Goal: Task Accomplishment & Management: Complete application form

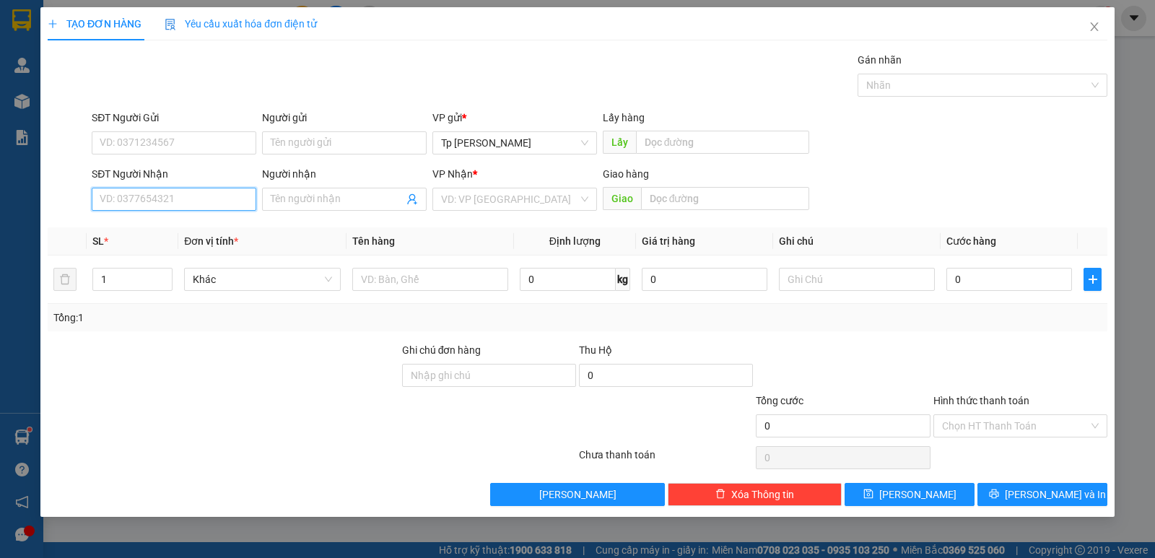
click at [178, 199] on input "SĐT Người Nhận" at bounding box center [174, 199] width 165 height 23
drag, startPoint x: 218, startPoint y: 224, endPoint x: 219, endPoint y: 189, distance: 34.7
click at [217, 224] on div "0933638567 - Tuyết Mai" at bounding box center [173, 228] width 147 height 16
type input "0933638567"
type input "Tuyết Mai"
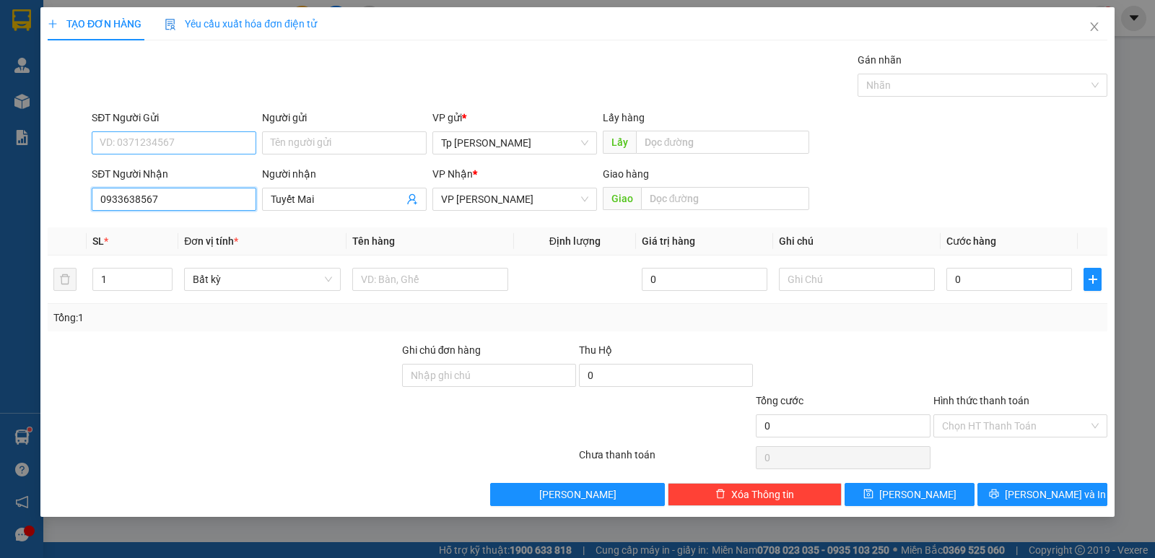
type input "0933638567"
click at [199, 138] on input "SĐT Người Gửi" at bounding box center [174, 142] width 165 height 23
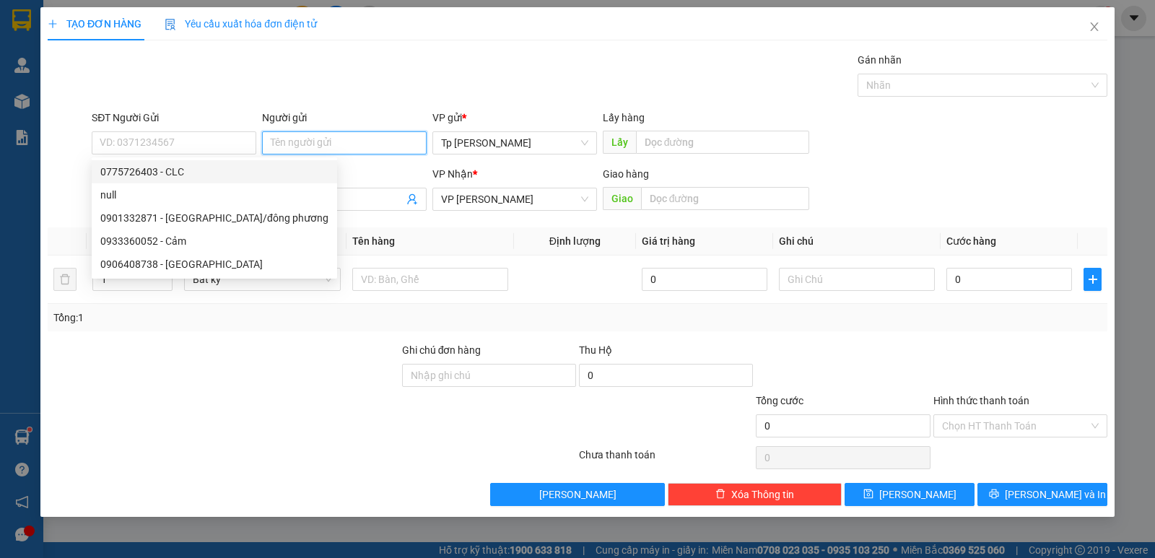
click at [298, 137] on input "Người gửi" at bounding box center [344, 142] width 165 height 23
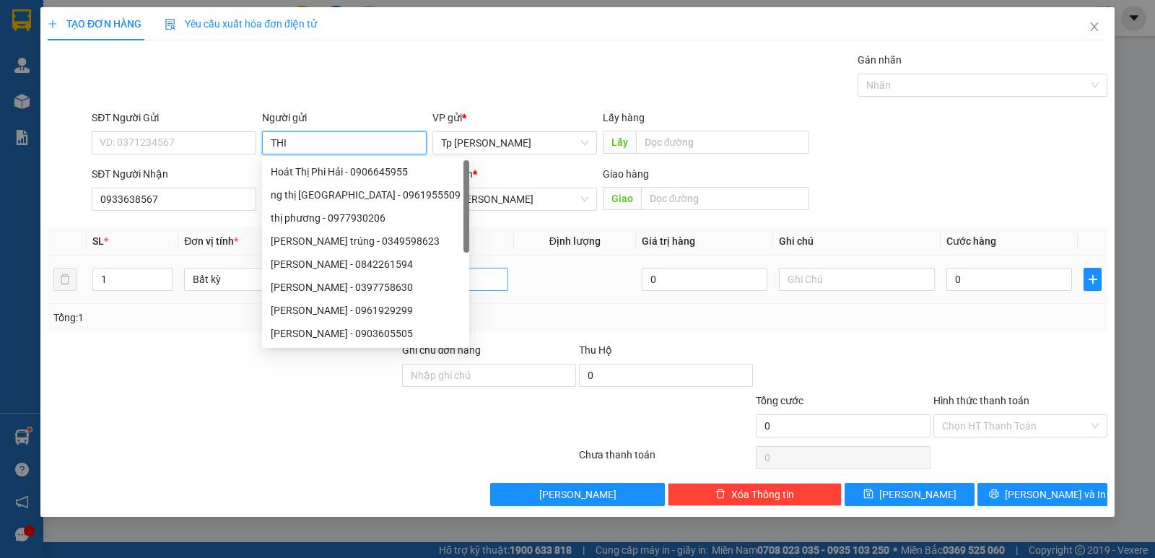
type input "THI"
click at [478, 271] on input "text" at bounding box center [430, 279] width 156 height 23
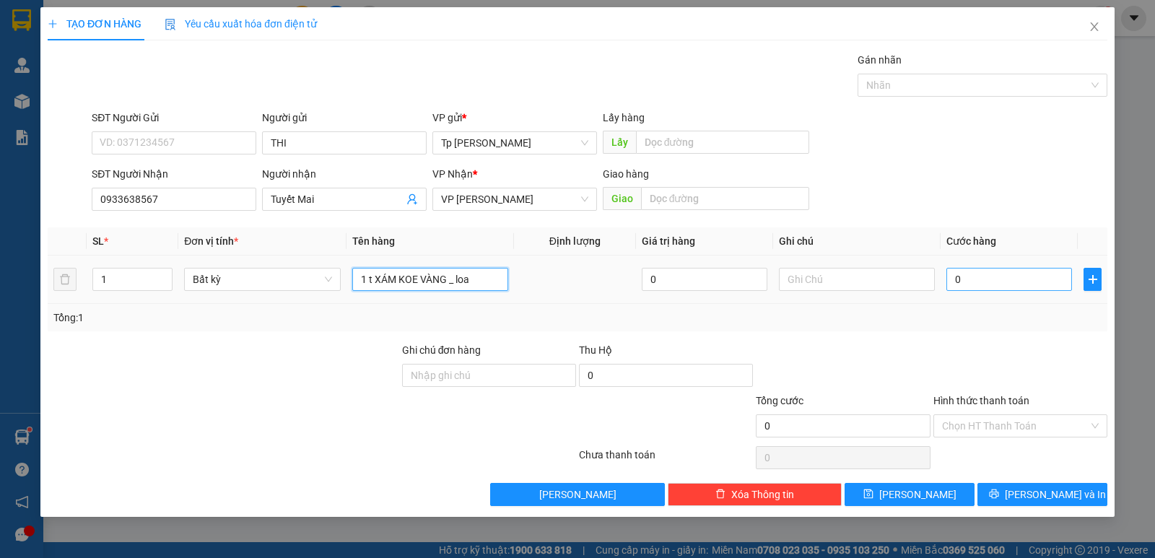
type input "1 t XÁM KOE VÀNG _ loa"
click at [957, 278] on input "0" at bounding box center [1009, 279] width 126 height 23
type input "6"
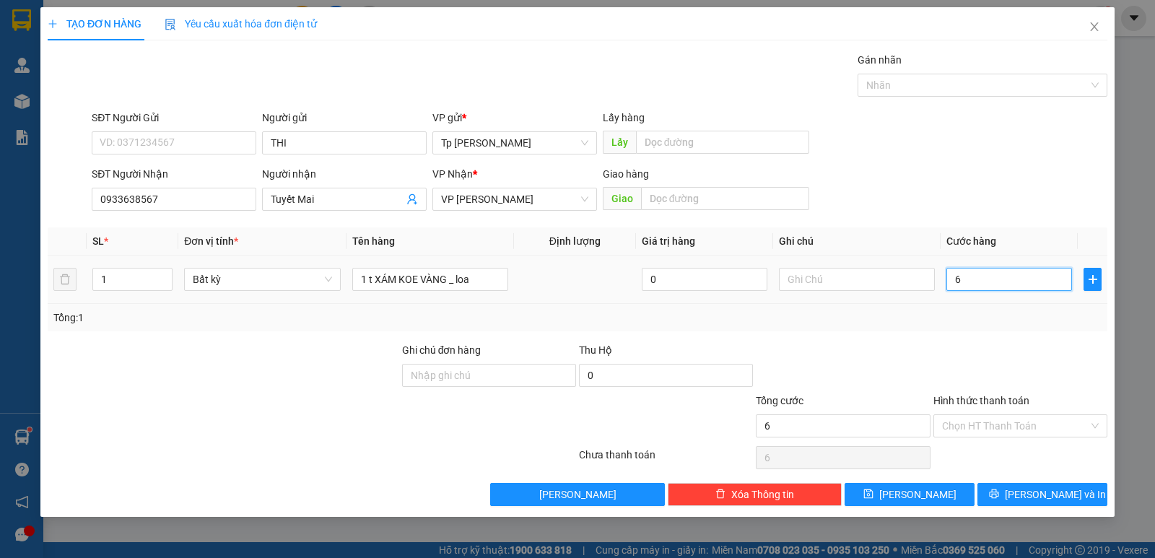
type input "60"
type input "60.000"
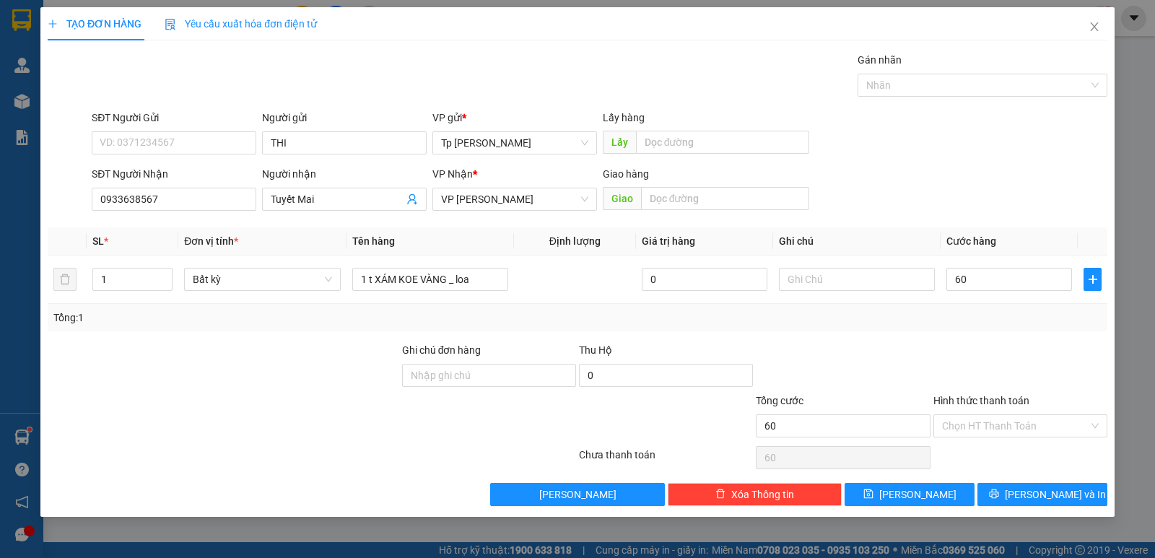
type input "60.000"
drag, startPoint x: 900, startPoint y: 346, endPoint x: 964, endPoint y: 443, distance: 116.1
click at [902, 351] on div at bounding box center [842, 367] width 177 height 51
click at [995, 479] on div "Transit Pickup Surcharge Ids Transit Deliver Surcharge Ids Transit Deliver Surc…" at bounding box center [578, 279] width 1060 height 454
click at [1007, 269] on input "60.000" at bounding box center [1009, 279] width 126 height 23
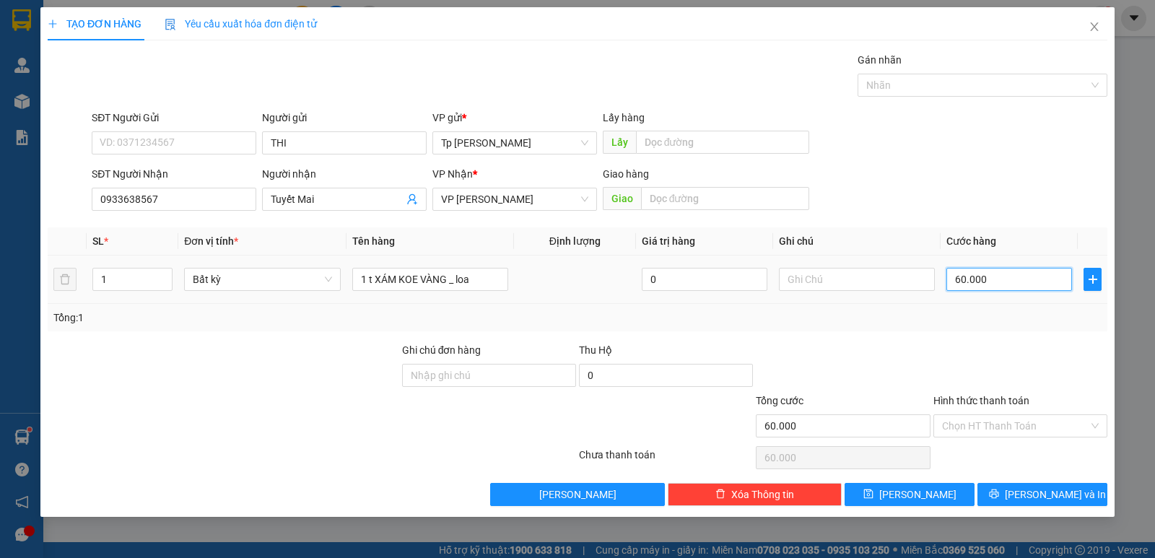
type input "7"
type input "70"
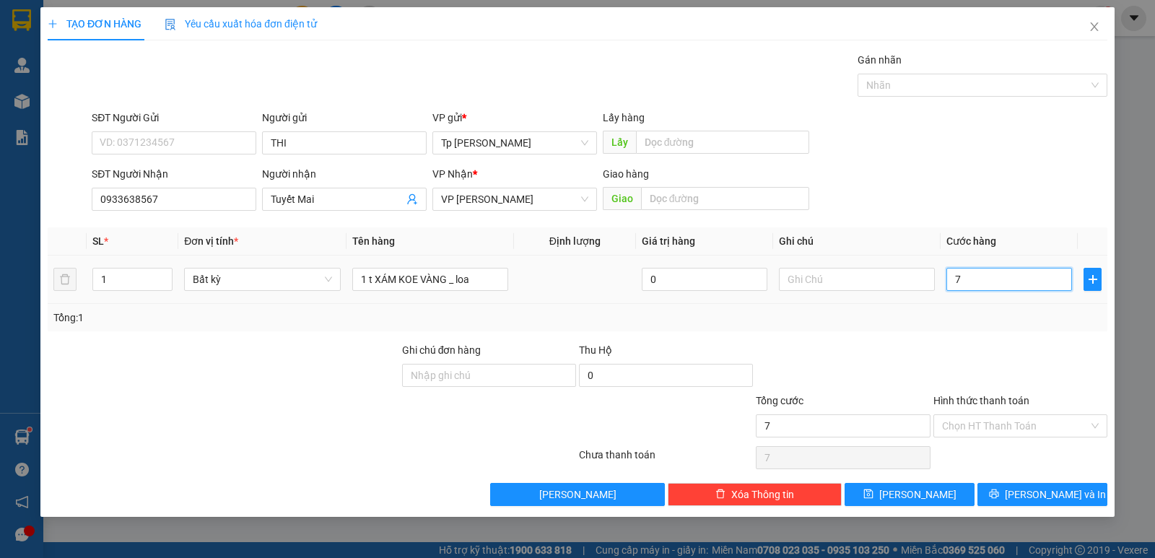
type input "70"
type input "70.000"
click at [1033, 481] on div "Transit Pickup Surcharge Ids Transit Deliver Surcharge Ids Transit Deliver Surc…" at bounding box center [578, 279] width 1060 height 454
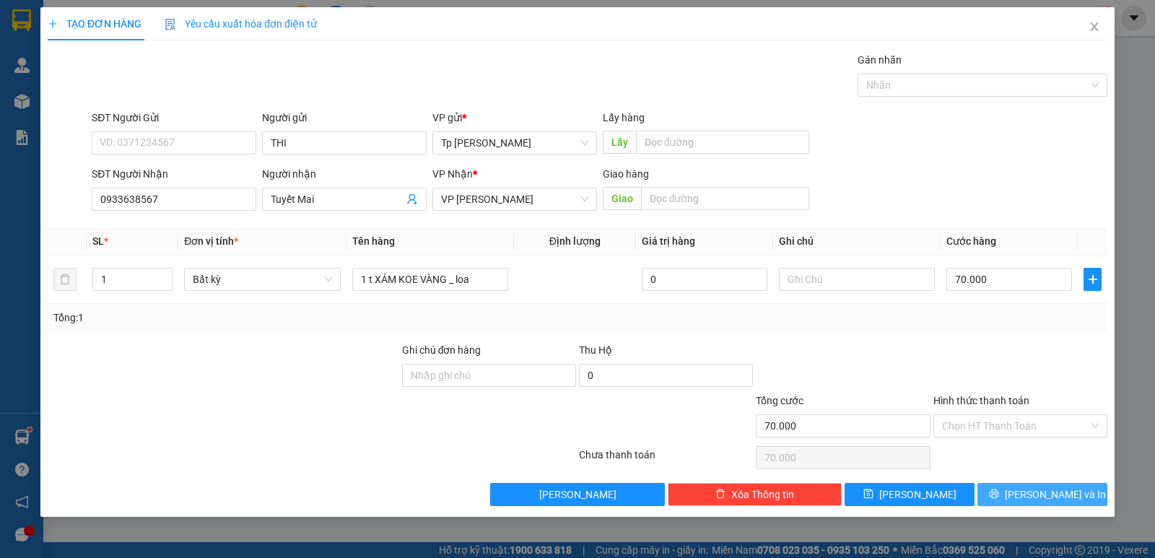
click at [1033, 483] on button "[PERSON_NAME] và In" at bounding box center [1042, 494] width 130 height 23
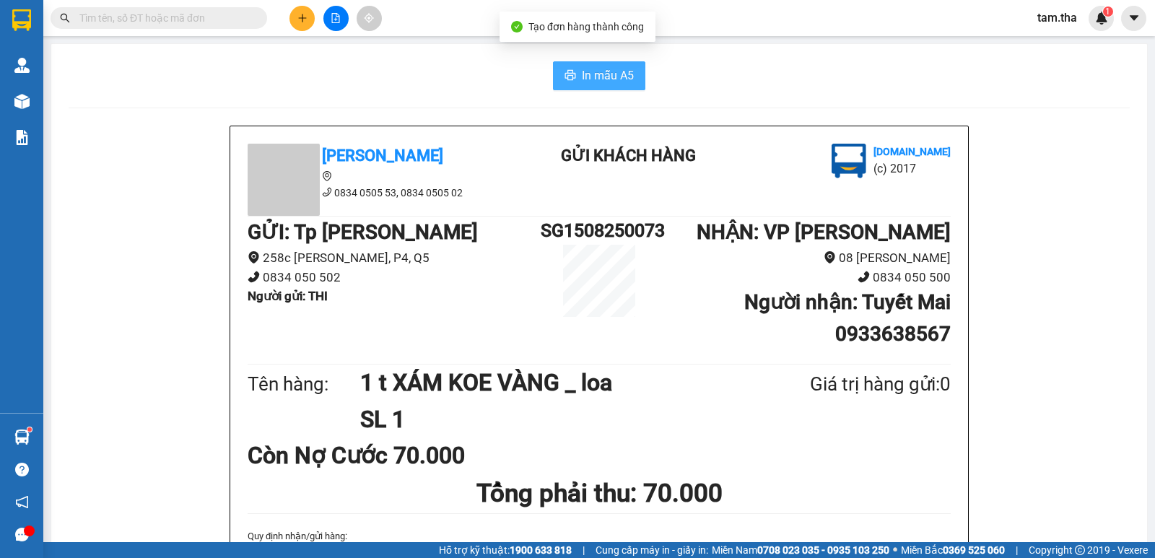
click at [598, 81] on span "In mẫu A5" at bounding box center [608, 75] width 52 height 18
click at [299, 28] on button at bounding box center [301, 18] width 25 height 25
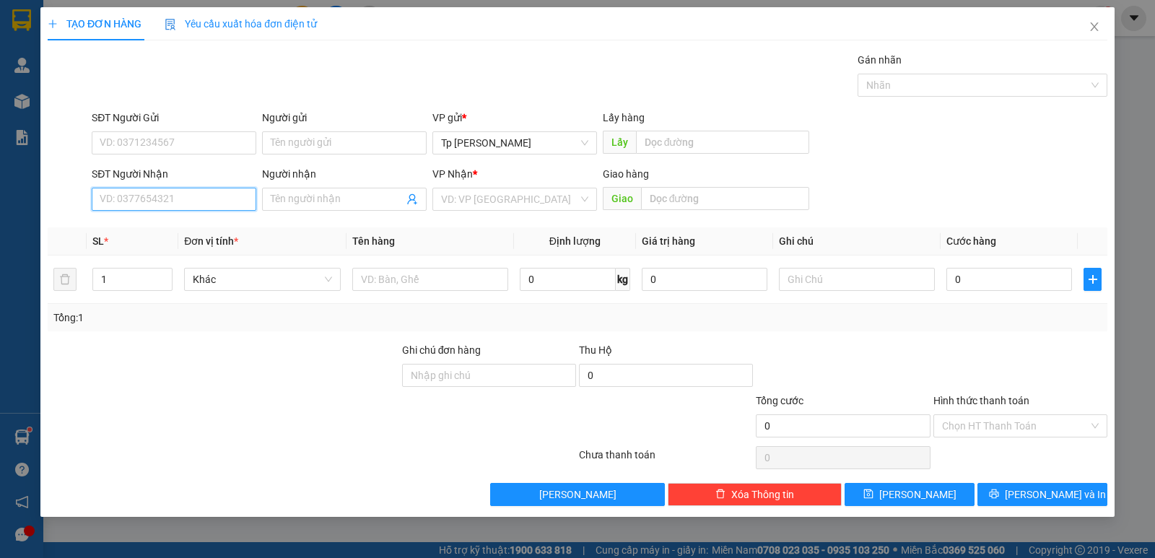
click at [156, 199] on input "SĐT Người Nhận" at bounding box center [174, 199] width 165 height 23
drag, startPoint x: 213, startPoint y: 222, endPoint x: 230, endPoint y: 163, distance: 60.8
click at [216, 219] on div "0916010389 - [GEOGRAPHIC_DATA]" at bounding box center [182, 228] width 180 height 23
type input "0916010389"
type input "Cô Cúc"
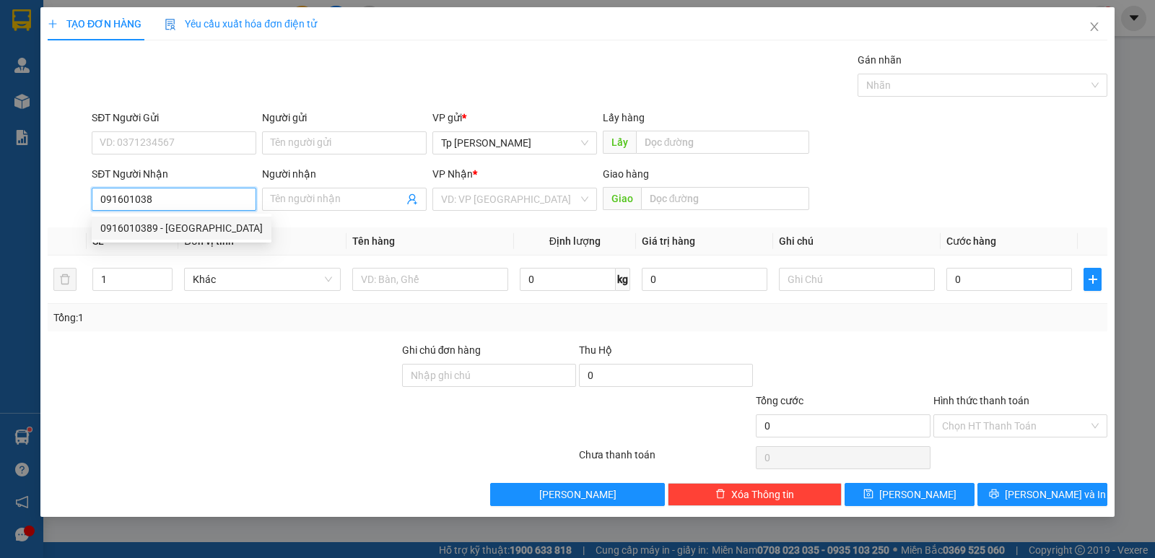
type input "Tháp Chàm"
type input "0916010389"
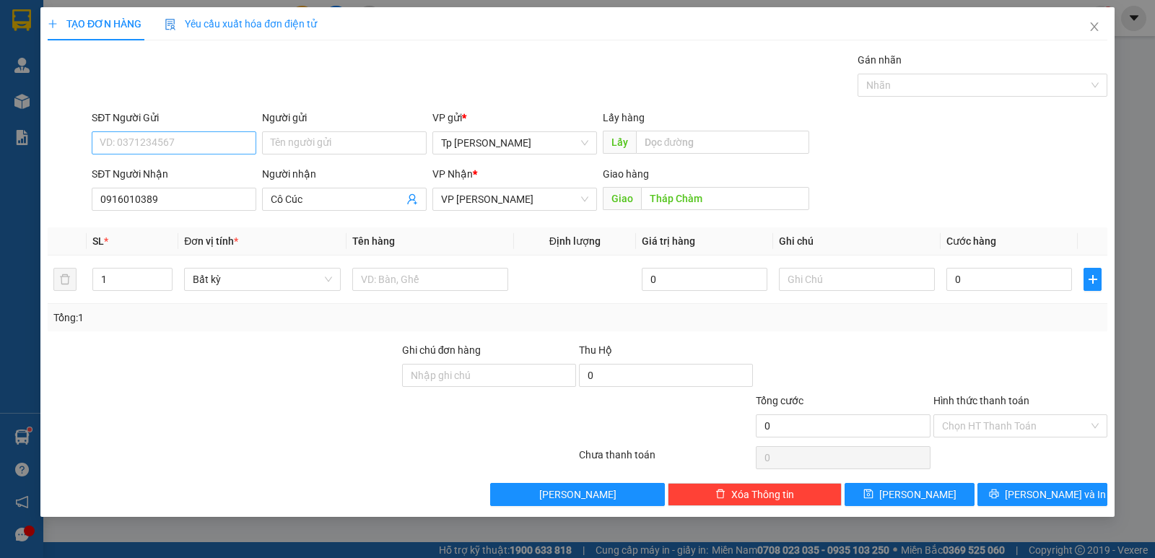
drag, startPoint x: 228, startPoint y: 154, endPoint x: 228, endPoint y: 147, distance: 7.9
click at [228, 154] on div "SĐT Người Gửi VD: 0371234567" at bounding box center [174, 135] width 165 height 51
drag, startPoint x: 228, startPoint y: 147, endPoint x: 266, endPoint y: 149, distance: 37.6
click at [229, 146] on input "SĐT Người Gửi" at bounding box center [174, 142] width 165 height 23
drag, startPoint x: 216, startPoint y: 165, endPoint x: 368, endPoint y: 253, distance: 175.9
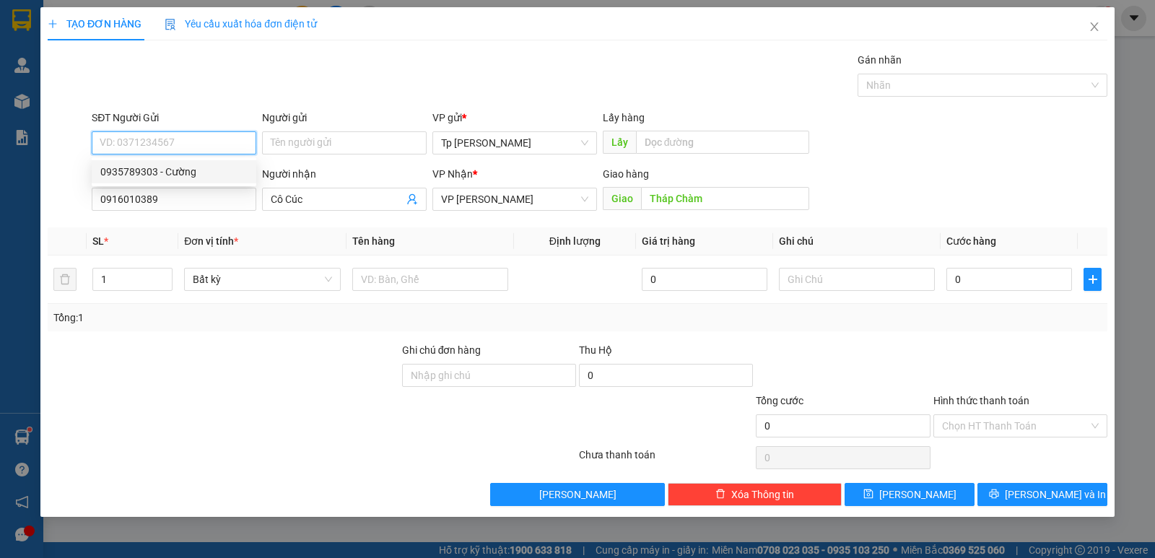
click at [215, 167] on div "0935789303 - Cường" at bounding box center [173, 172] width 147 height 16
type input "0935789303"
type input "Cường"
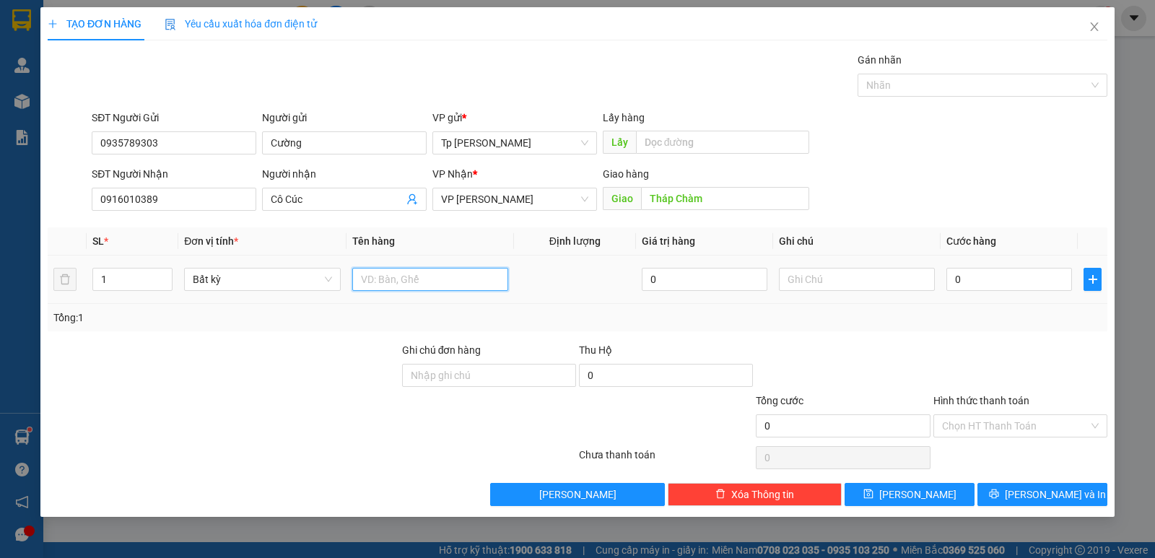
click at [421, 283] on input "text" at bounding box center [430, 279] width 156 height 23
type input "1 T xám bọc nilon _ grad giao"
click at [967, 280] on input "0" at bounding box center [1009, 279] width 126 height 23
type input "5"
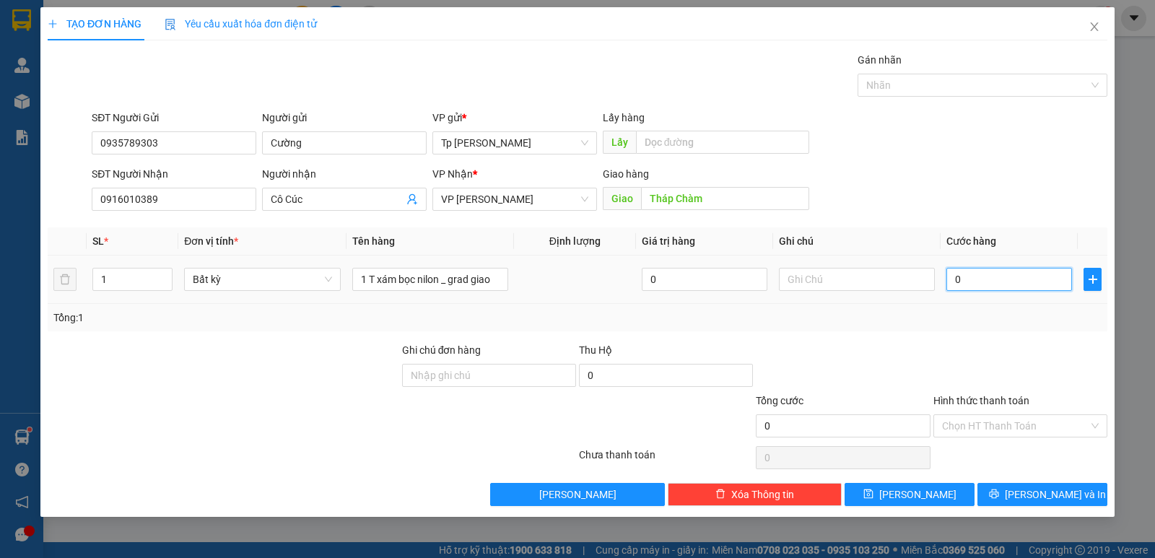
type input "5"
type input "50"
type input "50.000"
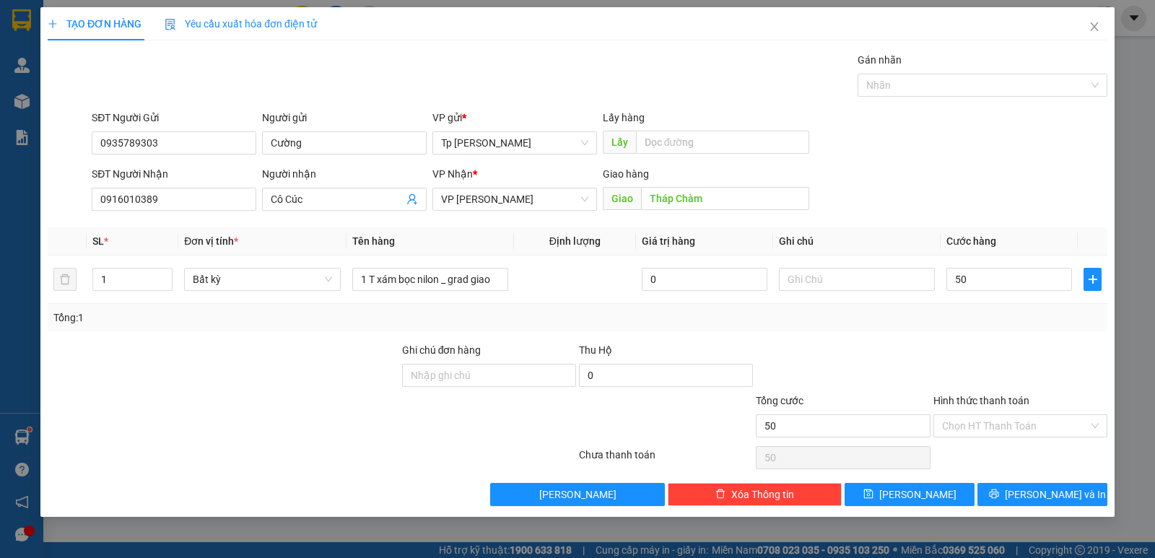
type input "50.000"
drag, startPoint x: 972, startPoint y: 312, endPoint x: 1029, endPoint y: 460, distance: 159.0
click at [978, 324] on div "Tổng: 1" at bounding box center [577, 318] width 1048 height 16
drag, startPoint x: 1017, startPoint y: 484, endPoint x: 987, endPoint y: 481, distance: 29.7
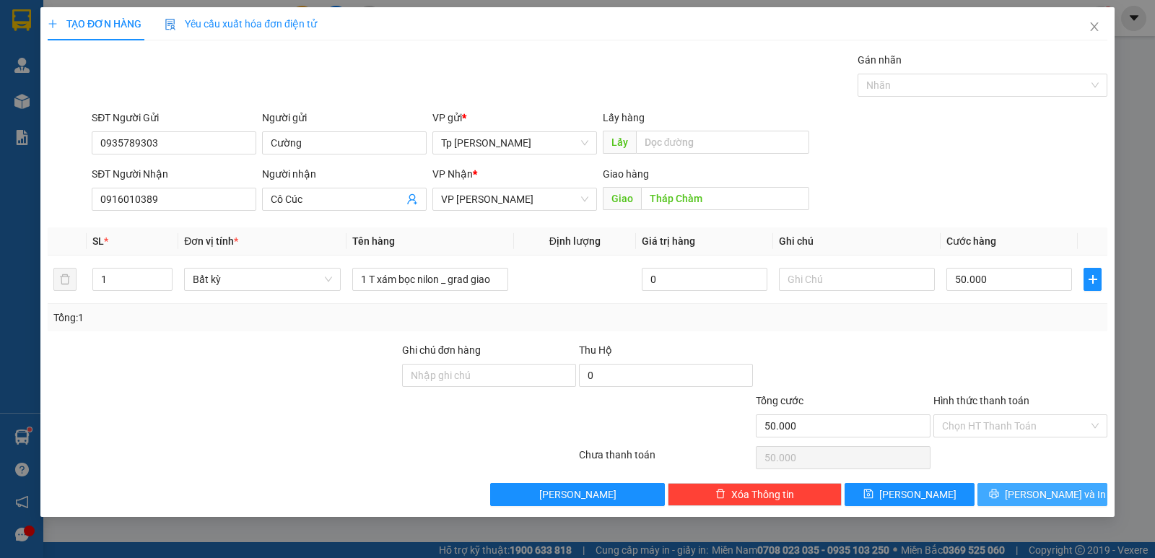
click at [1016, 485] on button "[PERSON_NAME] và In" at bounding box center [1042, 494] width 130 height 23
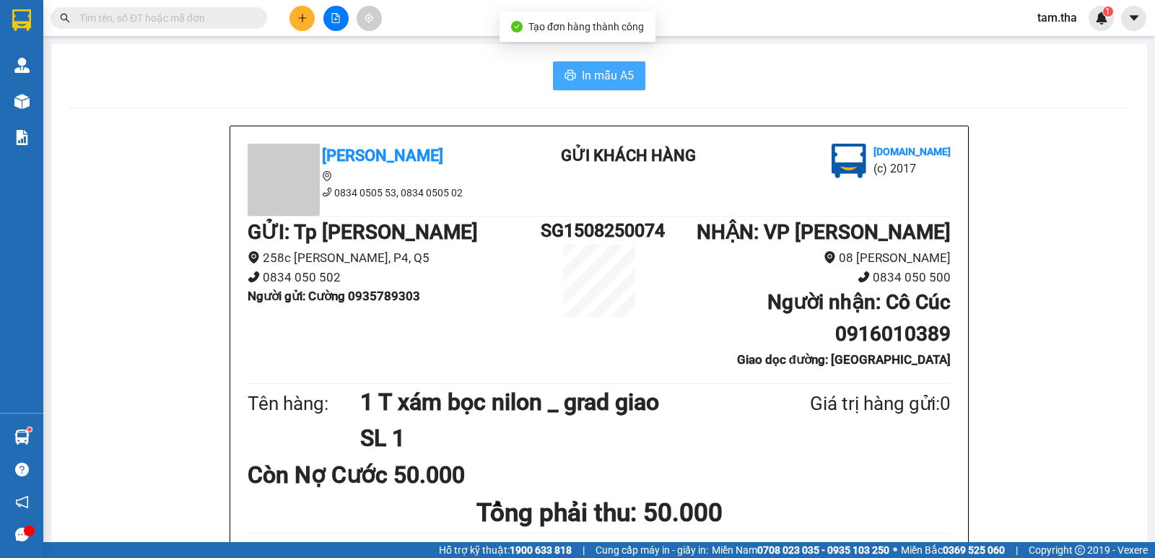
click at [603, 64] on button "In mẫu A5" at bounding box center [599, 75] width 92 height 29
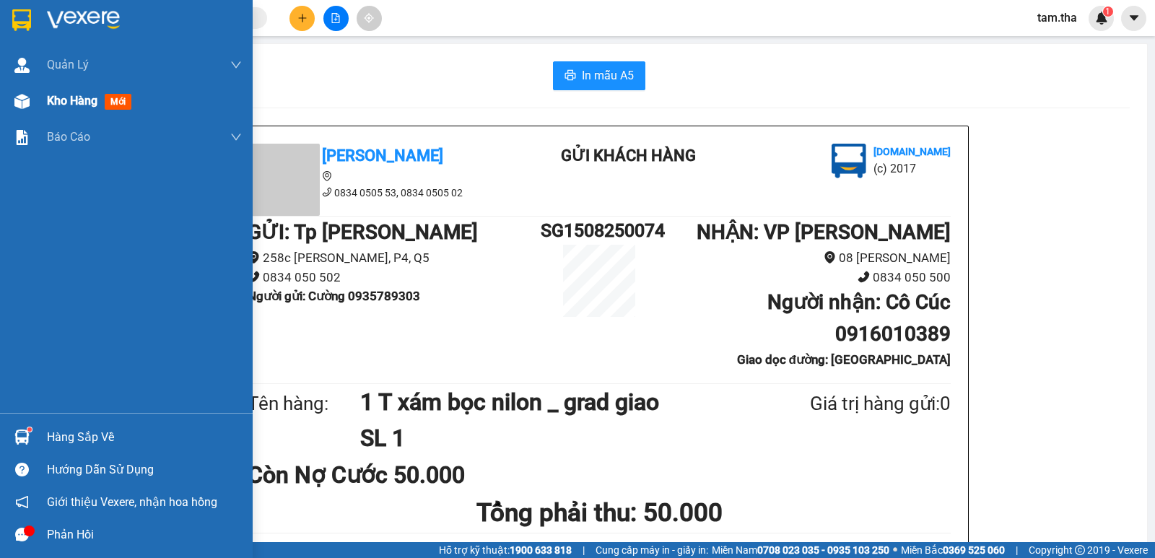
click at [45, 104] on div "Kho hàng mới" at bounding box center [126, 101] width 253 height 36
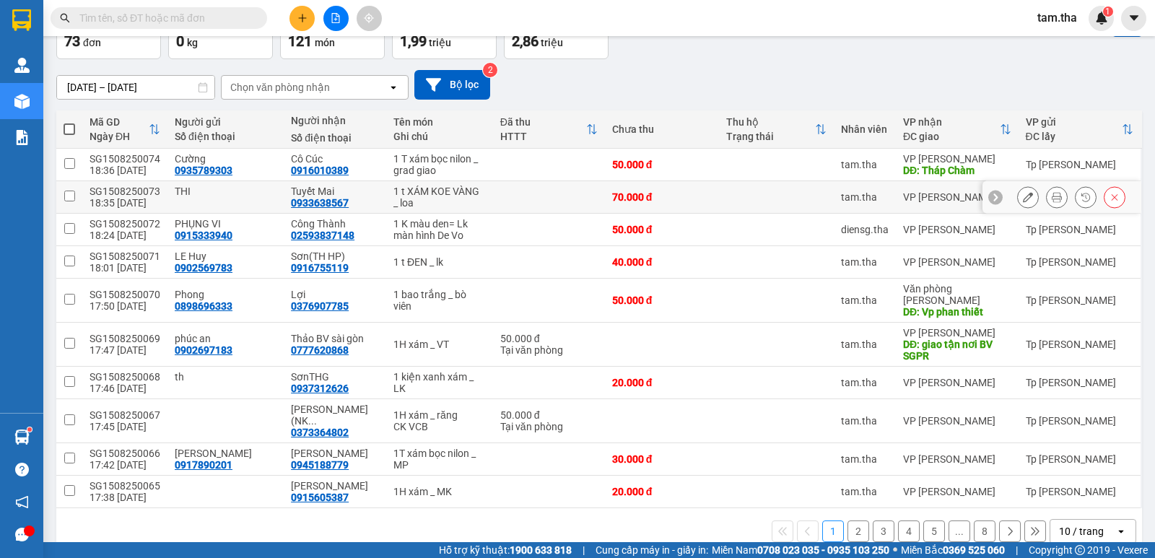
scroll to position [95, 0]
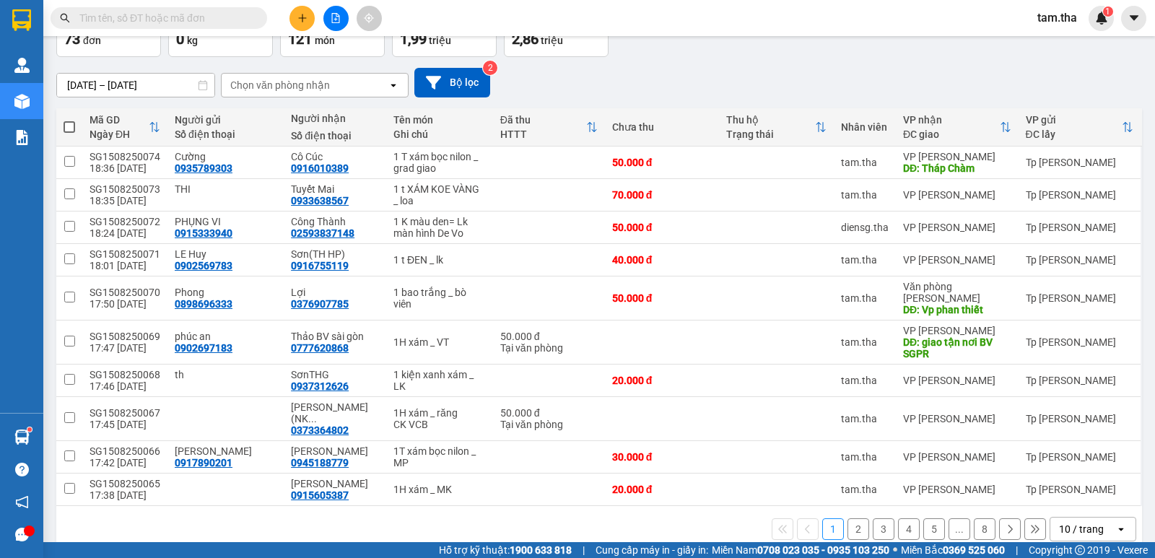
drag, startPoint x: 1096, startPoint y: 529, endPoint x: 1099, endPoint y: 516, distance: 13.2
click at [1099, 523] on div "ver 1.8.138 Kho gửi Trên xe Kho nhận Hàng đã giao Đơn hàng 73 đơn Khối lượng 0 …" at bounding box center [599, 253] width 1097 height 610
click at [1099, 518] on div "10 / trang" at bounding box center [1082, 529] width 65 height 23
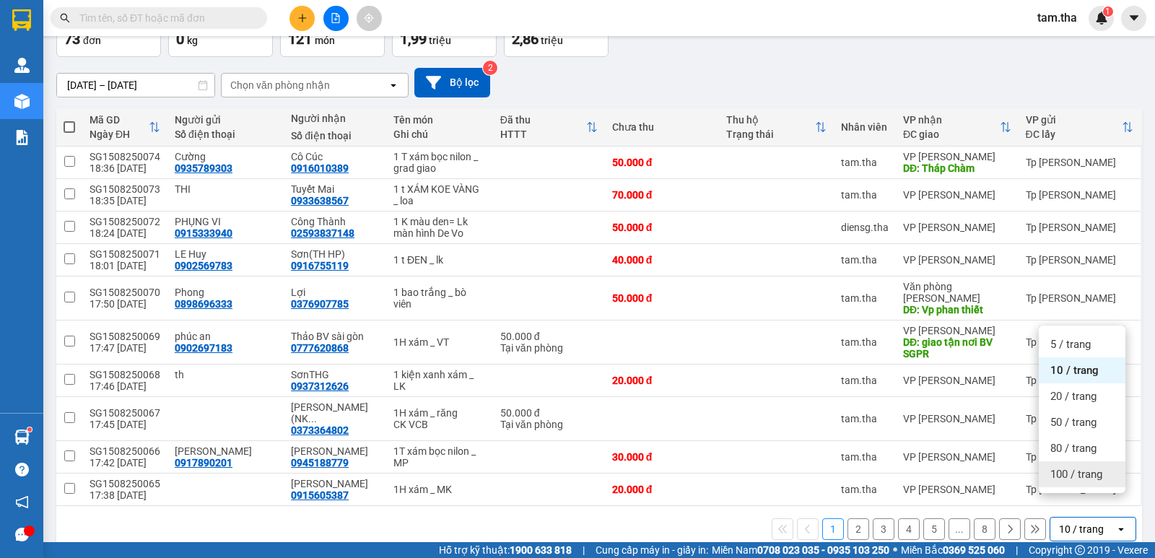
click at [1099, 483] on div "100 / trang" at bounding box center [1082, 474] width 87 height 26
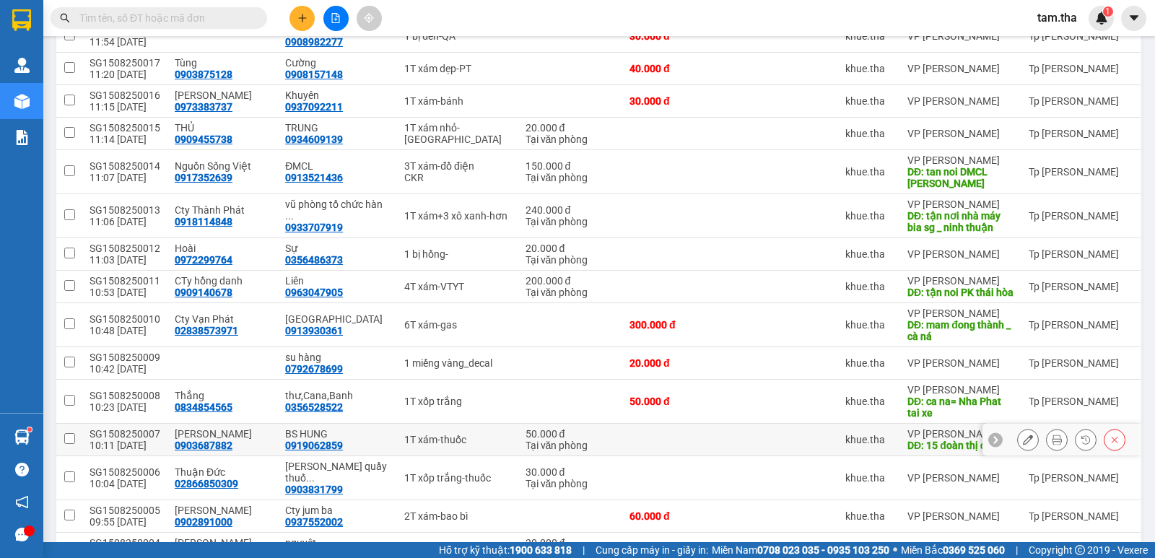
scroll to position [2315, 0]
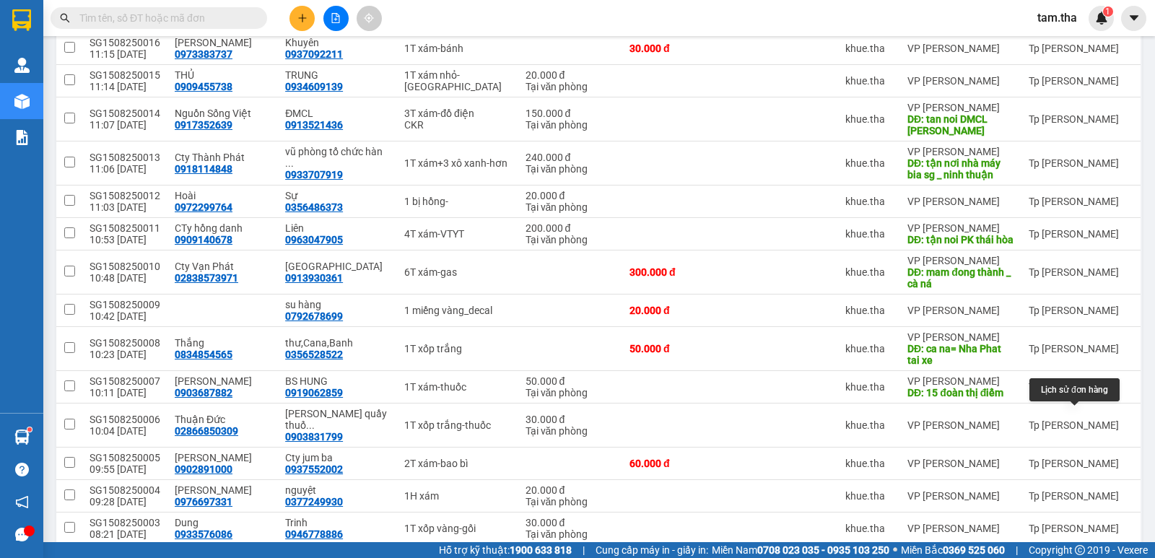
click at [1052, 557] on icon at bounding box center [1057, 567] width 10 height 10
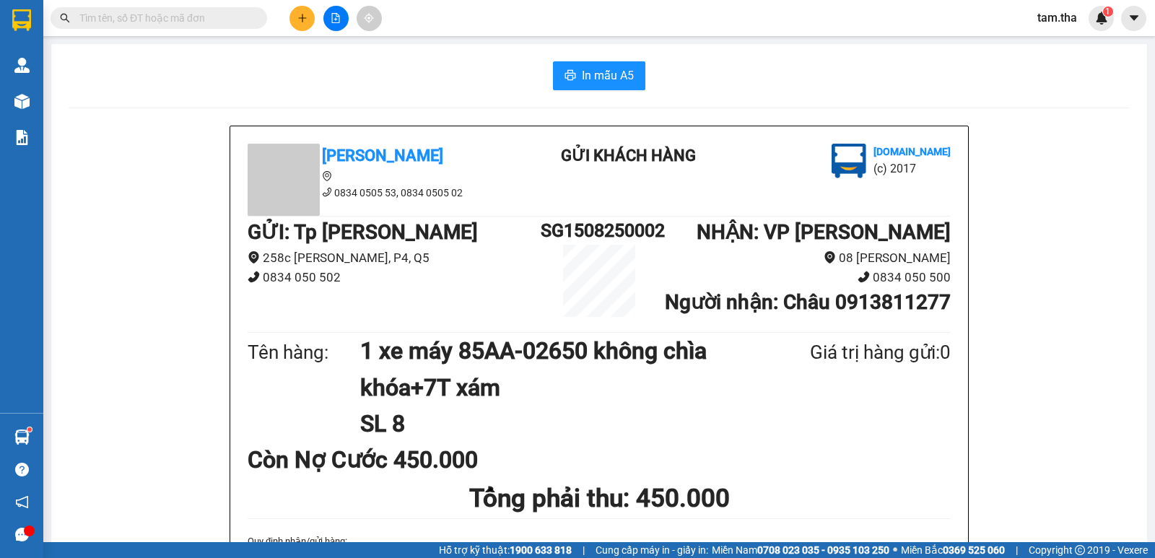
click at [585, 68] on span "In mẫu A5" at bounding box center [608, 75] width 52 height 18
click at [308, 22] on button at bounding box center [301, 18] width 25 height 25
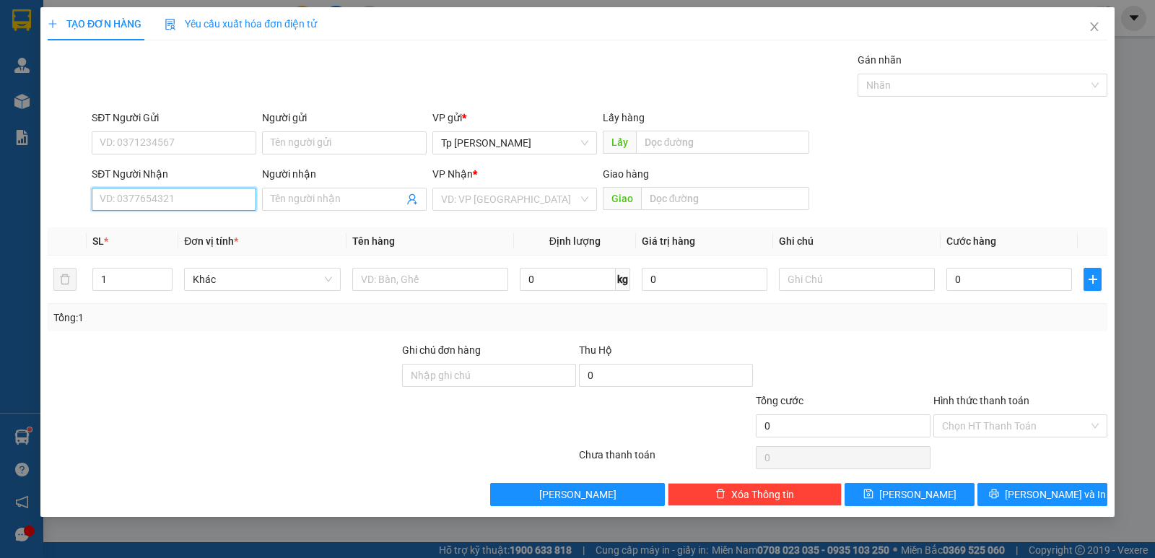
click at [154, 192] on input "SĐT Người Nhận" at bounding box center [174, 199] width 165 height 23
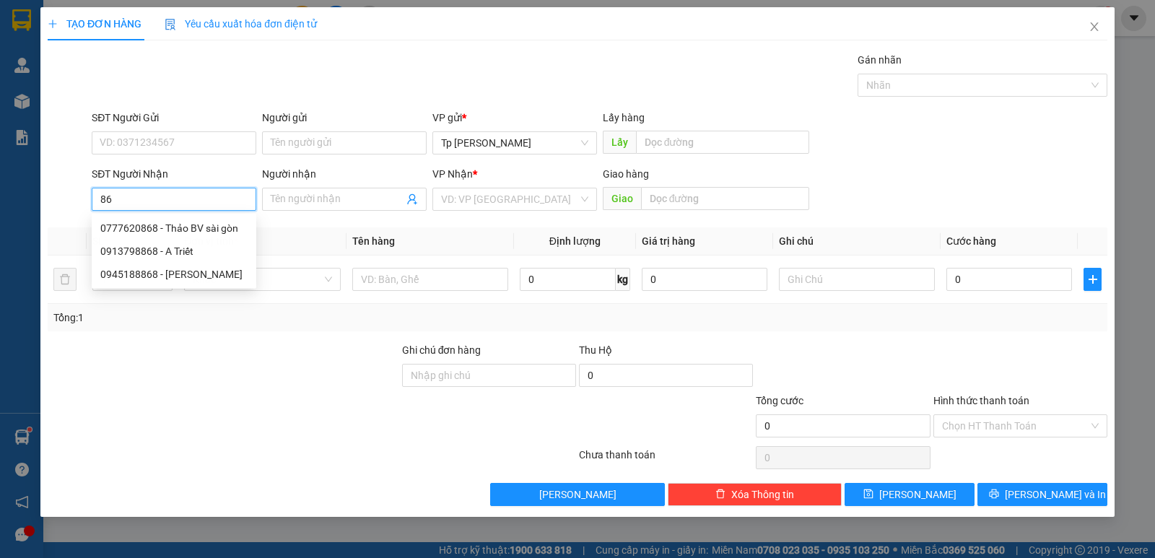
type input "8"
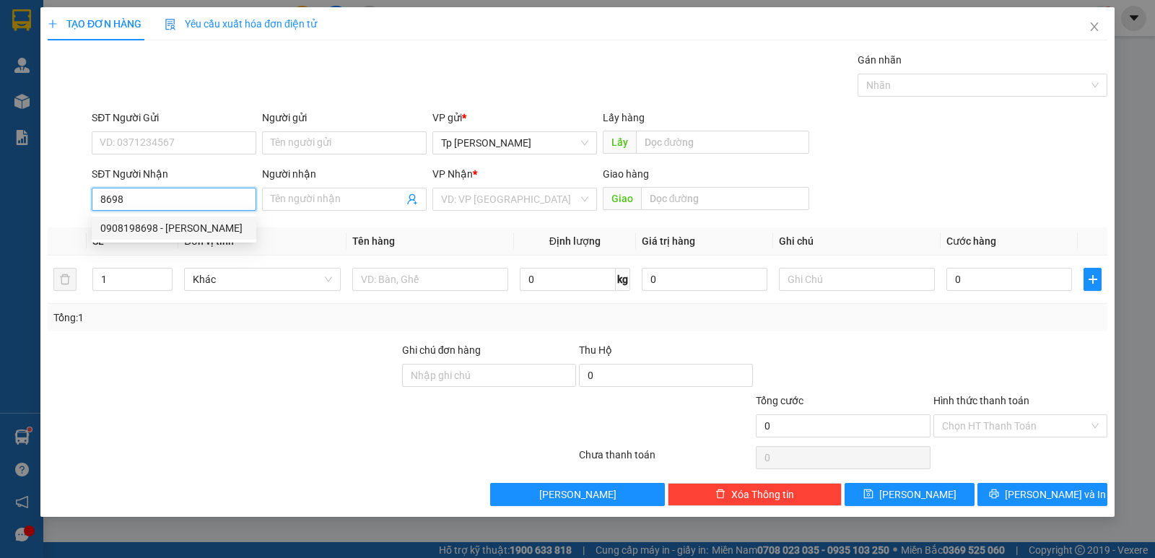
drag, startPoint x: 172, startPoint y: 222, endPoint x: 197, endPoint y: 152, distance: 74.4
click at [172, 221] on div "0908198698 - [PERSON_NAME]" at bounding box center [173, 228] width 147 height 16
type input "0908198698"
type input "[PERSON_NAME]"
type input "0908198698"
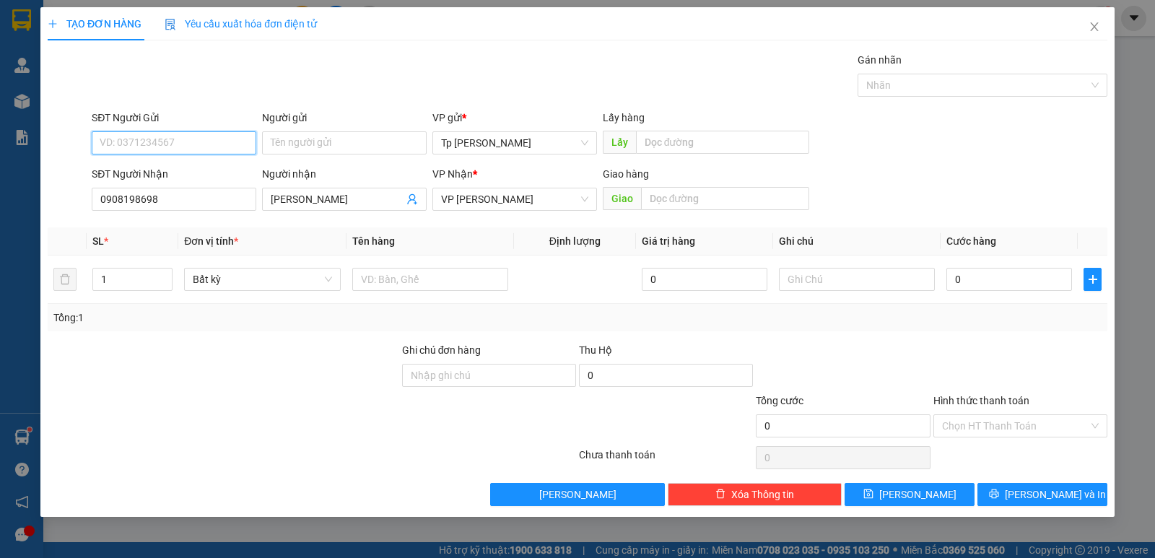
click at [197, 134] on input "SĐT Người Gửi" at bounding box center [174, 142] width 165 height 23
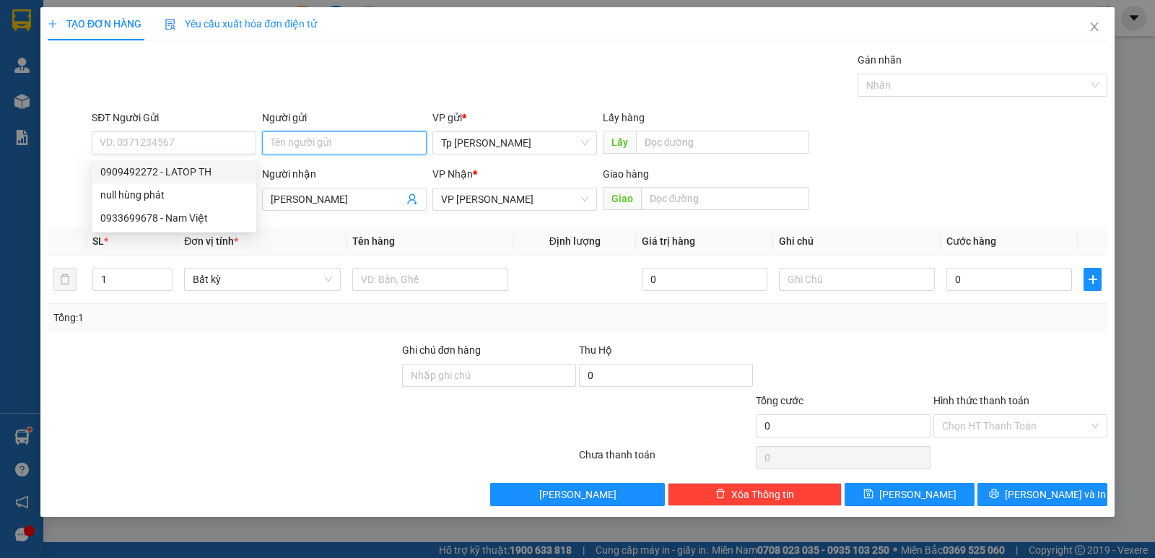
click at [310, 139] on input "Người gửi" at bounding box center [344, 142] width 165 height 23
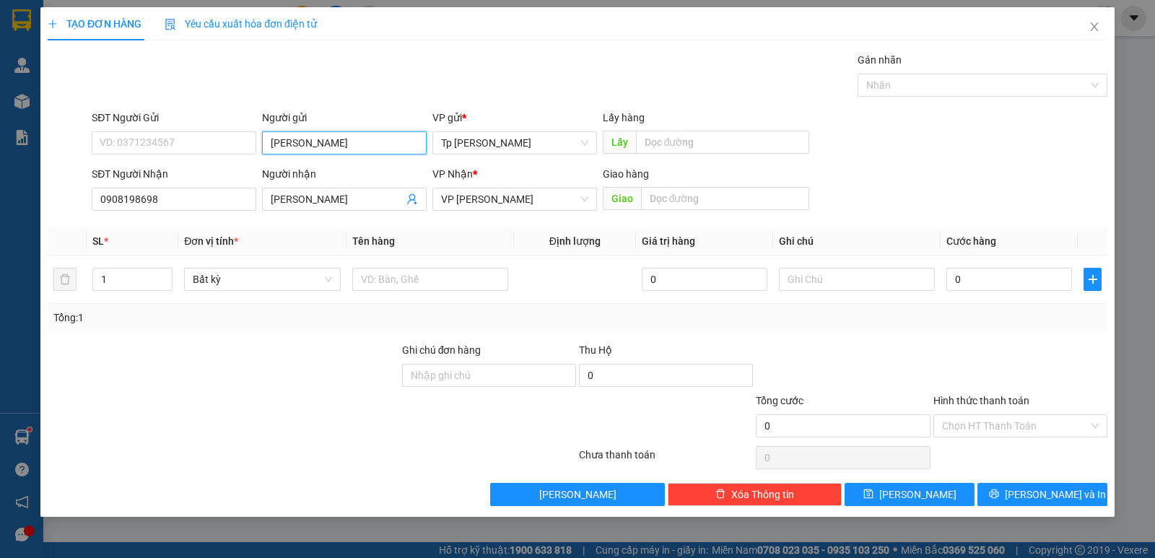
type input "[PERSON_NAME]"
click at [410, 79] on div "Gói vận chuyển * Tiêu chuẩn Gán nhãn Nhãn" at bounding box center [599, 77] width 1021 height 51
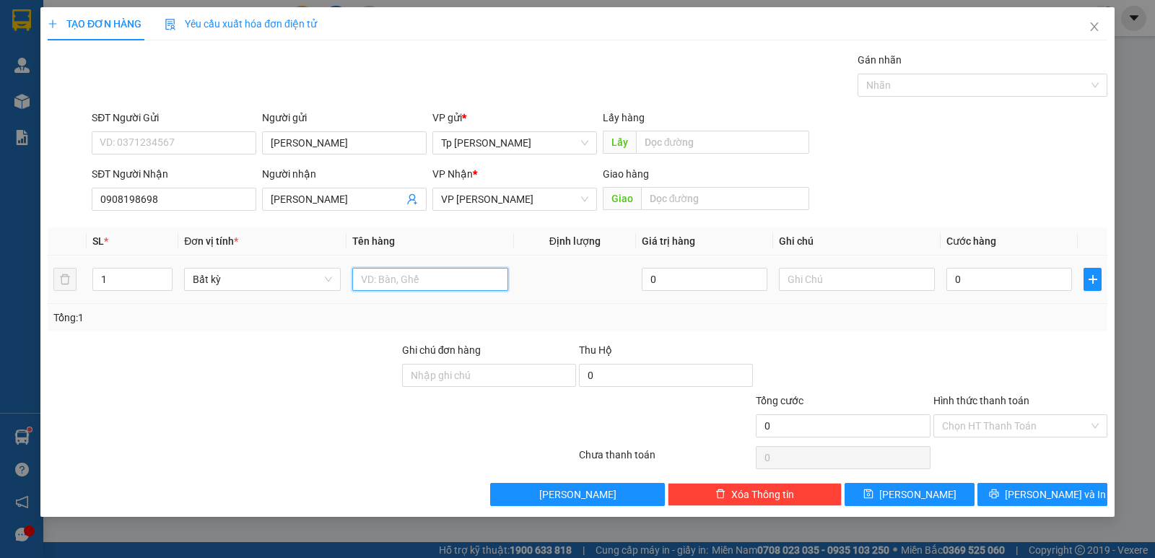
drag, startPoint x: 497, startPoint y: 282, endPoint x: 489, endPoint y: 275, distance: 10.7
click at [494, 282] on input "text" at bounding box center [430, 279] width 156 height 23
type input "1 đen dẹp _ LK"
click at [1016, 267] on div "0" at bounding box center [1009, 279] width 126 height 29
type input "3"
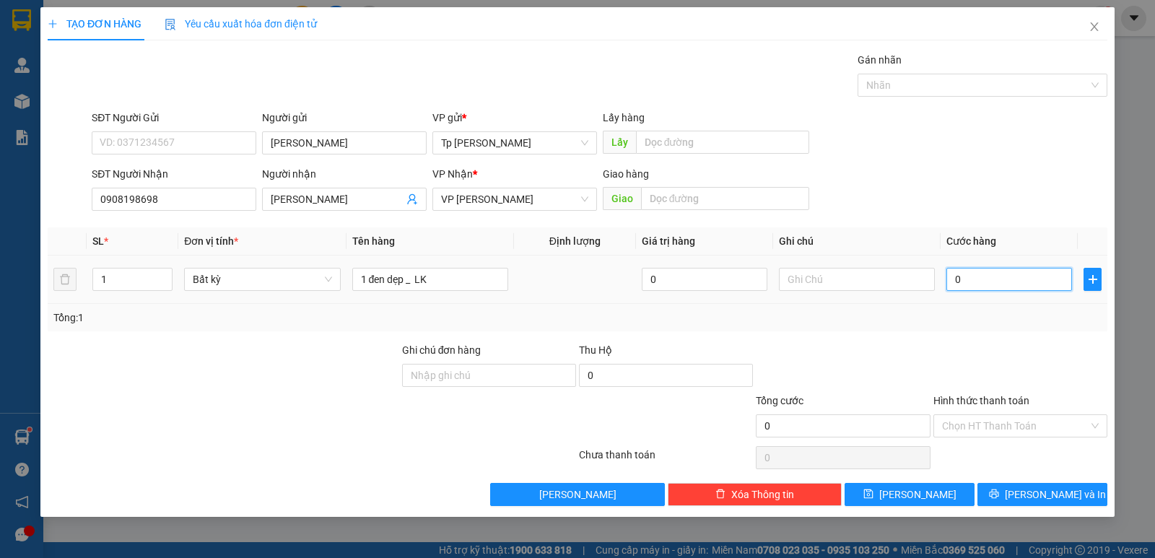
type input "3"
type input "30"
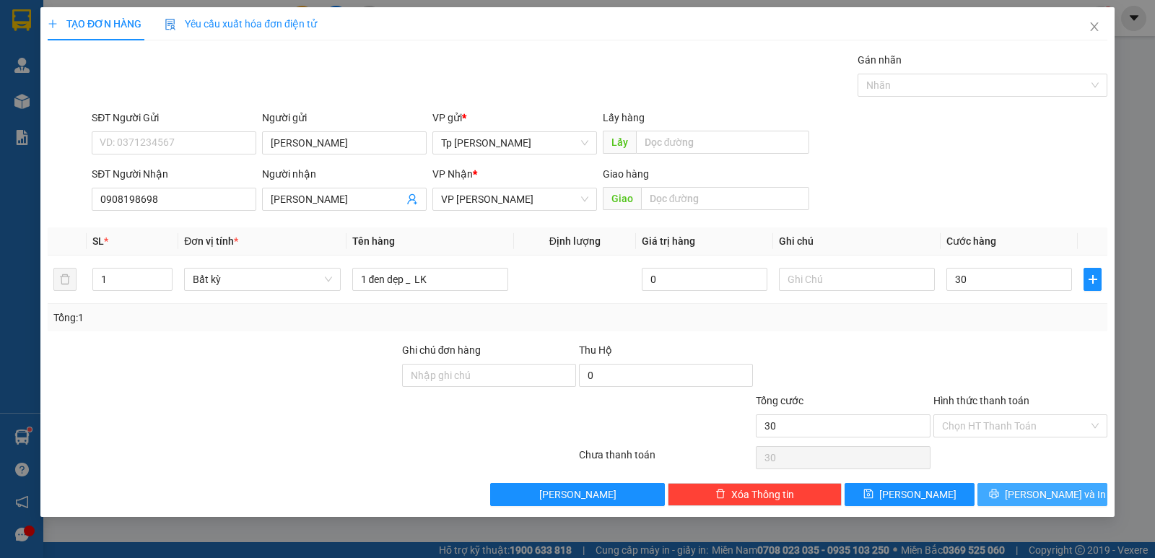
type input "30.000"
click at [1023, 486] on button "[PERSON_NAME] và In" at bounding box center [1042, 494] width 130 height 23
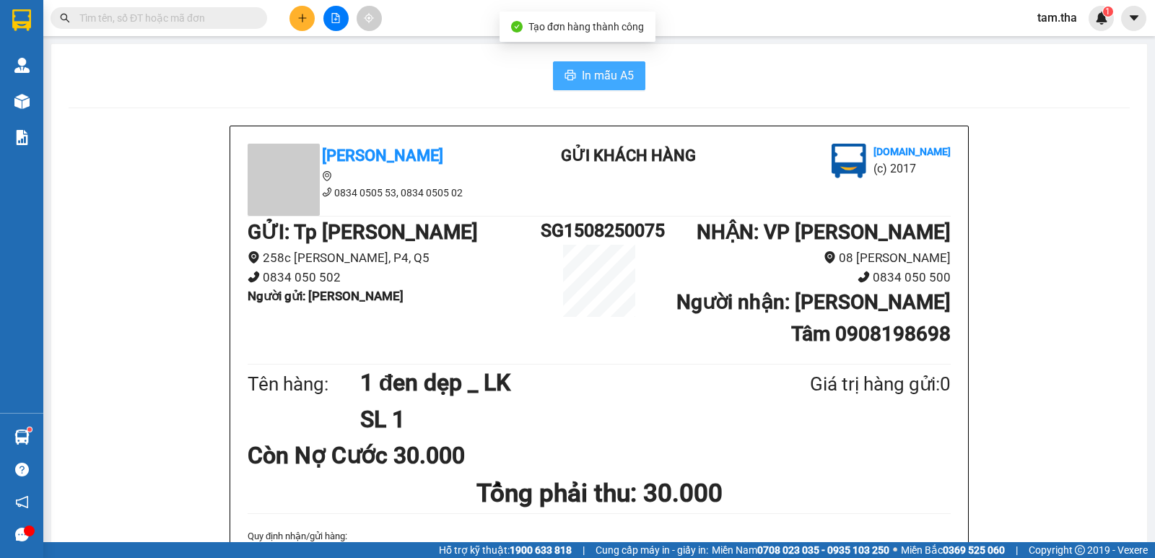
click at [603, 77] on span "In mẫu A5" at bounding box center [608, 75] width 52 height 18
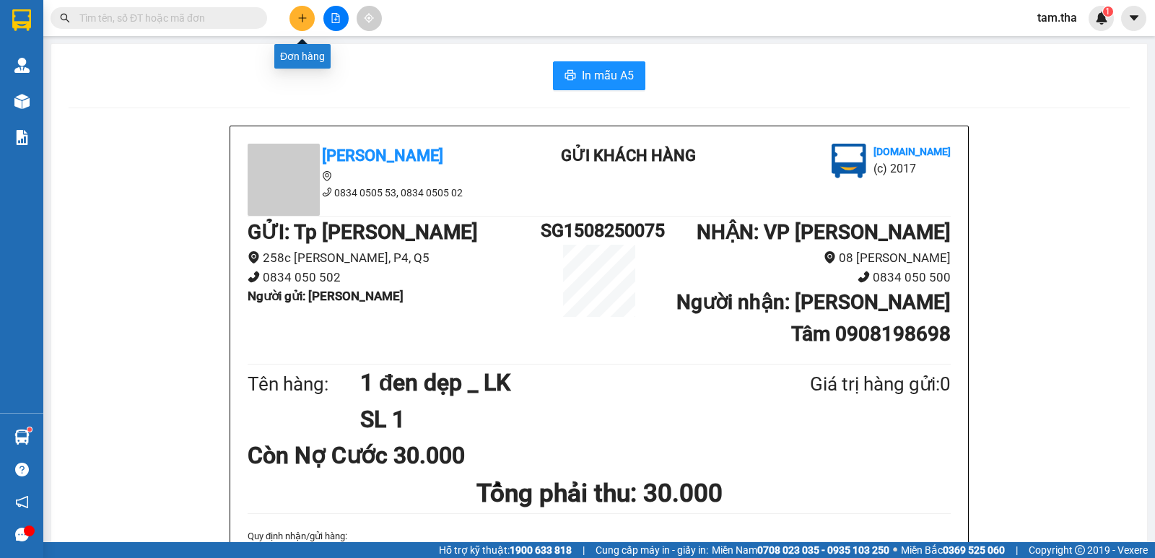
click at [297, 21] on icon "plus" at bounding box center [302, 18] width 10 height 10
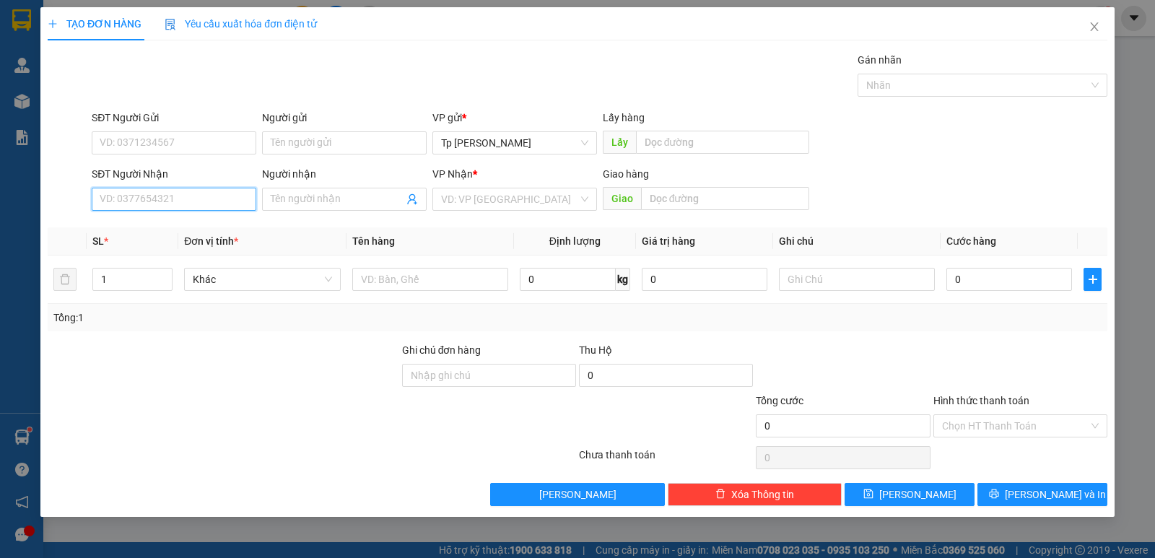
drag, startPoint x: 154, startPoint y: 201, endPoint x: 343, endPoint y: 136, distance: 200.2
click at [160, 200] on input "SĐT Người Nhận" at bounding box center [174, 199] width 165 height 23
drag, startPoint x: 178, startPoint y: 235, endPoint x: 205, endPoint y: 175, distance: 65.9
click at [178, 235] on div "0343628217 - Ngọc ( nha khoa quốc tế [PERSON_NAME] )" at bounding box center [229, 228] width 259 height 16
type input "0343628217"
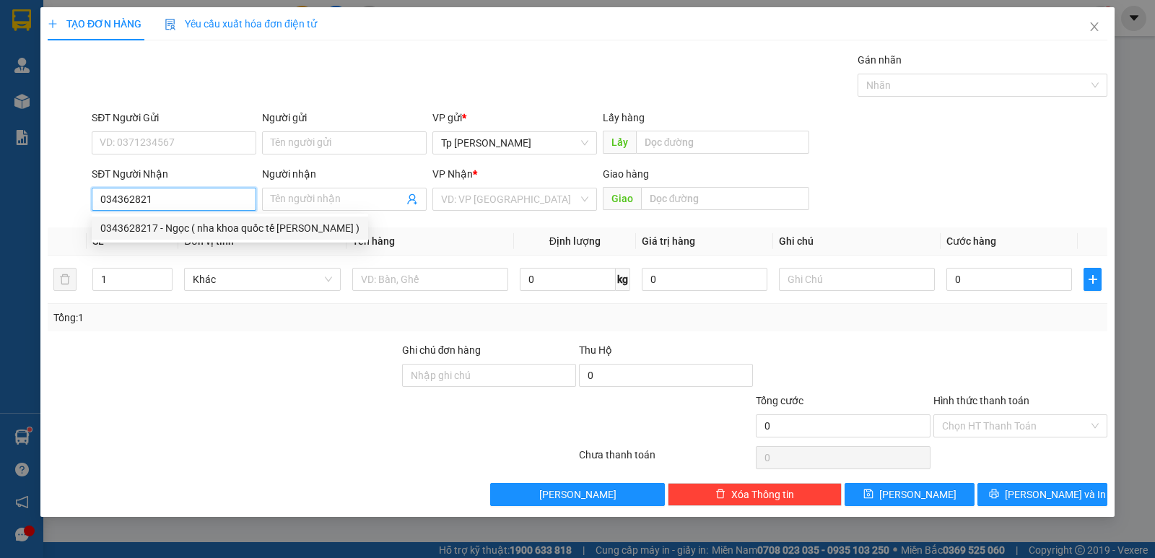
type input "Ngọc ( nha khoa quốc tế [PERSON_NAME] )"
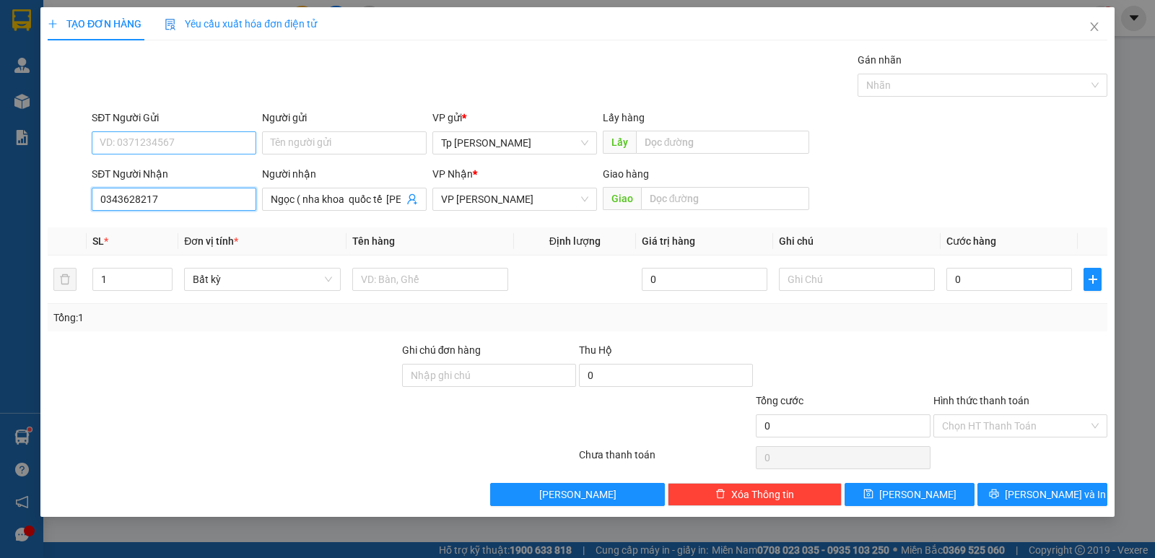
type input "0343628217"
drag, startPoint x: 192, startPoint y: 144, endPoint x: 185, endPoint y: 129, distance: 16.8
click at [191, 143] on input "SĐT Người Gửi" at bounding box center [174, 142] width 165 height 23
drag, startPoint x: 188, startPoint y: 173, endPoint x: 287, endPoint y: 259, distance: 130.4
click at [188, 174] on div "02822401448 - Tản Đà" at bounding box center [173, 172] width 147 height 16
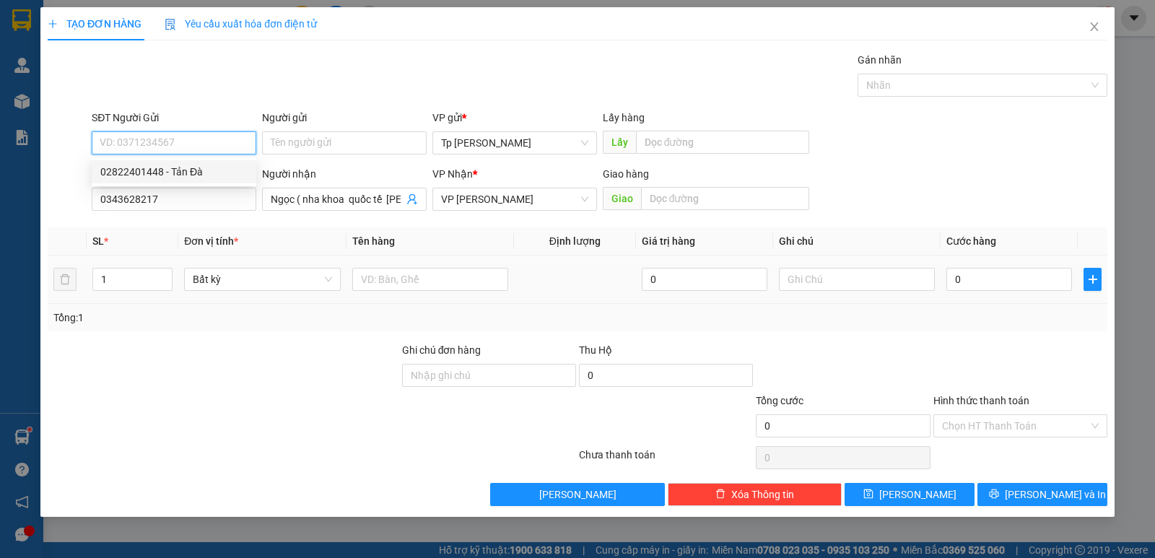
type input "02822401448"
type input "Tản Đà"
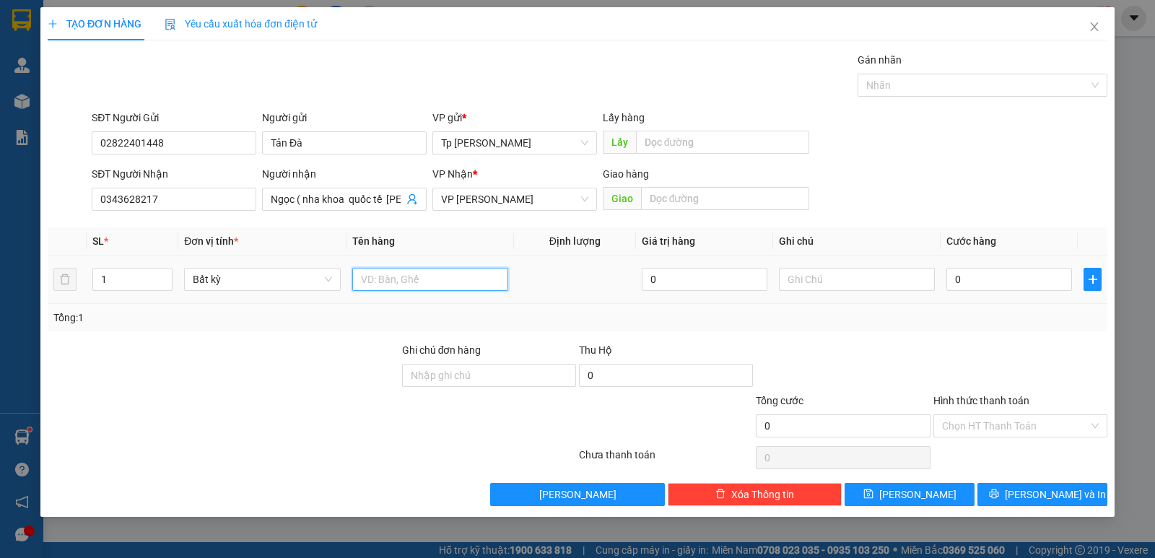
drag, startPoint x: 413, startPoint y: 284, endPoint x: 406, endPoint y: 277, distance: 9.7
click at [409, 281] on input "text" at bounding box center [430, 279] width 156 height 23
type input "1T trắng _ vật liệu nha khoa"
type input "5"
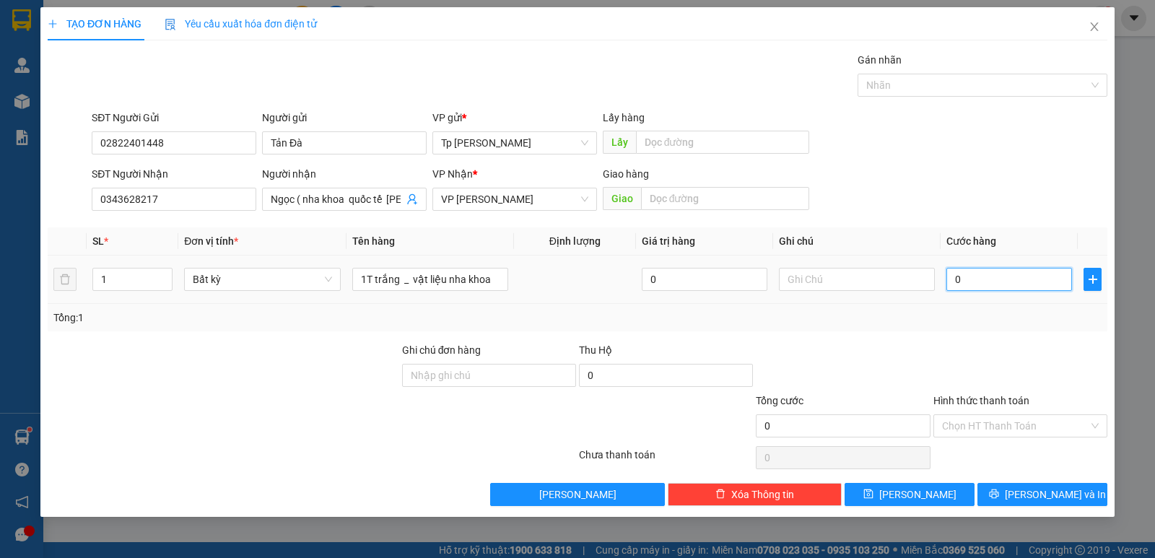
type input "5"
type input "50"
type input "50.000"
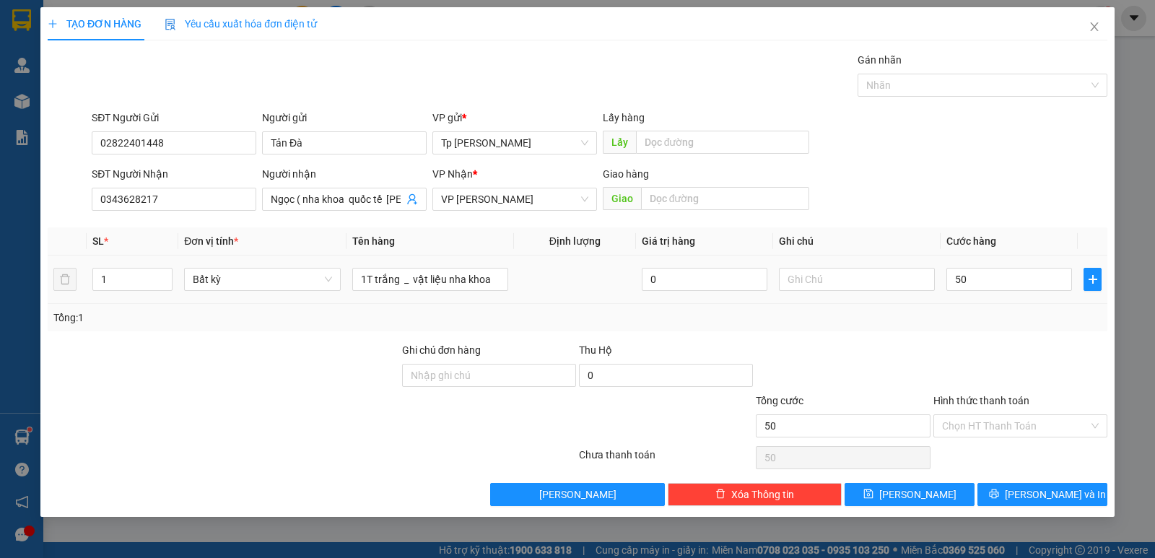
type input "50.000"
click at [963, 298] on td "50.000" at bounding box center [1008, 280] width 137 height 48
click at [1005, 269] on input "50.000" at bounding box center [1009, 279] width 126 height 23
type input "8"
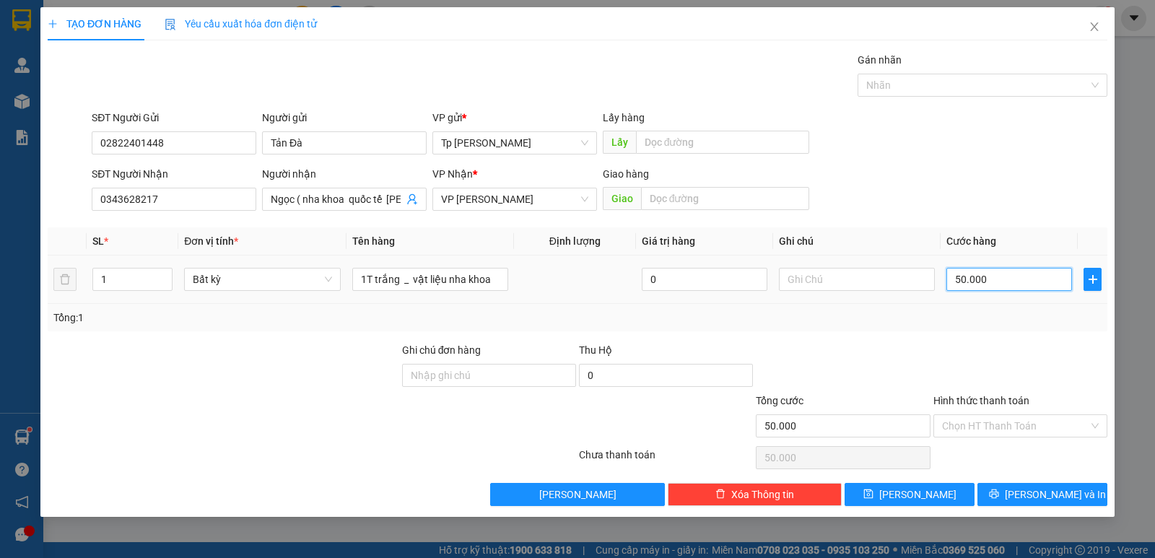
type input "8"
type input "80"
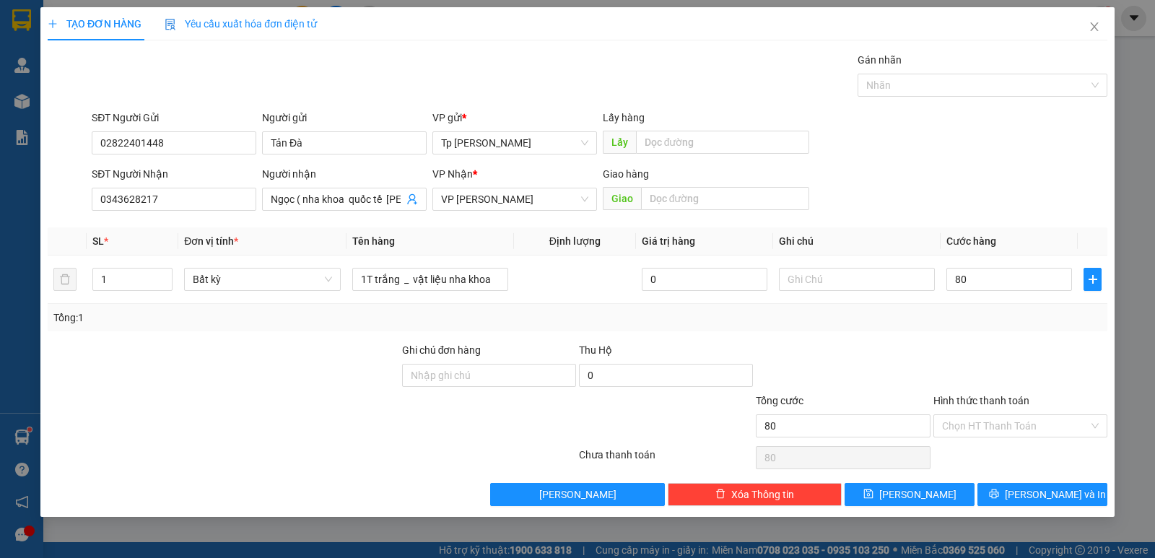
type input "80.000"
drag, startPoint x: 1014, startPoint y: 323, endPoint x: 1034, endPoint y: 401, distance: 80.5
click at [1014, 324] on div "Tổng: 1" at bounding box center [577, 318] width 1048 height 16
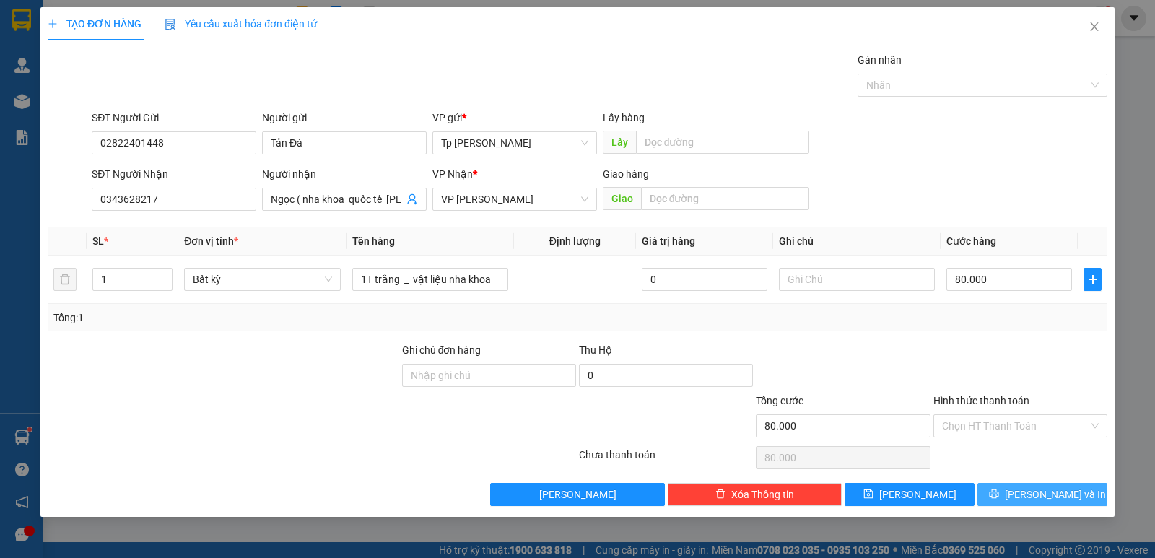
click at [1036, 489] on span "[PERSON_NAME] và In" at bounding box center [1055, 494] width 101 height 16
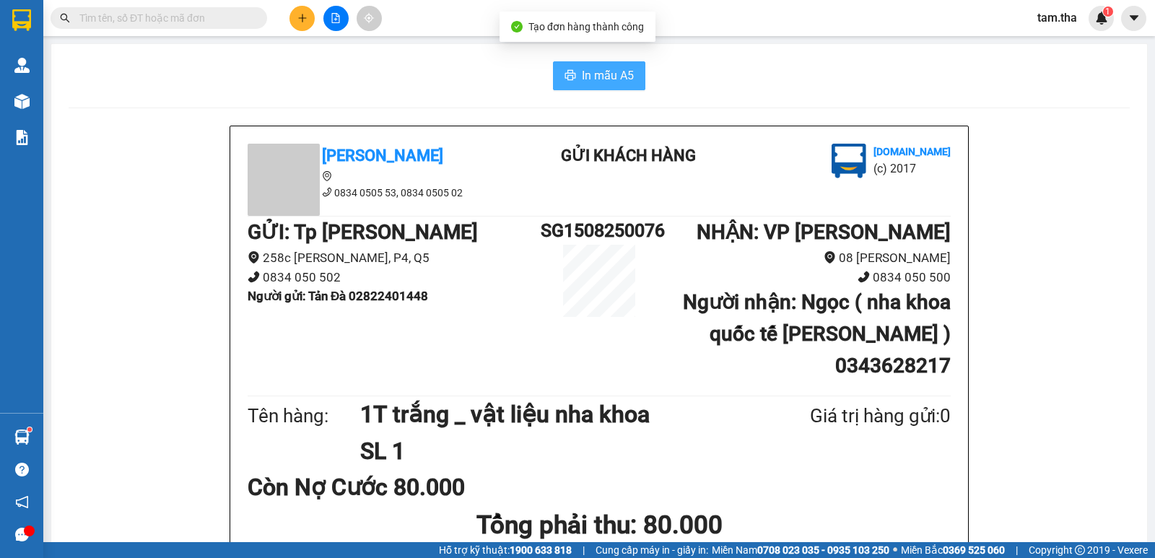
click at [617, 75] on span "In mẫu A5" at bounding box center [608, 75] width 52 height 18
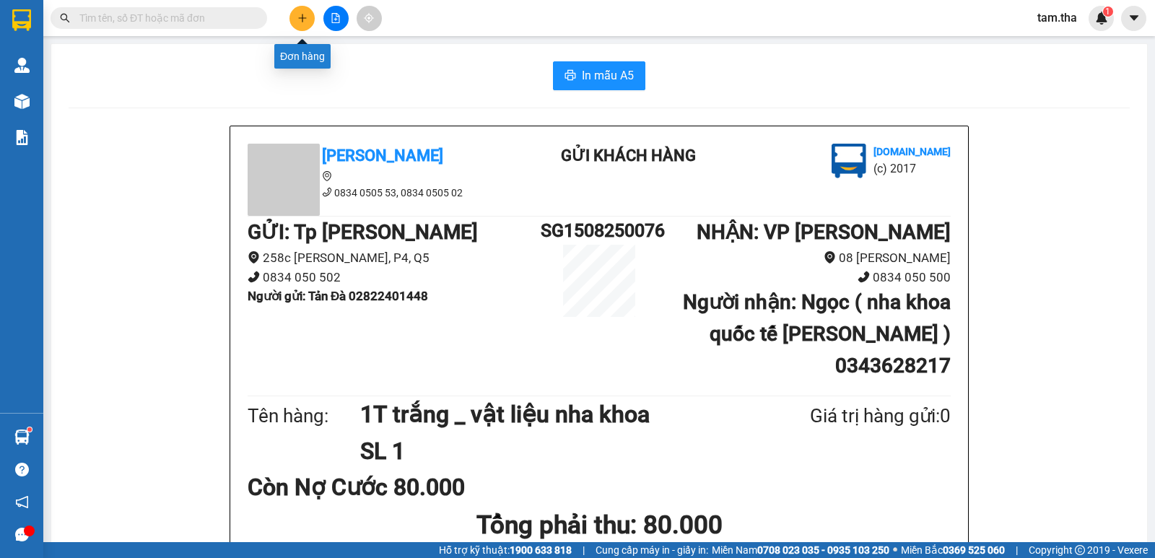
click at [301, 9] on button at bounding box center [301, 18] width 25 height 25
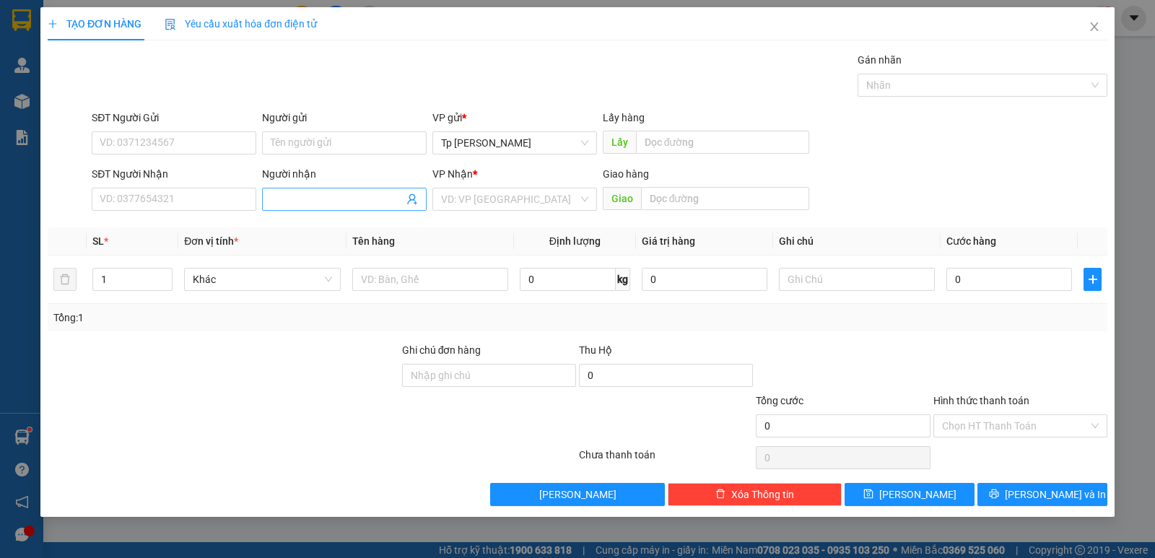
click at [346, 193] on input "Người nhận" at bounding box center [337, 199] width 133 height 16
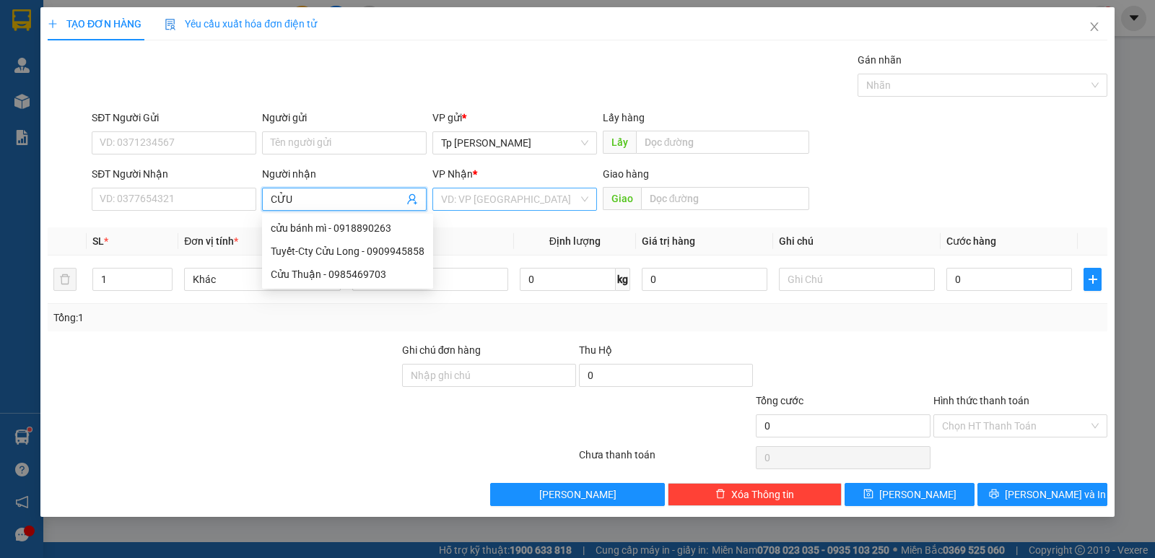
type input "CỬU"
click at [460, 193] on input "search" at bounding box center [509, 199] width 137 height 22
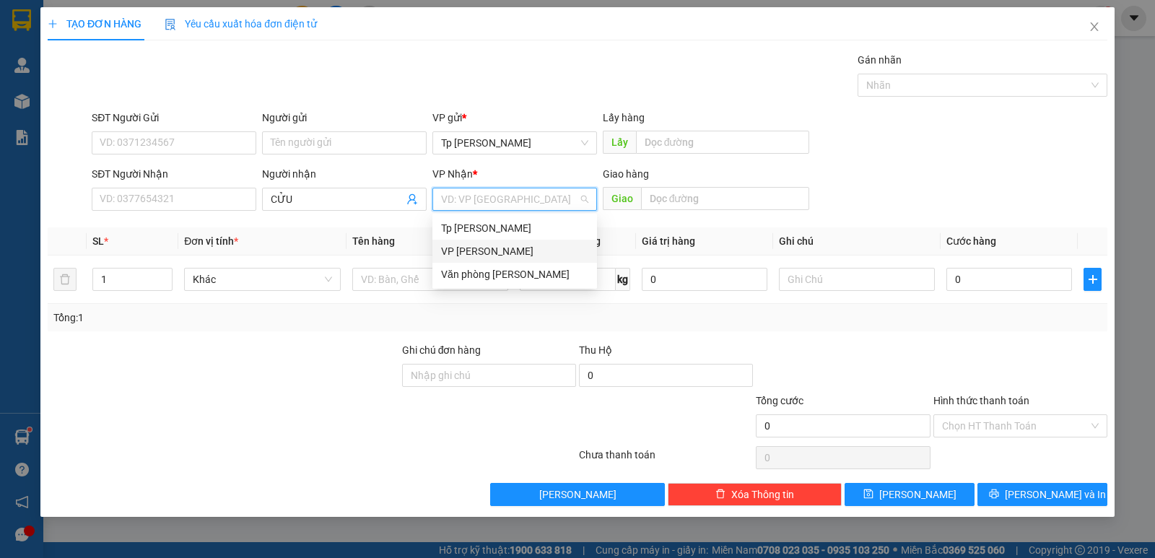
click at [470, 243] on div "VP [PERSON_NAME]" at bounding box center [514, 251] width 165 height 23
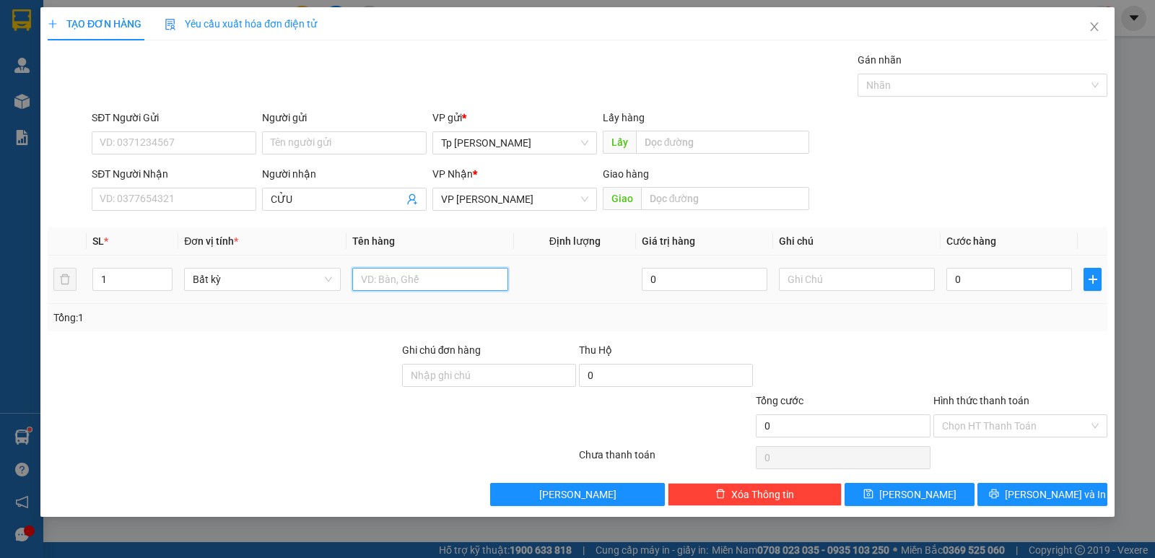
click at [403, 271] on input "text" at bounding box center [430, 279] width 156 height 23
type input "1 cây xám"
drag, startPoint x: 1048, startPoint y: 265, endPoint x: 1039, endPoint y: 264, distance: 8.7
click at [1048, 264] on td "0" at bounding box center [1008, 280] width 137 height 48
drag, startPoint x: 1036, startPoint y: 268, endPoint x: 1029, endPoint y: 260, distance: 10.3
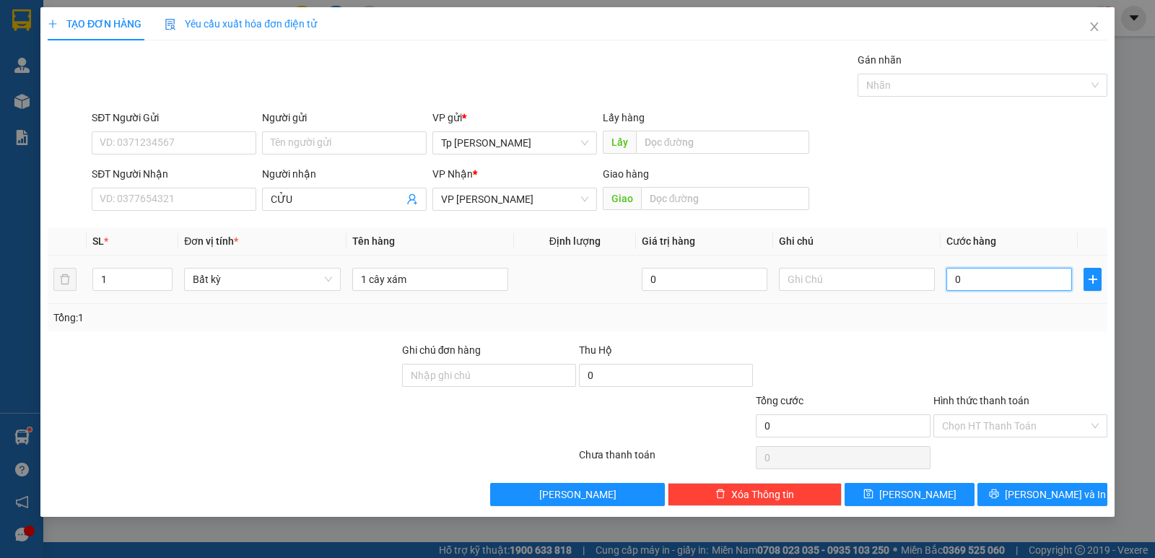
click at [1035, 268] on input "0" at bounding box center [1009, 279] width 126 height 23
type input "3"
type input "30"
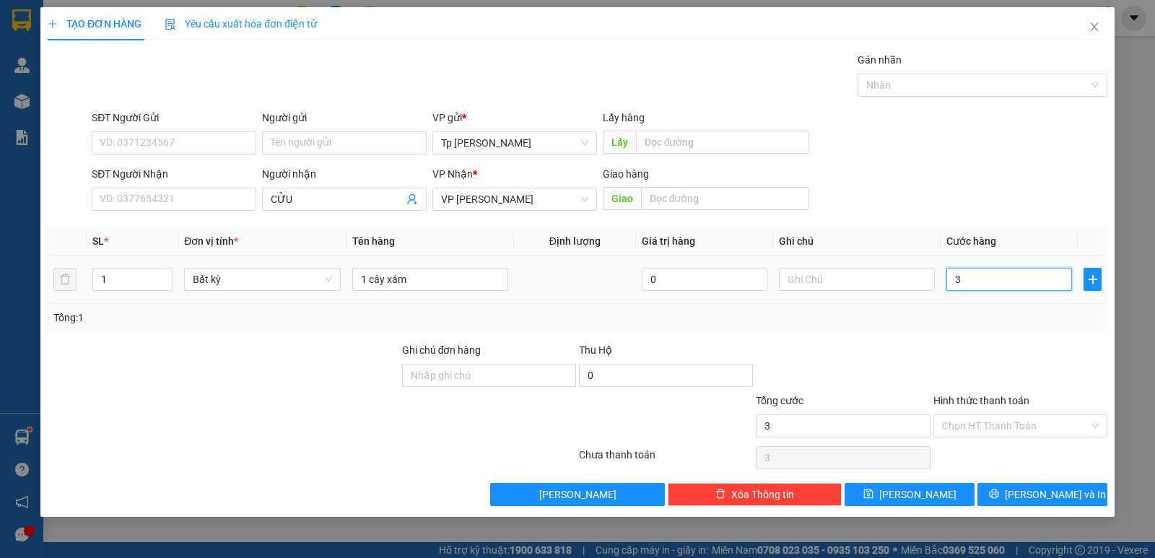
type input "30"
type input "30.000"
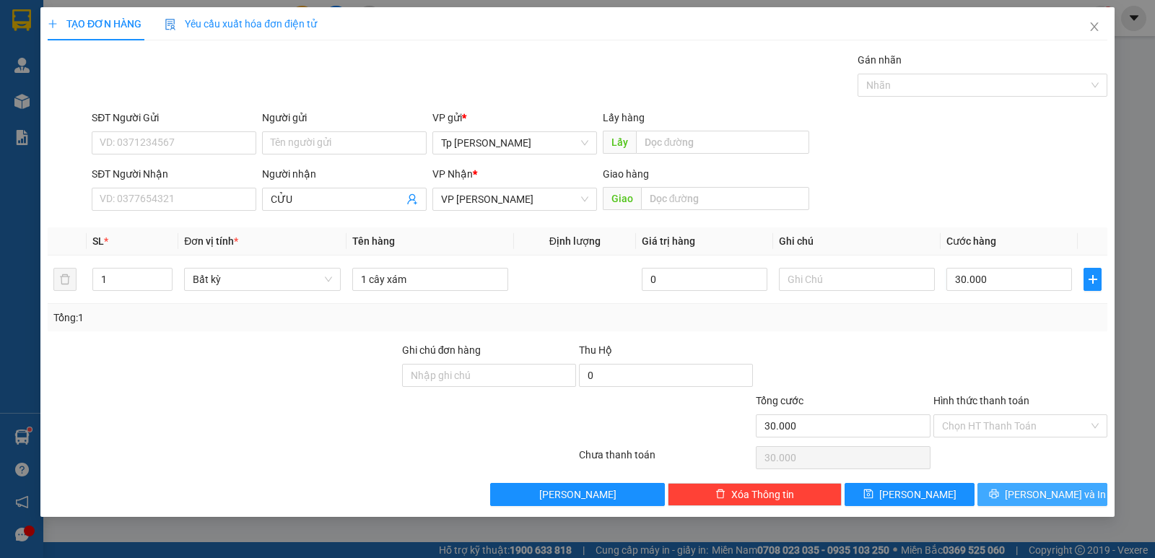
click at [1033, 502] on button "[PERSON_NAME] và In" at bounding box center [1042, 494] width 130 height 23
click at [1033, 502] on span "[PERSON_NAME] và In" at bounding box center [1055, 494] width 101 height 16
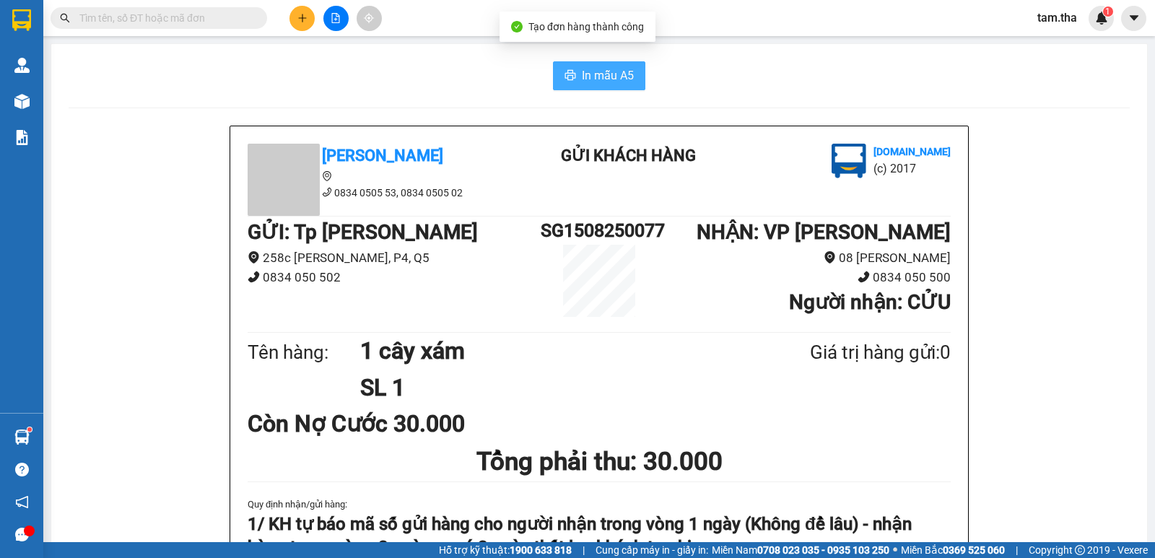
click at [629, 68] on button "In mẫu A5" at bounding box center [599, 75] width 92 height 29
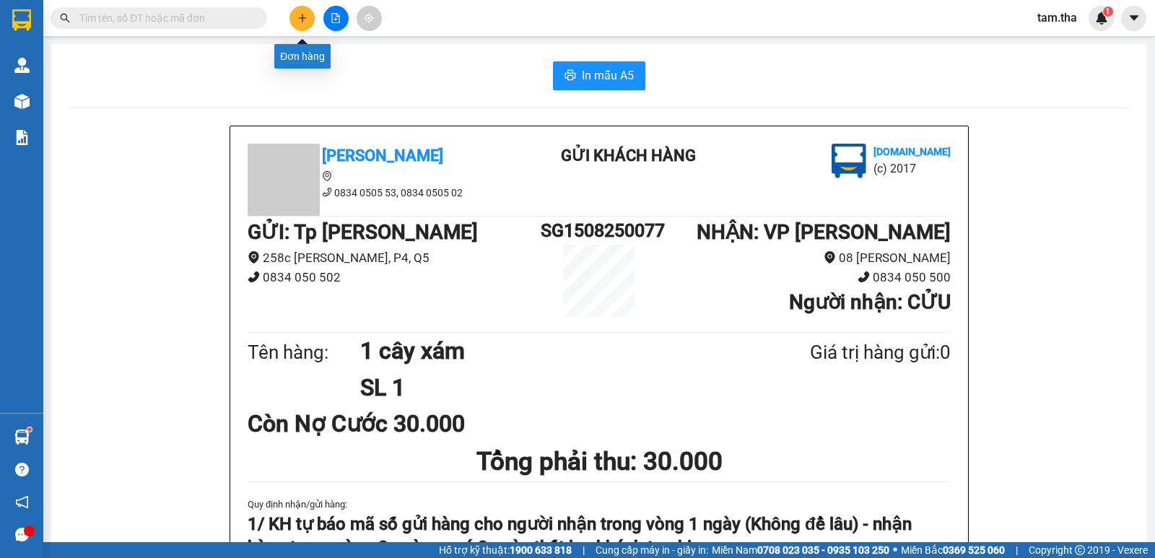
click at [295, 25] on button at bounding box center [301, 18] width 25 height 25
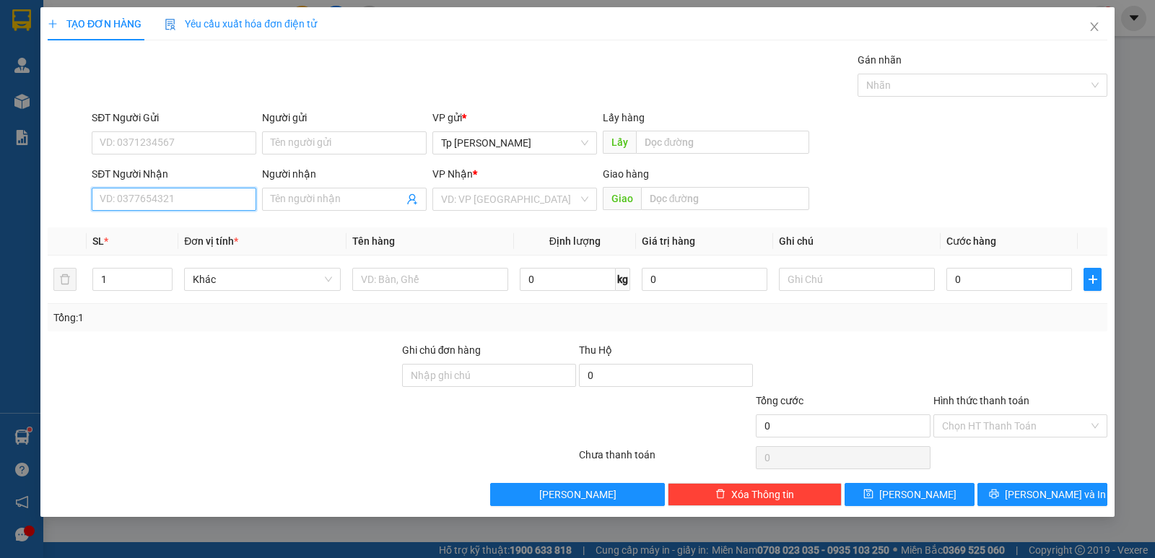
click at [211, 201] on input "SĐT Người Nhận" at bounding box center [174, 199] width 165 height 23
click at [214, 221] on div "0916404007 - [PERSON_NAME]" at bounding box center [173, 228] width 147 height 16
type input "0916404007"
type input "[PERSON_NAME]"
type input "0916404007"
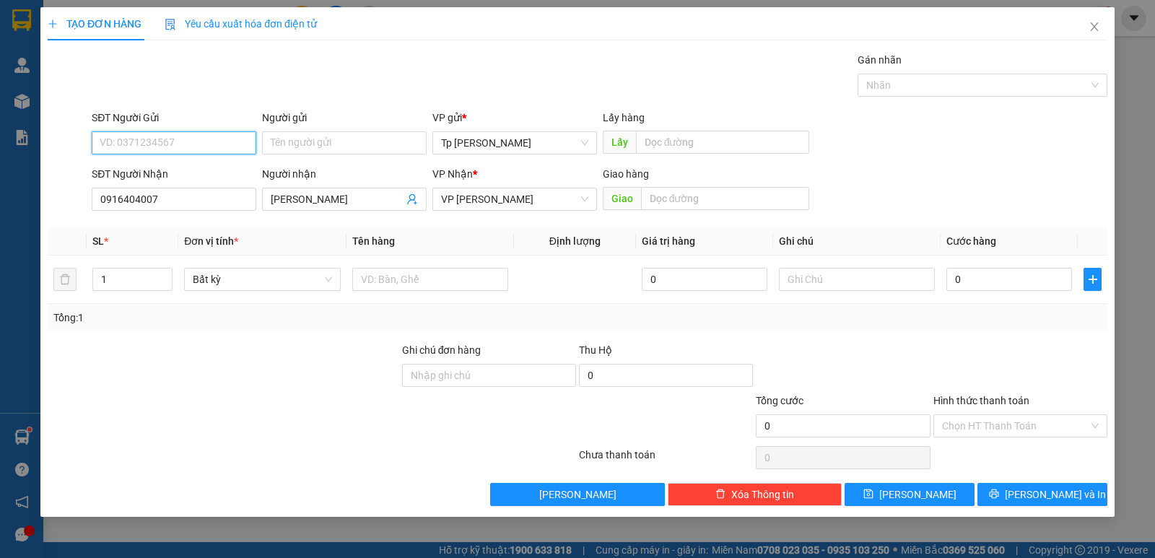
click at [212, 146] on input "SĐT Người Gửi" at bounding box center [174, 142] width 165 height 23
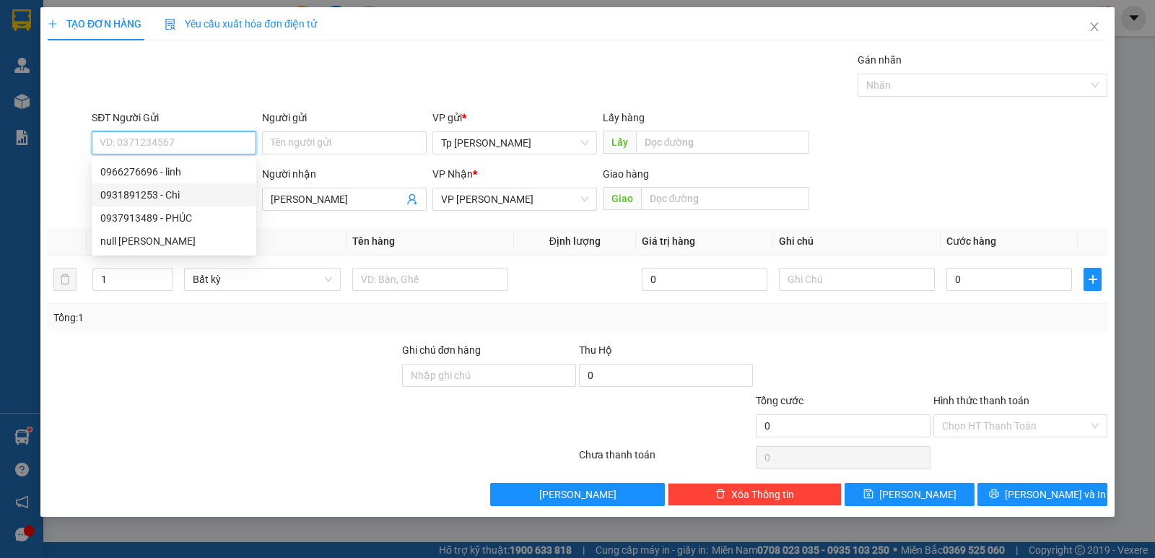
click at [199, 206] on div "0931891253 - Chi" at bounding box center [174, 194] width 165 height 23
type input "0931891253"
type input "Chi"
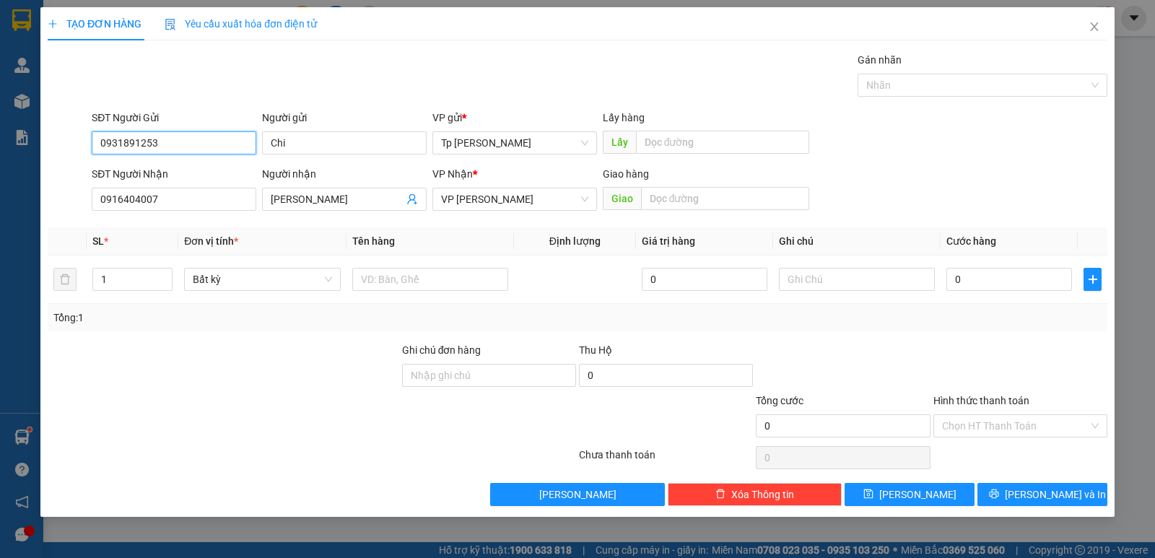
drag, startPoint x: 195, startPoint y: 144, endPoint x: 0, endPoint y: 229, distance: 212.7
click at [0, 228] on div "TẠO ĐƠN HÀNG Yêu cầu xuất hóa đơn điện tử Transit Pickup Surcharge Ids Transit …" at bounding box center [577, 279] width 1155 height 558
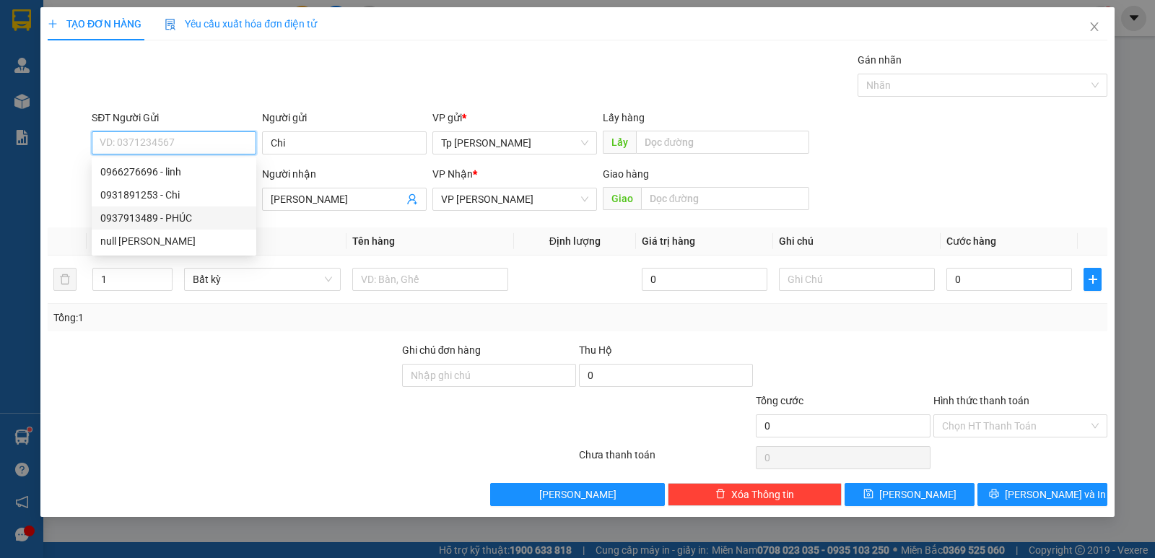
drag, startPoint x: 172, startPoint y: 214, endPoint x: 245, endPoint y: 220, distance: 73.9
click at [183, 216] on div "0937913489 - PHÚC" at bounding box center [173, 218] width 147 height 16
type input "0937913489"
type input "PHÚC"
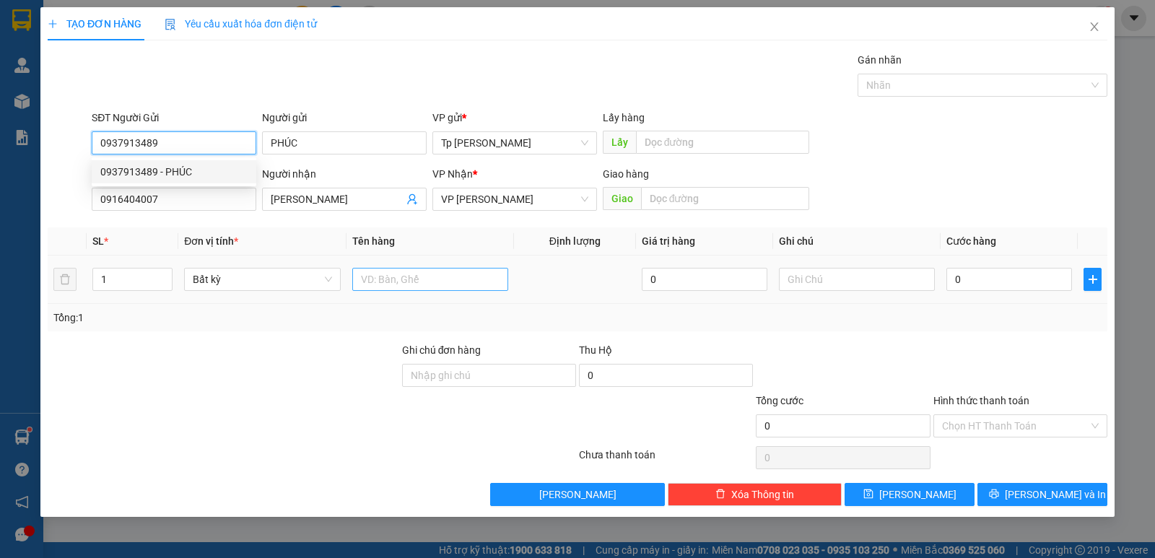
type input "0937913489"
click at [408, 276] on input "text" at bounding box center [430, 279] width 156 height 23
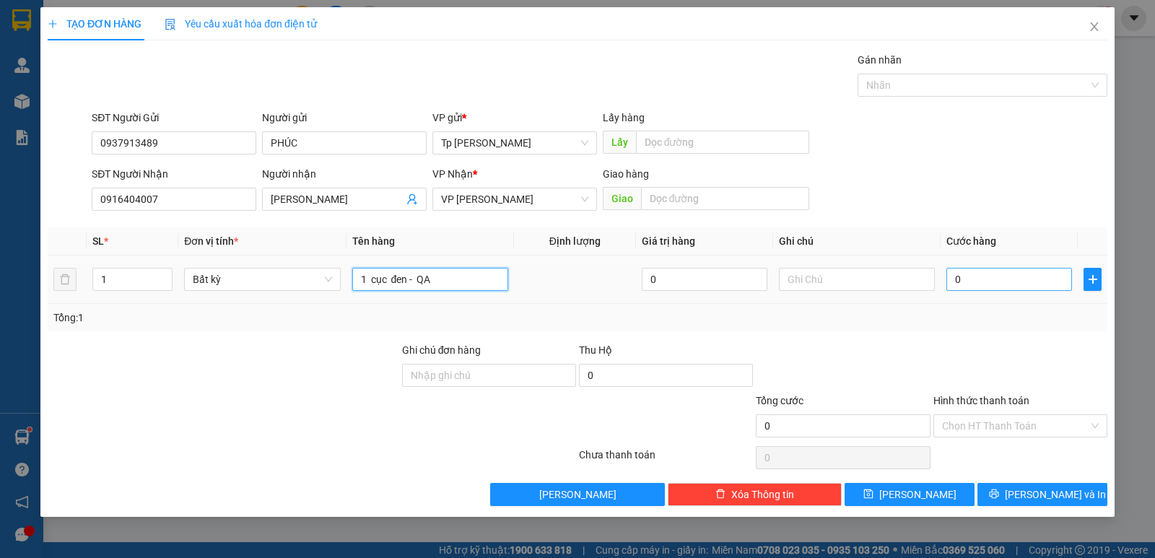
type input "1 cục đen - QA"
click at [1041, 288] on input "0" at bounding box center [1009, 279] width 126 height 23
type input "5"
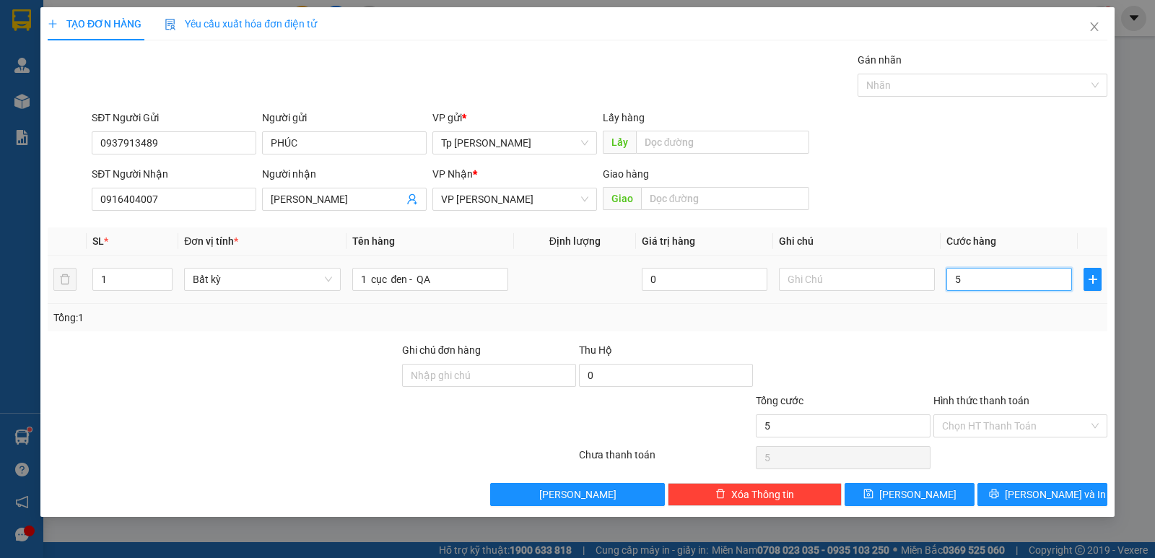
type input "50"
type input "50.000"
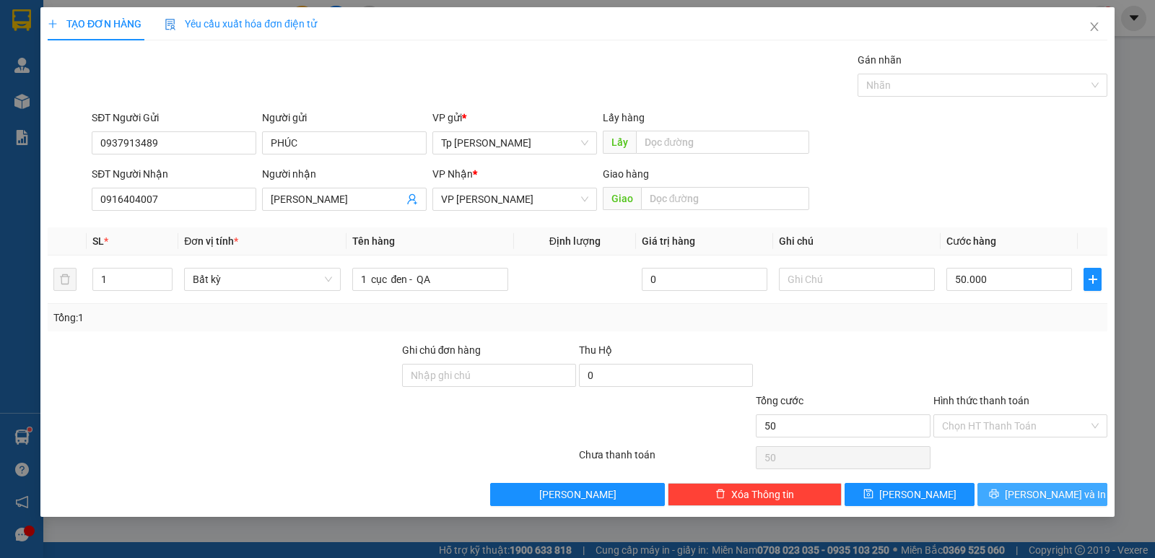
type input "50.000"
click at [999, 494] on icon "printer" at bounding box center [994, 494] width 10 height 10
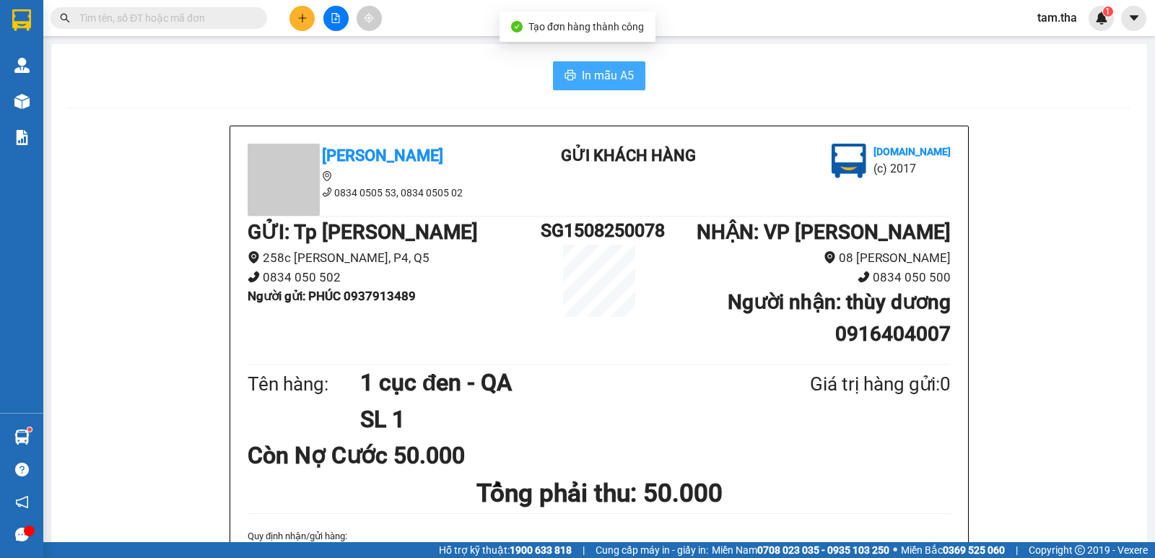
click at [553, 73] on button "In mẫu A5" at bounding box center [599, 75] width 92 height 29
click at [293, 17] on button at bounding box center [301, 18] width 25 height 25
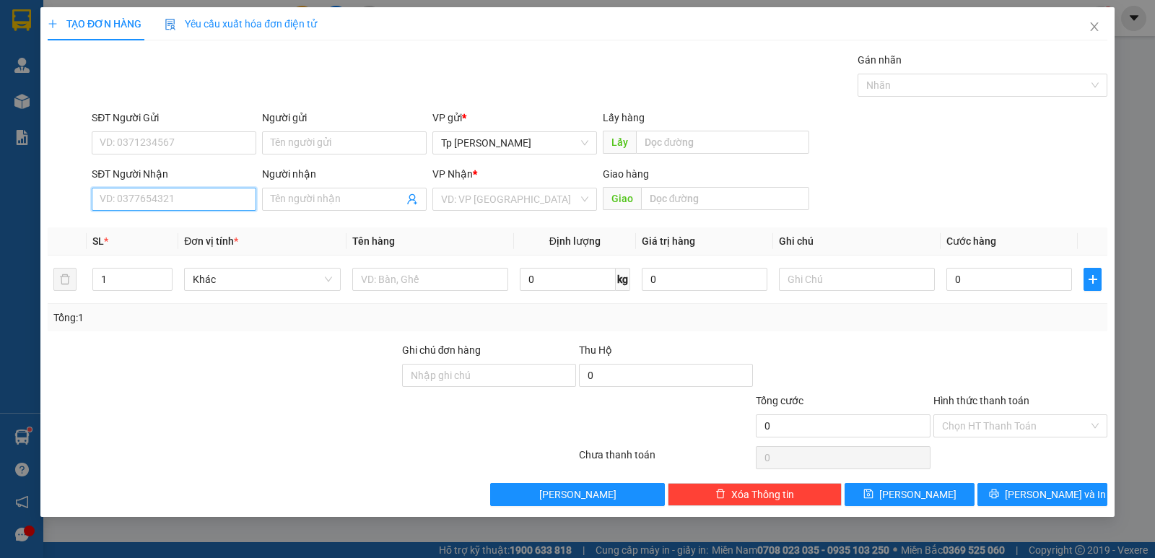
click at [213, 203] on input "SĐT Người Nhận" at bounding box center [174, 199] width 165 height 23
click at [188, 227] on div "0933120386 - [PERSON_NAME]" at bounding box center [173, 228] width 147 height 16
type input "0933120386"
type input "[PERSON_NAME]"
type input "0933120386"
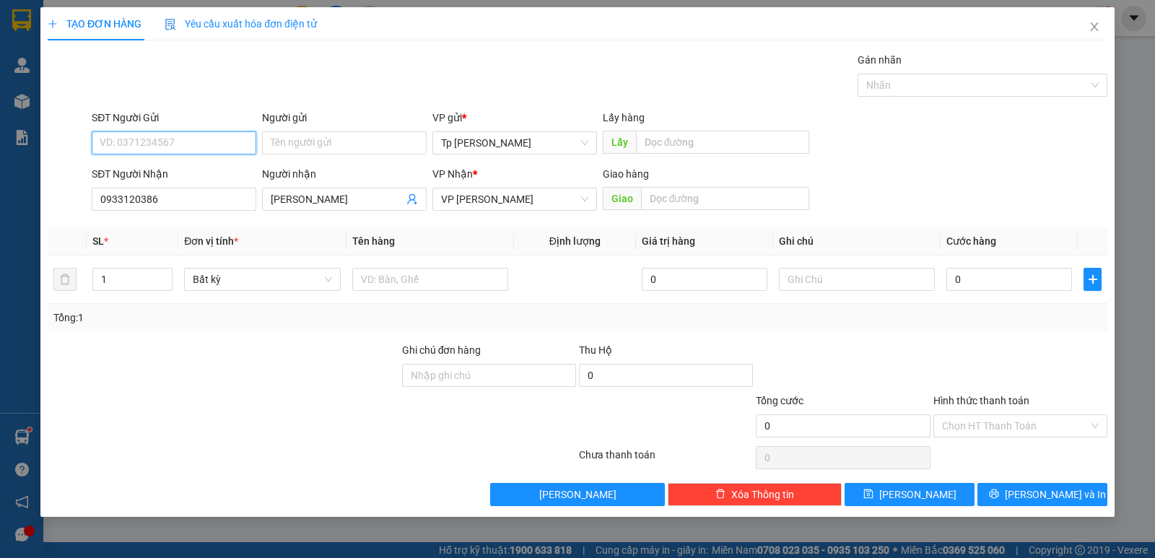
click at [211, 142] on input "SĐT Người Gửi" at bounding box center [174, 142] width 165 height 23
click at [196, 190] on div "0907354186 - dung" at bounding box center [173, 195] width 147 height 16
type input "0907354186"
type input "dung"
type input "2"
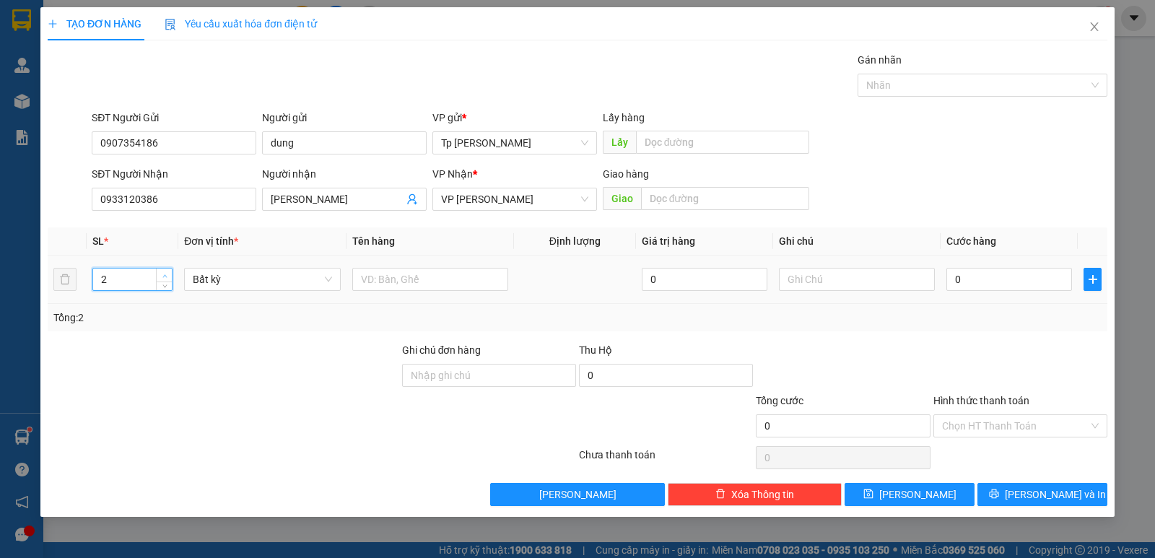
click at [166, 274] on icon "up" at bounding box center [164, 276] width 5 height 5
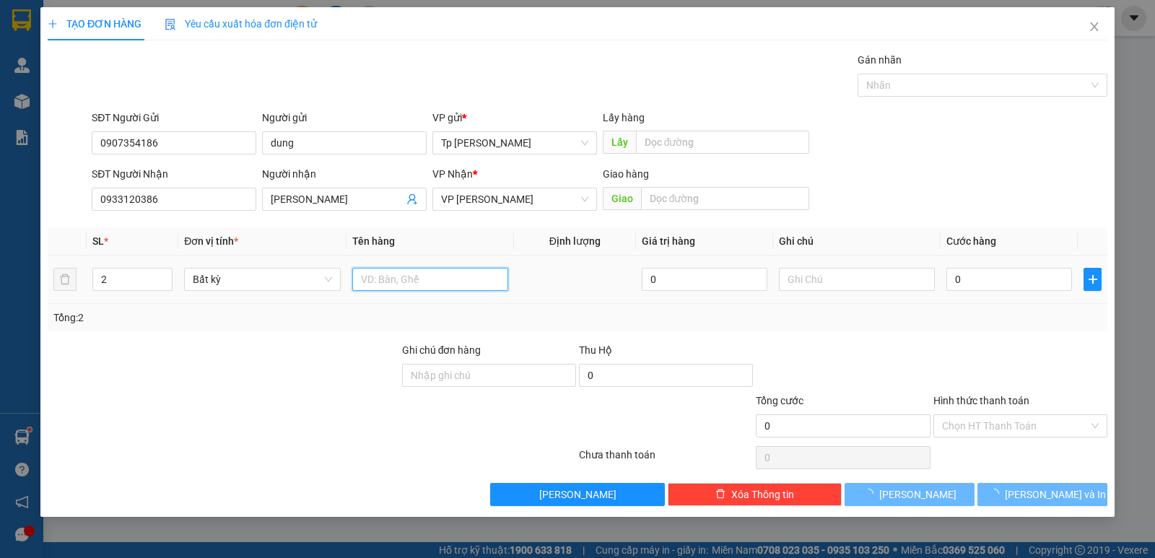
click at [392, 278] on input "text" at bounding box center [430, 279] width 156 height 23
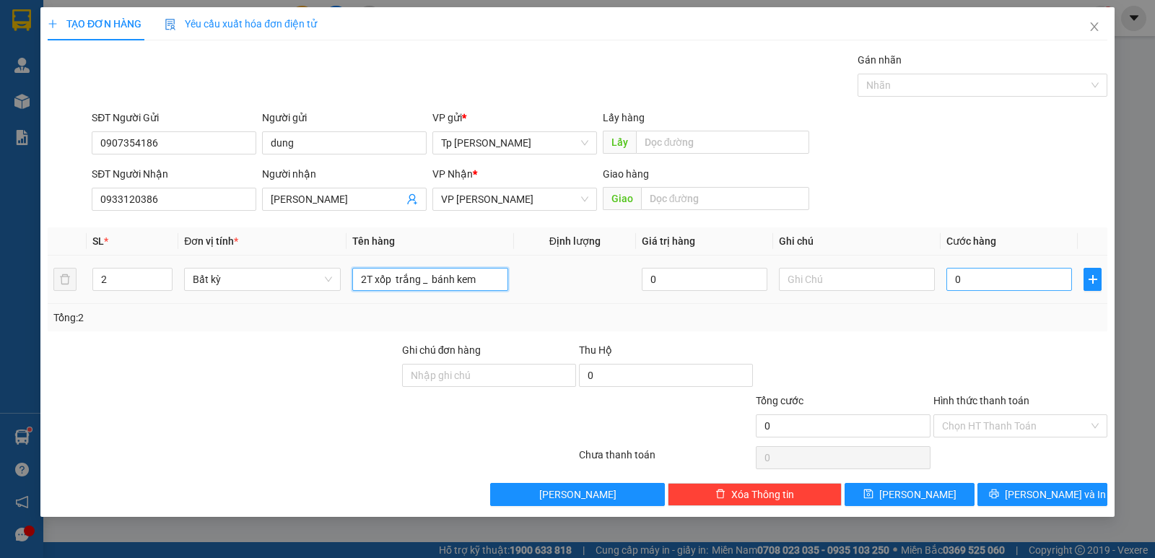
type input "2T xốp trắng _ bánh kem"
click at [963, 282] on input "0" at bounding box center [1009, 279] width 126 height 23
type input "1"
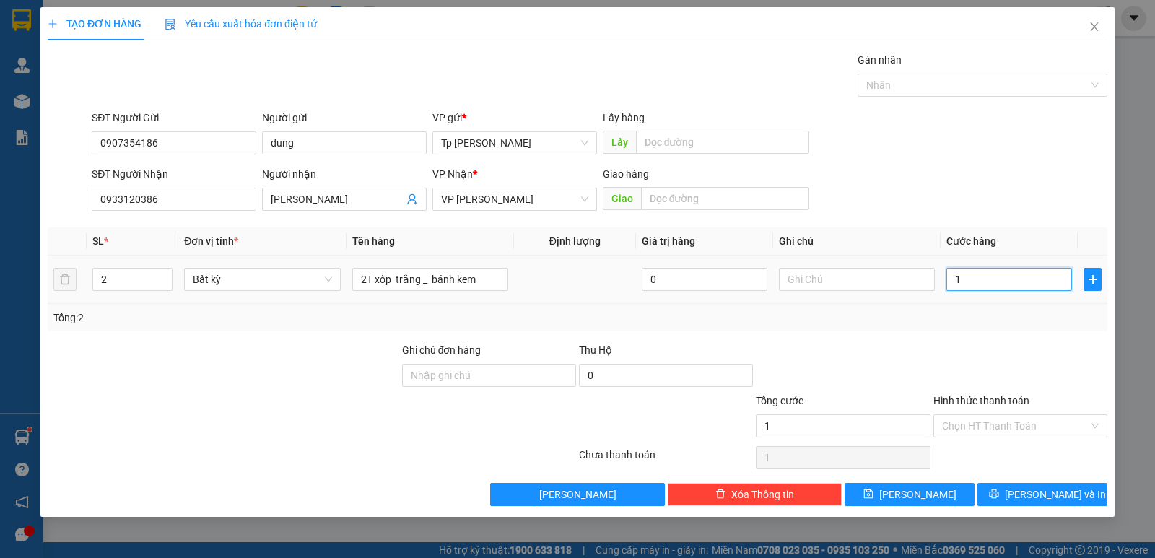
type input "10"
type input "100"
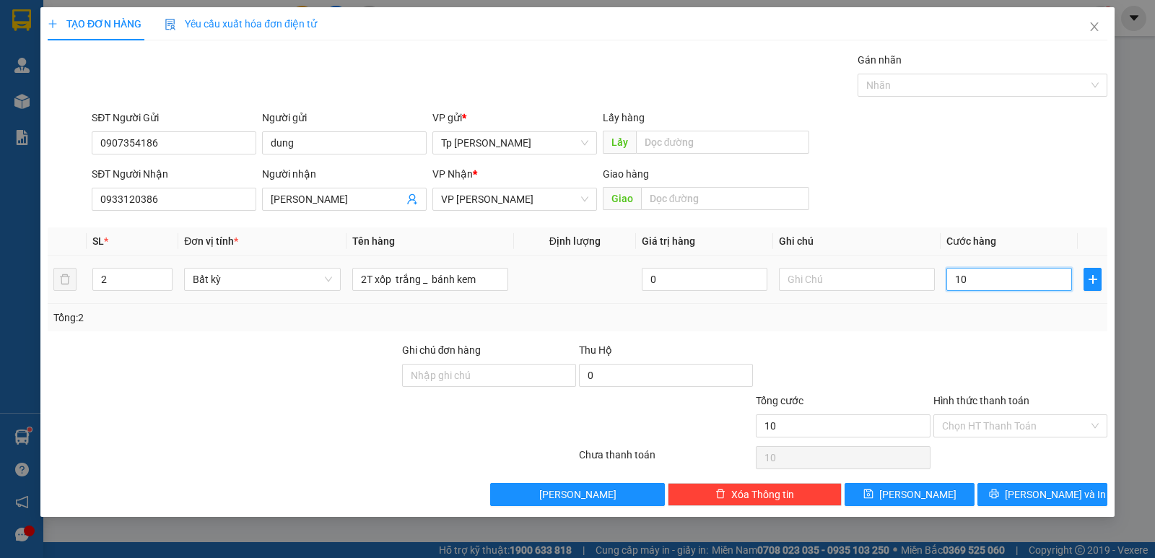
type input "100"
type input "100.000"
click at [995, 333] on div "Transit Pickup Surcharge Ids Transit Deliver Surcharge Ids Transit Deliver Surc…" at bounding box center [578, 279] width 1060 height 454
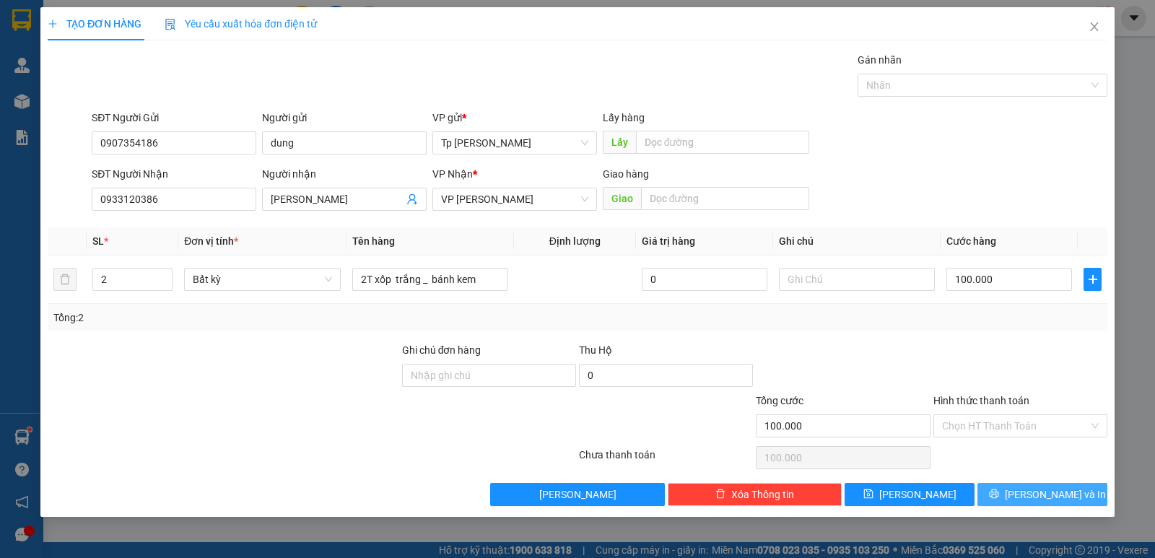
click at [1010, 500] on button "[PERSON_NAME] và In" at bounding box center [1042, 494] width 130 height 23
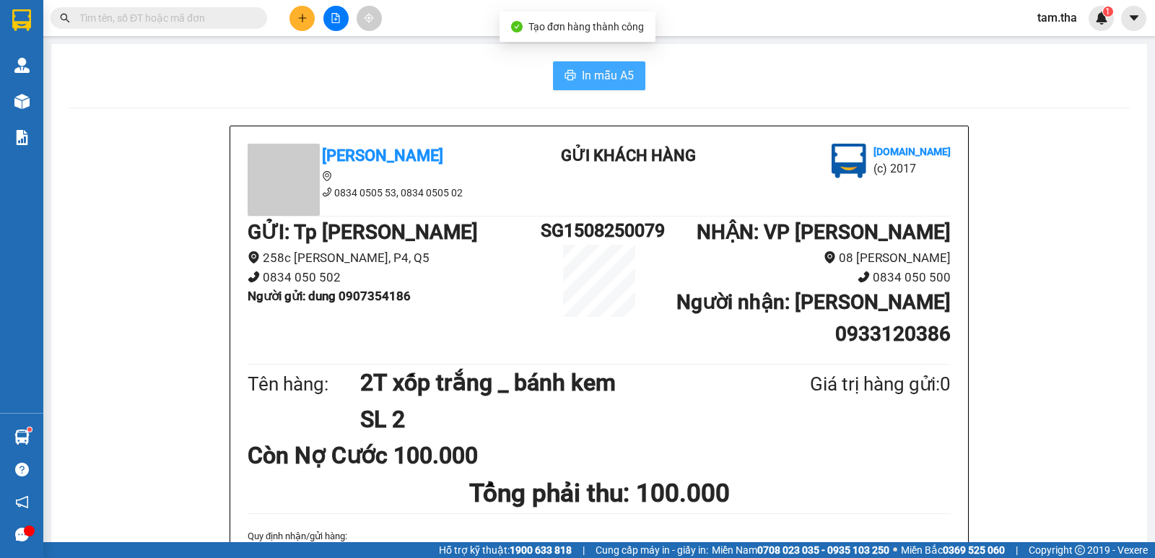
click at [569, 68] on button "In mẫu A5" at bounding box center [599, 75] width 92 height 29
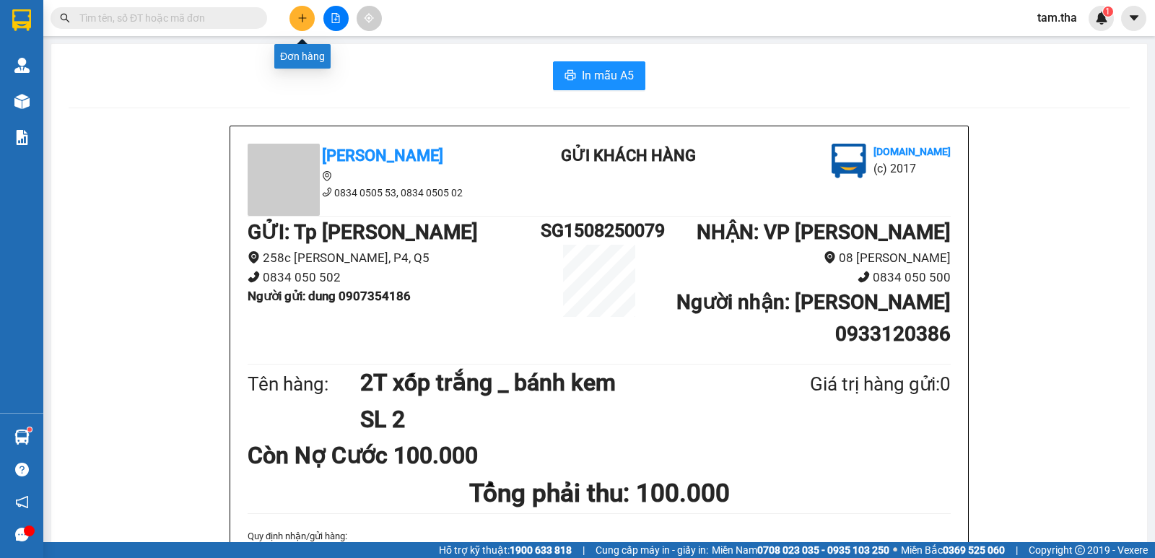
click at [307, 16] on icon "plus" at bounding box center [302, 18] width 10 height 10
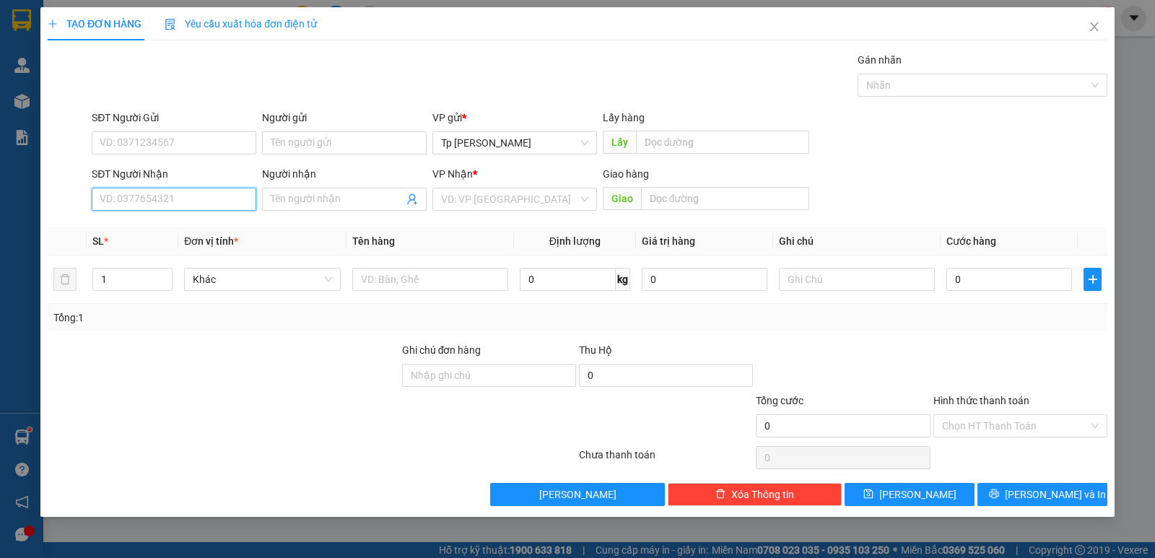
click at [227, 195] on input "SĐT Người Nhận" at bounding box center [174, 199] width 165 height 23
drag, startPoint x: 215, startPoint y: 226, endPoint x: 371, endPoint y: 263, distance: 160.2
click at [218, 226] on div "0914852856 - nghệ thương" at bounding box center [173, 228] width 147 height 16
type input "0914852856"
type input "nghệ thương"
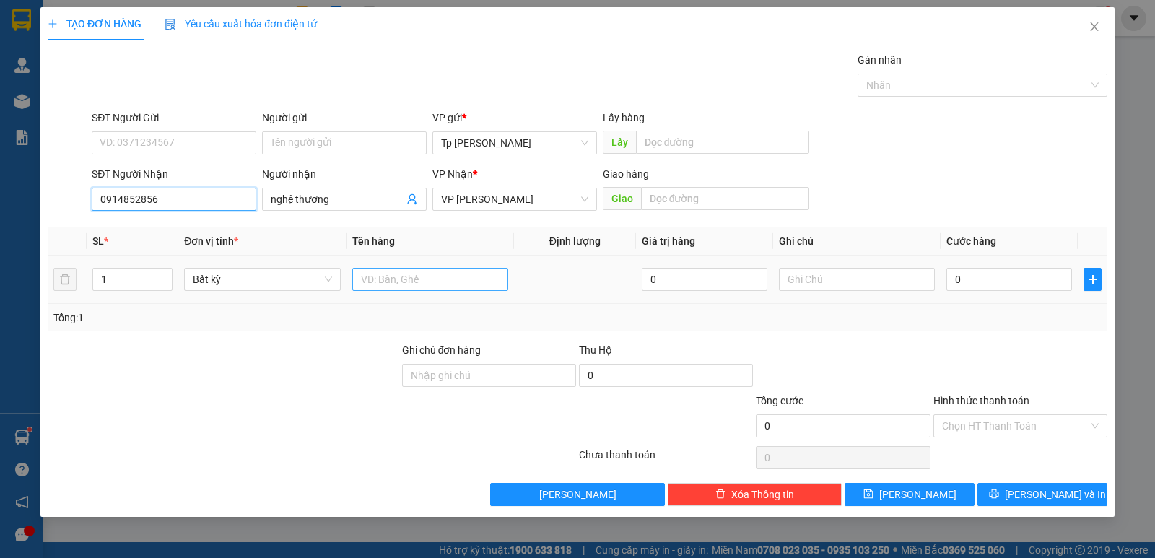
type input "0914852856"
click at [374, 272] on input "text" at bounding box center [430, 279] width 156 height 23
type input "1 cục card"
type input "3"
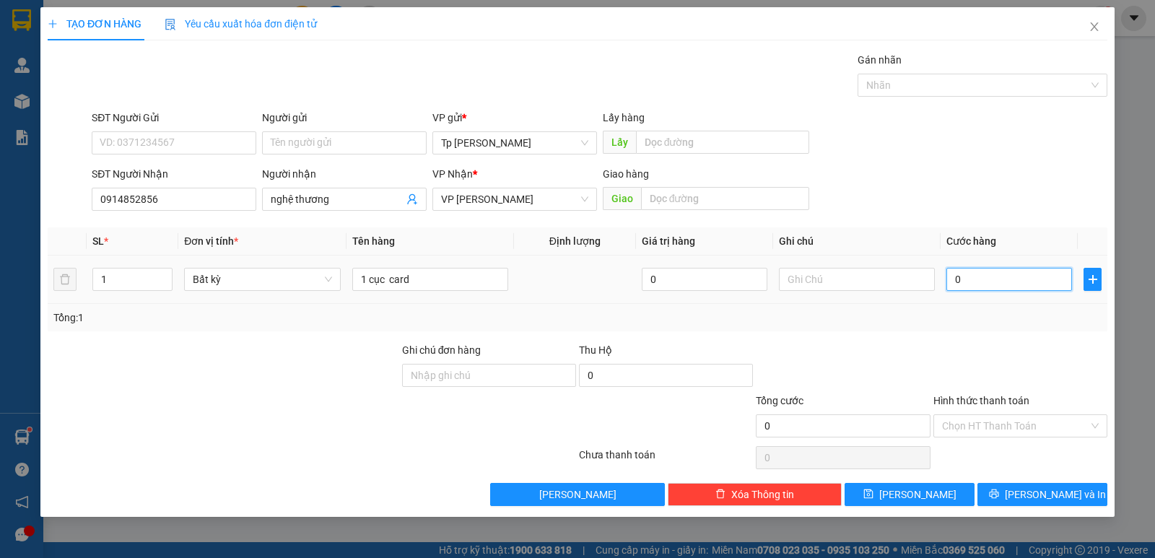
type input "3"
type input "30"
type input "30.000"
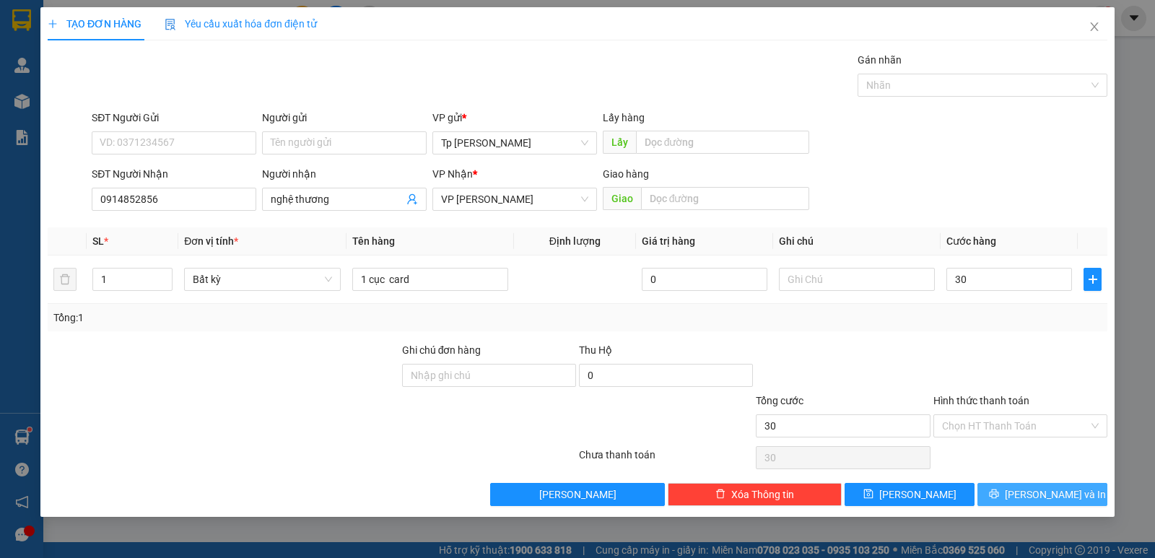
type input "30.000"
click at [1044, 498] on span "[PERSON_NAME] và In" at bounding box center [1055, 494] width 101 height 16
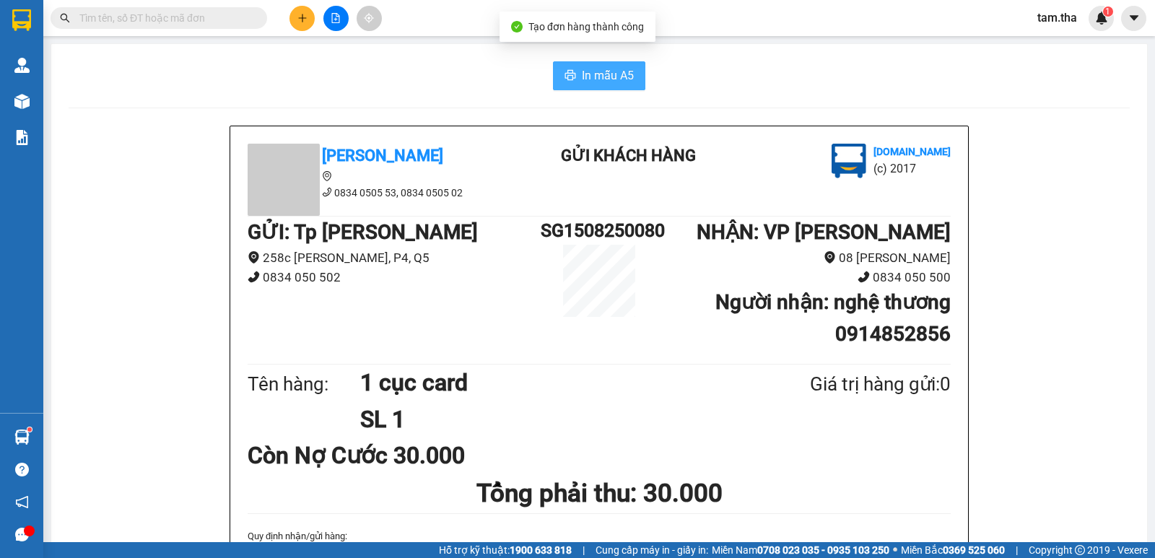
click at [624, 84] on span "In mẫu A5" at bounding box center [608, 75] width 52 height 18
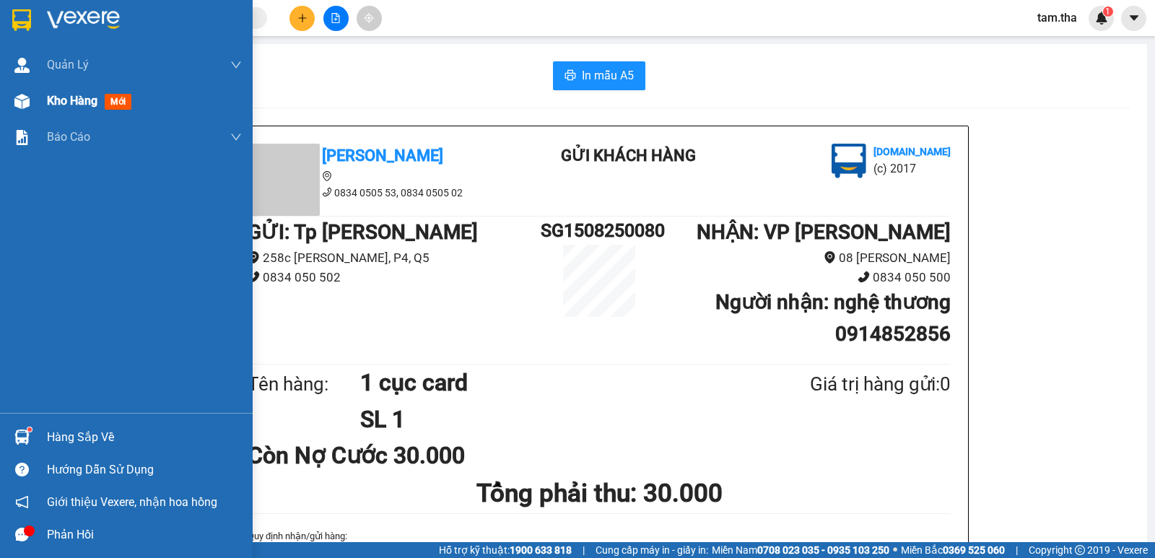
click at [71, 108] on div "Kho hàng mới" at bounding box center [92, 101] width 90 height 18
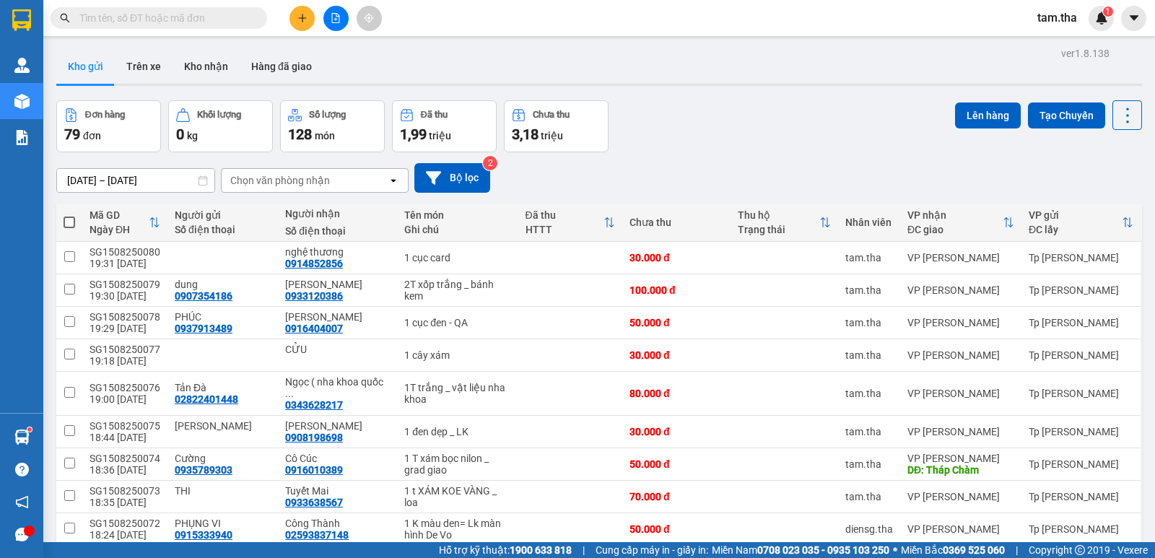
paste input "0987222830"
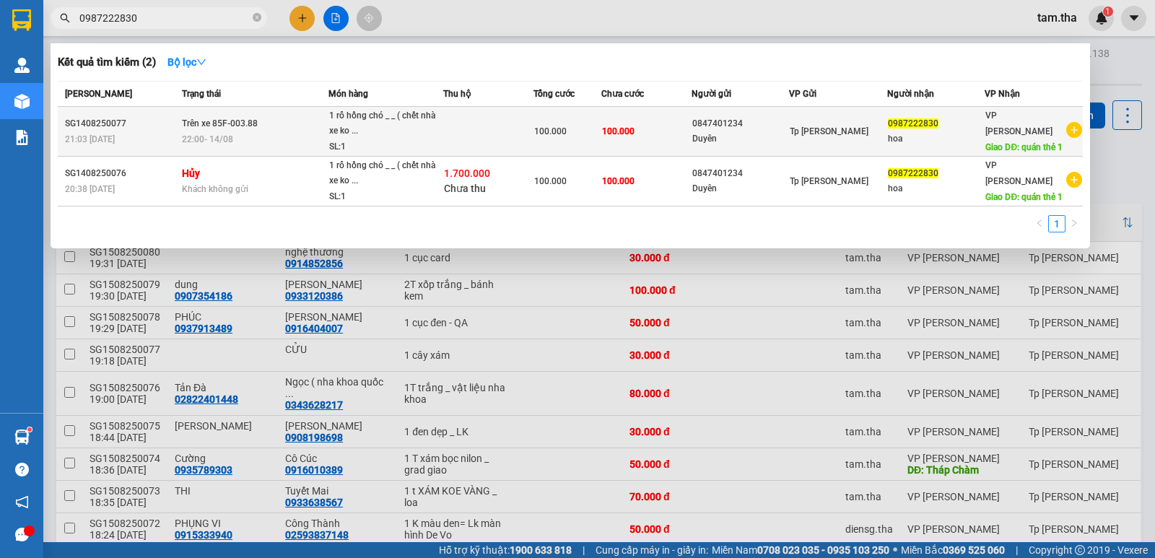
type input "0987222830"
click at [604, 135] on span "100.000" at bounding box center [618, 131] width 32 height 10
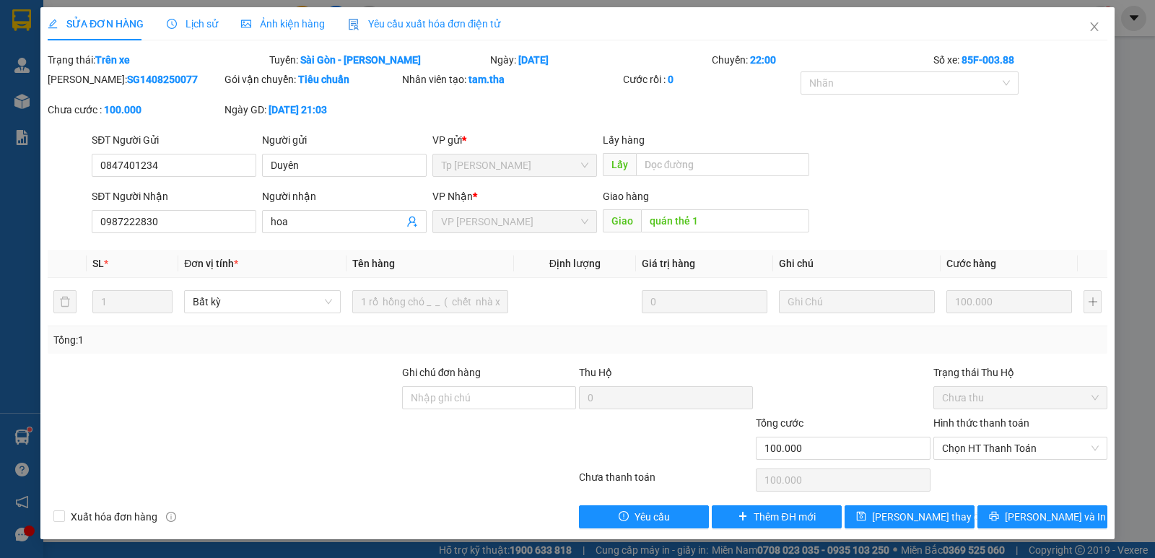
click at [473, 111] on div "[PERSON_NAME]: SG1408250077 Gói vận chuyển: Tiêu chuẩn Nhân viên tạo: tam.tha C…" at bounding box center [577, 101] width 1062 height 61
click at [1084, 22] on span "Close" at bounding box center [1094, 27] width 40 height 40
click at [1092, 24] on div "1" at bounding box center [1100, 18] width 25 height 25
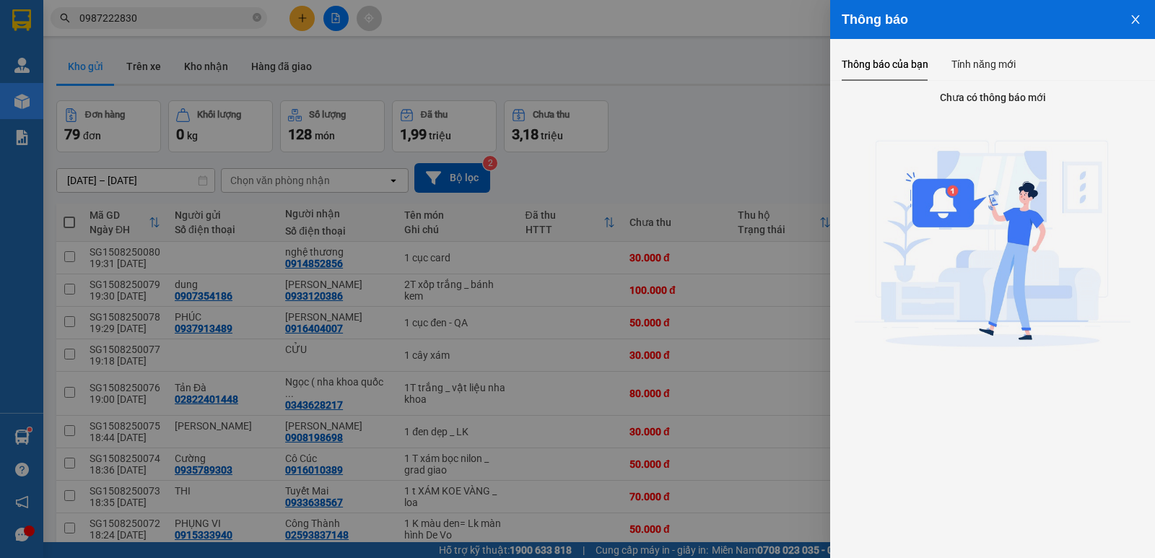
click at [1135, 19] on icon "close" at bounding box center [1135, 19] width 8 height 9
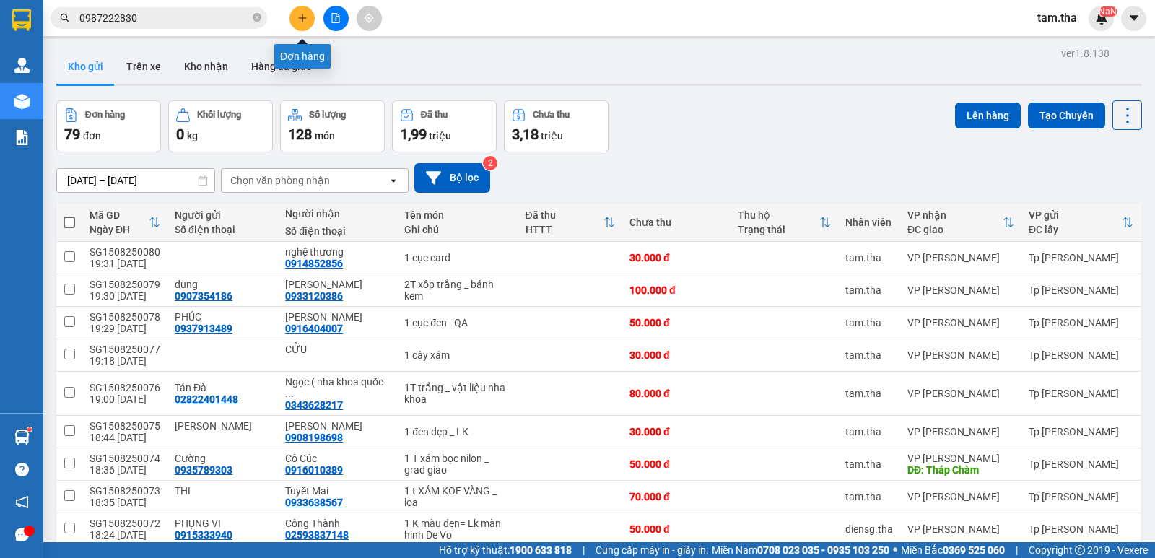
click at [299, 25] on button at bounding box center [301, 18] width 25 height 25
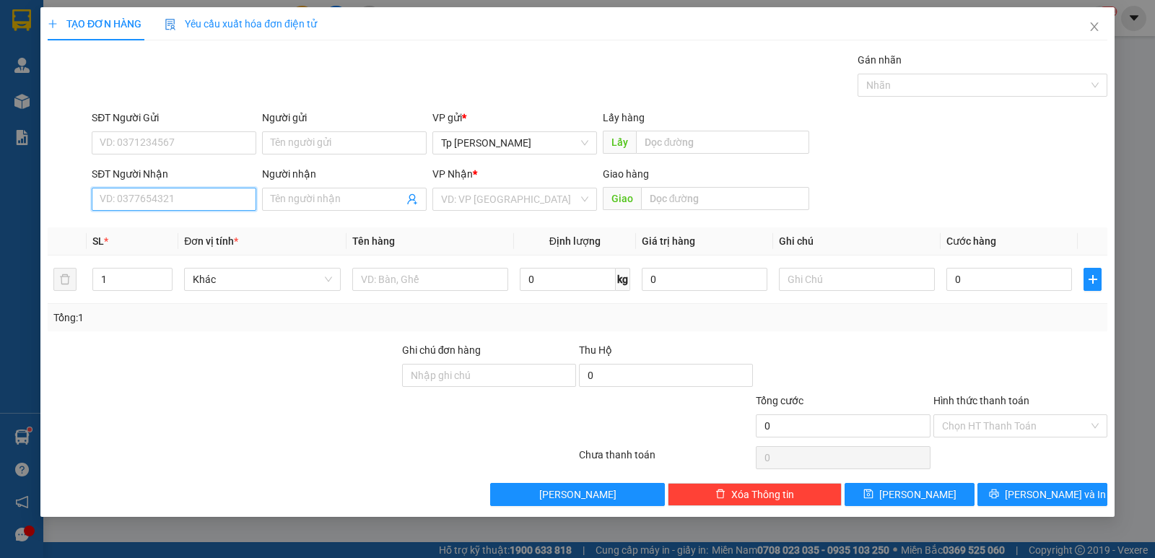
click at [204, 189] on input "SĐT Người Nhận" at bounding box center [174, 199] width 165 height 23
click at [174, 230] on div "0937647365 - hương" at bounding box center [173, 228] width 147 height 16
type input "0937647365"
type input "hương"
type input "0937647365"
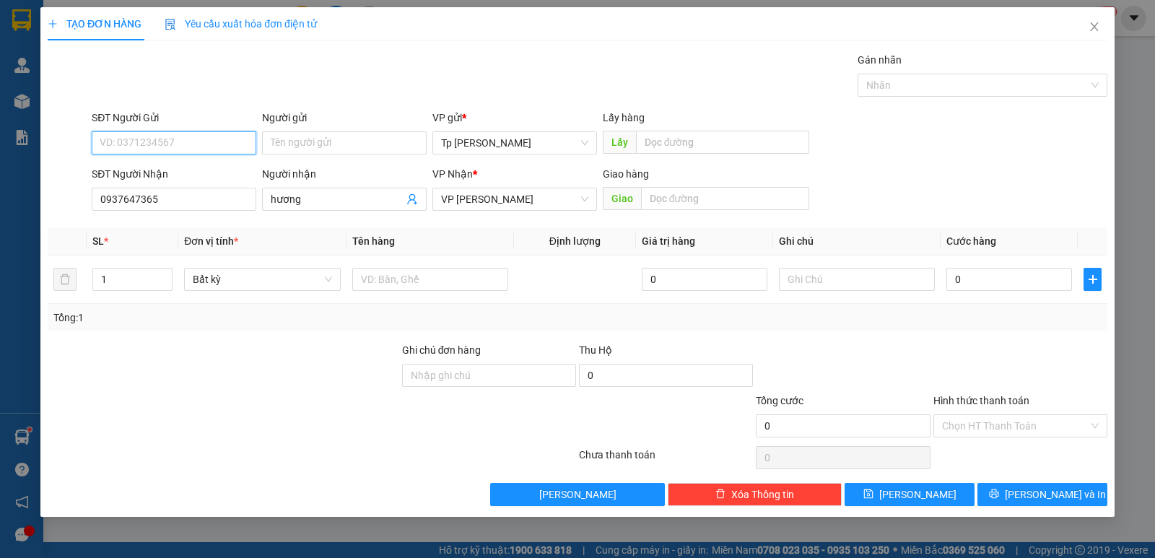
click at [190, 149] on input "SĐT Người Gửi" at bounding box center [174, 142] width 165 height 23
click at [220, 173] on div "0903165215 - hoa" at bounding box center [173, 172] width 147 height 16
type input "0903165215"
type input "hoa"
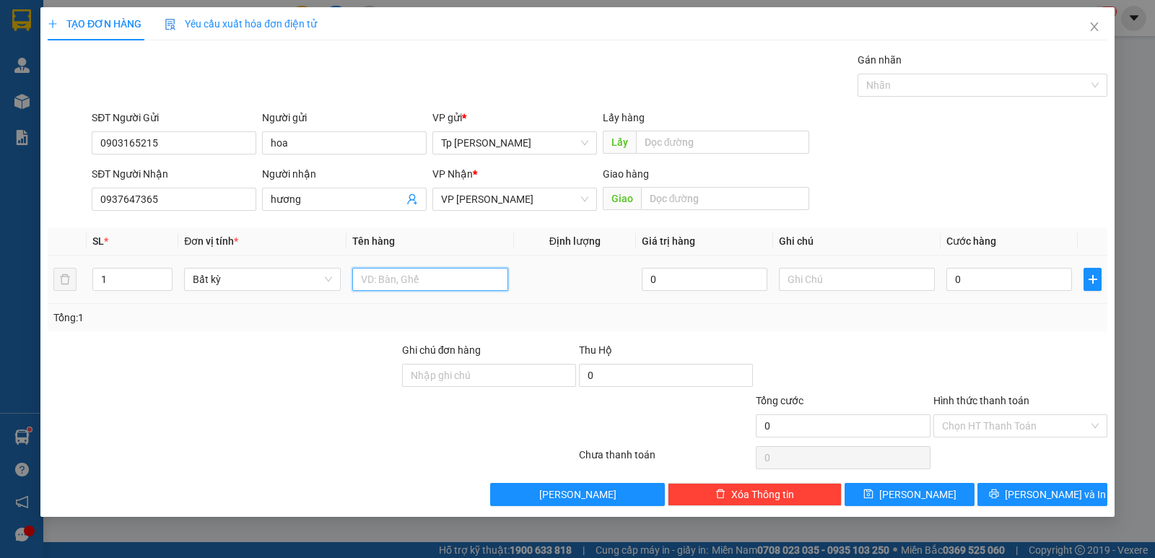
click at [431, 273] on input "text" at bounding box center [430, 279] width 156 height 23
click at [464, 246] on th "Tên hàng" at bounding box center [429, 241] width 167 height 28
click at [423, 270] on input "1" at bounding box center [430, 279] width 156 height 23
click at [445, 237] on th "Tên hàng" at bounding box center [429, 241] width 167 height 28
click at [412, 275] on input "1" at bounding box center [430, 279] width 156 height 23
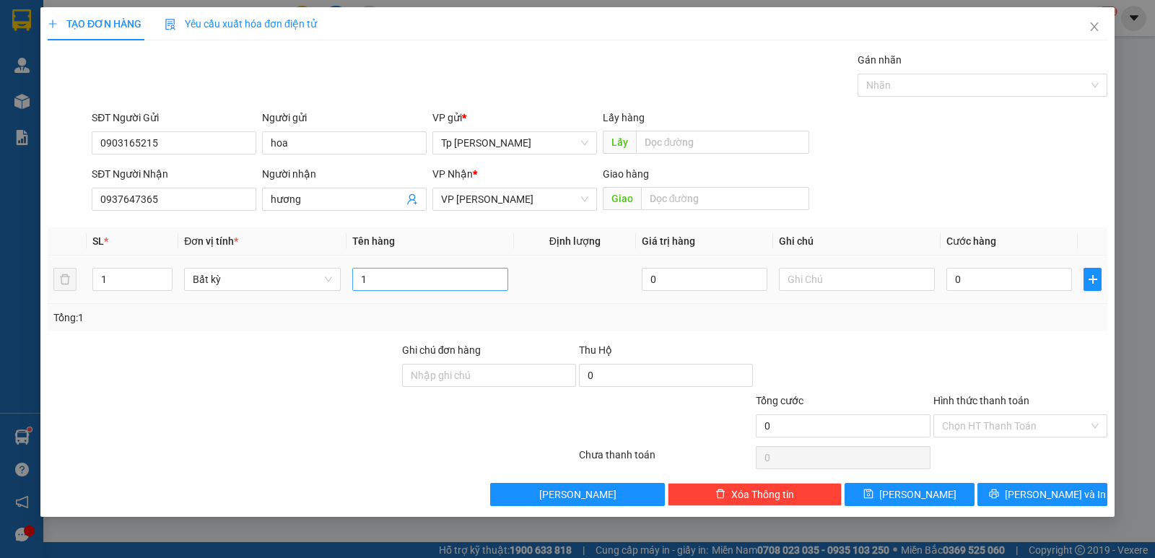
drag, startPoint x: 437, startPoint y: 248, endPoint x: 426, endPoint y: 271, distance: 25.8
click at [437, 247] on th "Tên hàng" at bounding box center [429, 241] width 167 height 28
click at [423, 277] on input "1" at bounding box center [430, 279] width 156 height 23
drag, startPoint x: 452, startPoint y: 231, endPoint x: 424, endPoint y: 266, distance: 44.2
click at [445, 239] on th "Tên hàng" at bounding box center [429, 241] width 167 height 28
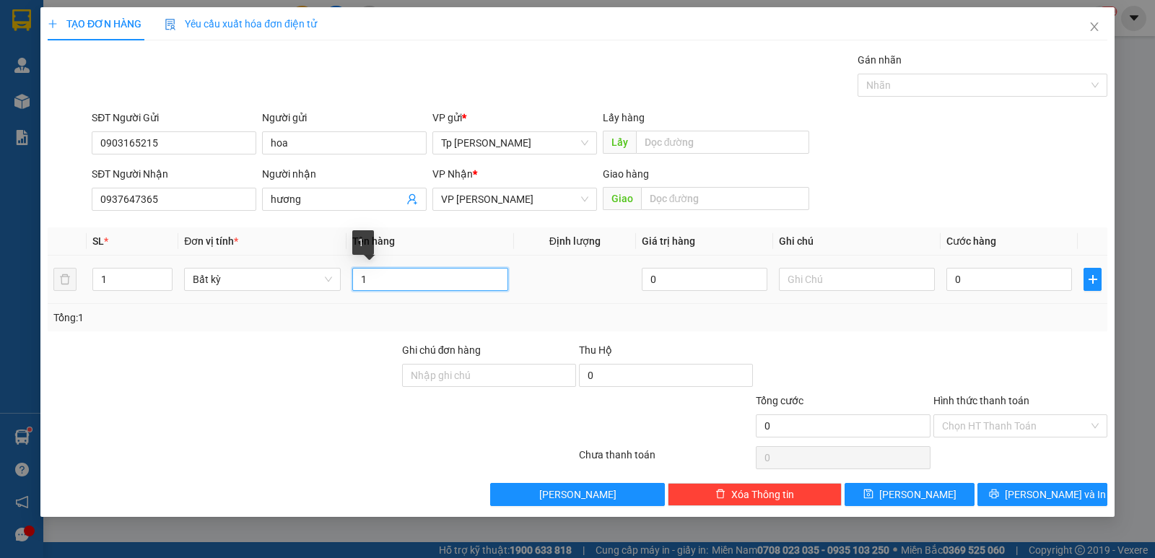
click at [420, 277] on input "1" at bounding box center [430, 279] width 156 height 23
click at [433, 235] on th "Tên hàng" at bounding box center [429, 241] width 167 height 28
click at [402, 272] on input "1" at bounding box center [430, 279] width 156 height 23
drag, startPoint x: 440, startPoint y: 243, endPoint x: 432, endPoint y: 274, distance: 32.9
click at [440, 250] on th "Tên hàng" at bounding box center [429, 241] width 167 height 28
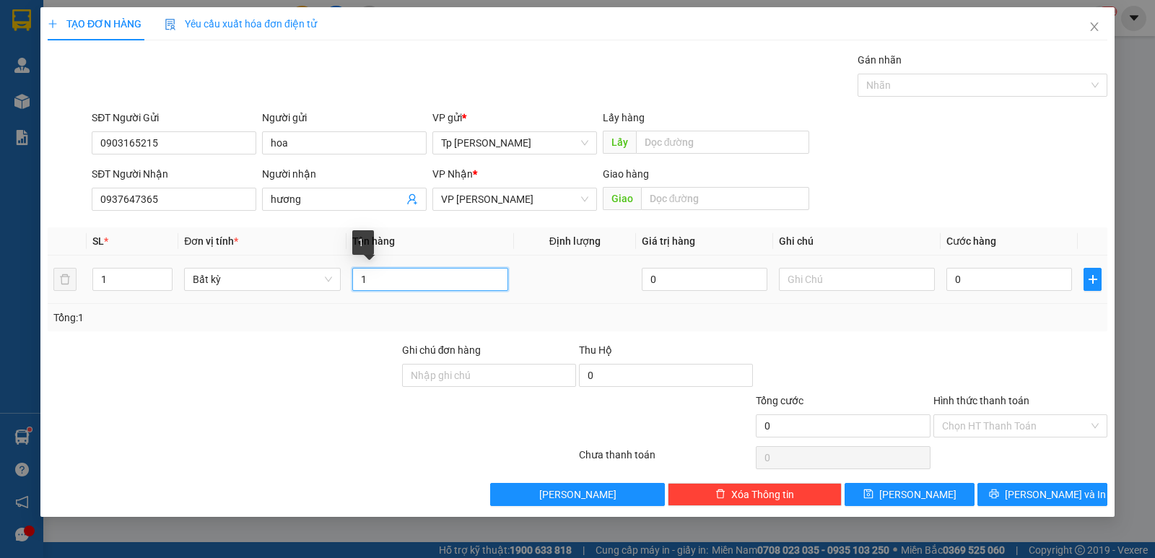
click at [399, 279] on input "1" at bounding box center [430, 279] width 156 height 23
click at [354, 326] on div "Tổng: 1" at bounding box center [578, 317] width 1060 height 27
click at [376, 279] on input "1" at bounding box center [430, 279] width 156 height 23
type input "1 T xám _ bánh sữa"
click at [870, 288] on input "text" at bounding box center [857, 279] width 156 height 23
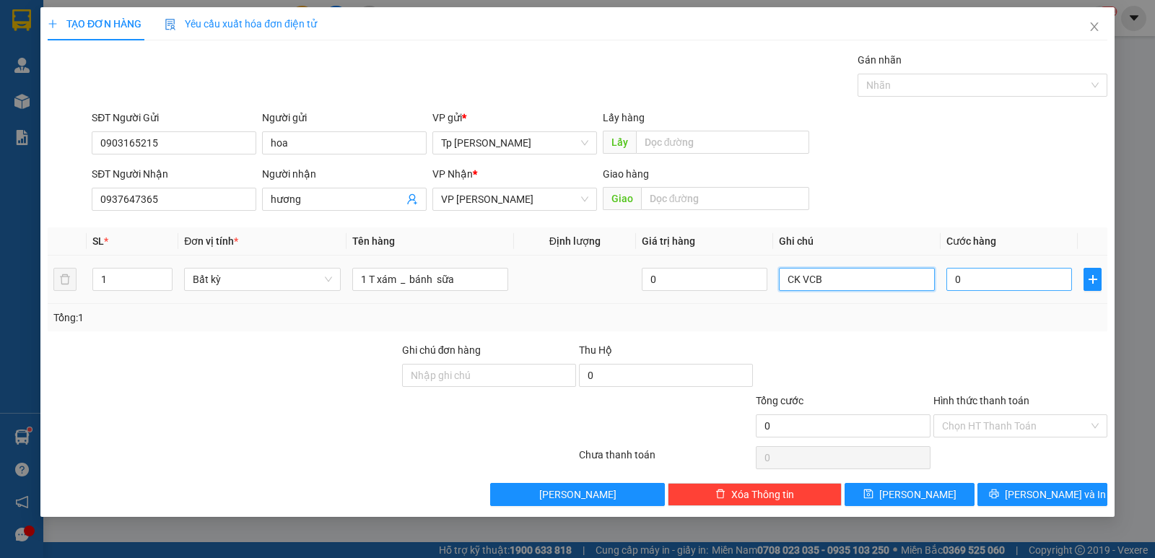
type input "CK VCB"
click at [1047, 274] on input "0" at bounding box center [1009, 279] width 126 height 23
type input "4"
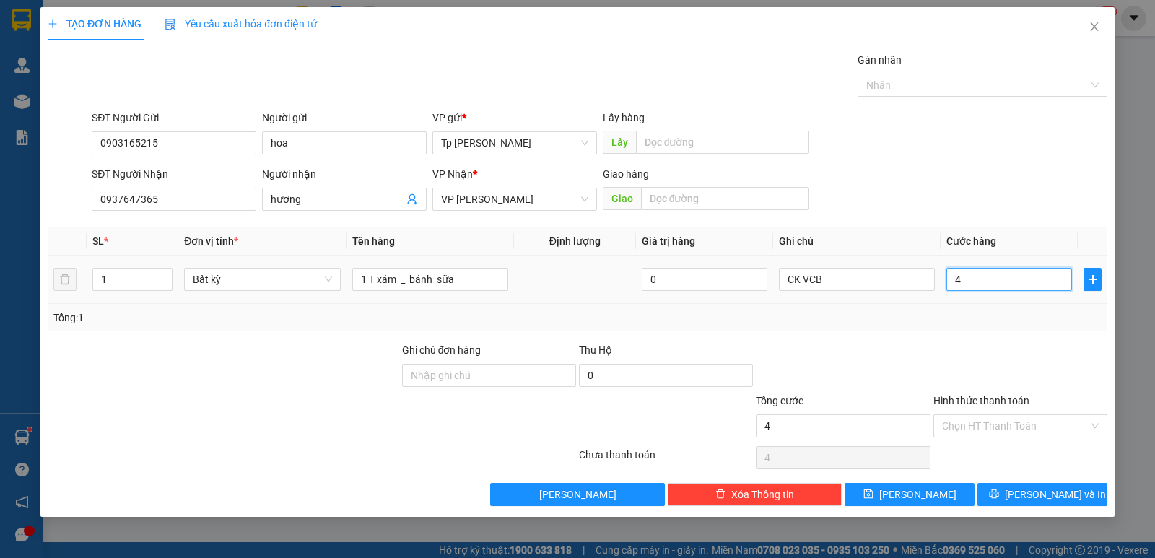
type input "40"
type input "40.000"
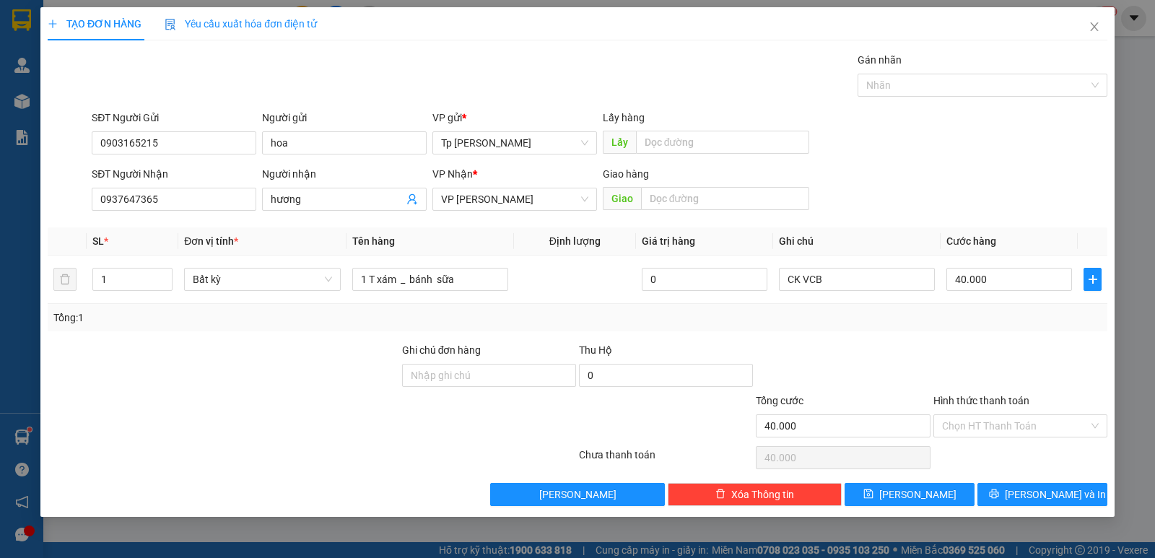
drag, startPoint x: 1022, startPoint y: 368, endPoint x: 1034, endPoint y: 382, distance: 18.4
click at [1023, 372] on div at bounding box center [1020, 367] width 177 height 51
drag, startPoint x: 1051, startPoint y: 428, endPoint x: 1032, endPoint y: 438, distance: 21.3
click at [1041, 434] on input "Hình thức thanh toán" at bounding box center [1015, 426] width 147 height 22
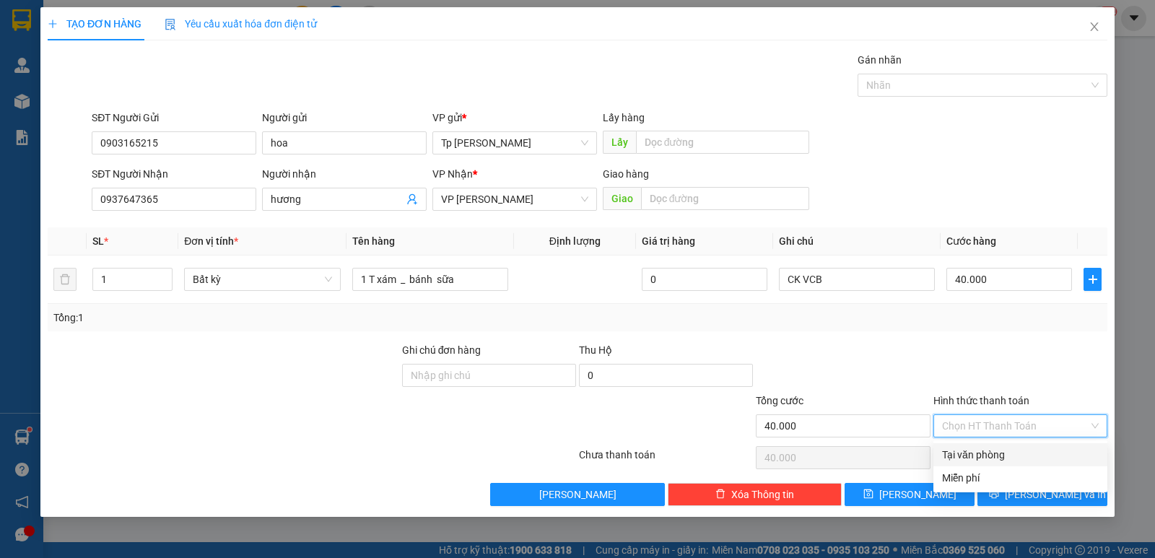
drag, startPoint x: 989, startPoint y: 453, endPoint x: 996, endPoint y: 466, distance: 15.5
click at [991, 459] on div "Tại văn phòng" at bounding box center [1020, 455] width 157 height 16
type input "0"
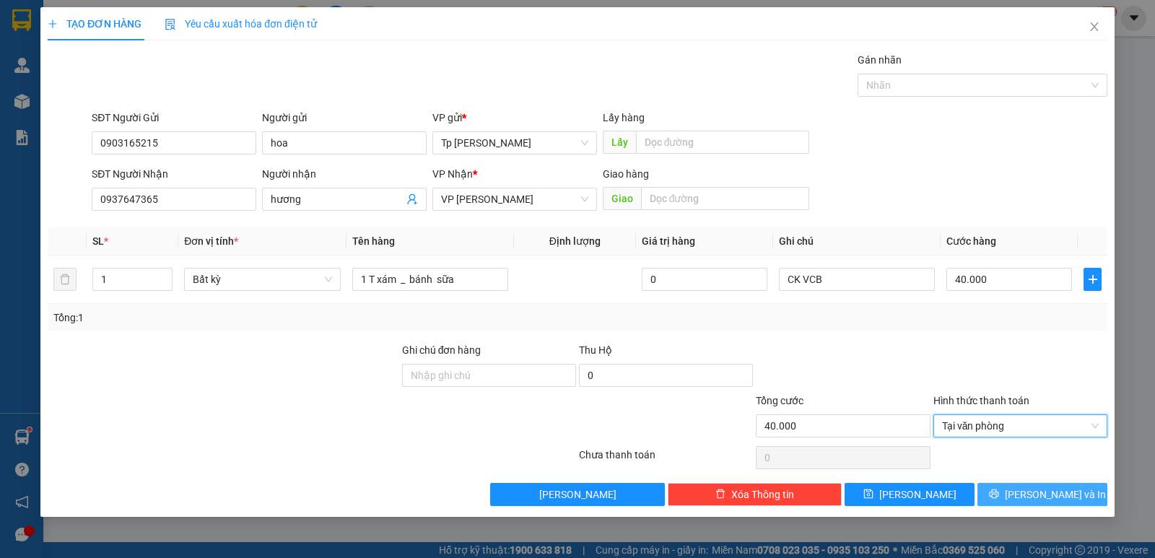
drag, startPoint x: 1017, startPoint y: 497, endPoint x: 953, endPoint y: 477, distance: 66.4
click at [1012, 498] on button "[PERSON_NAME] và In" at bounding box center [1042, 494] width 130 height 23
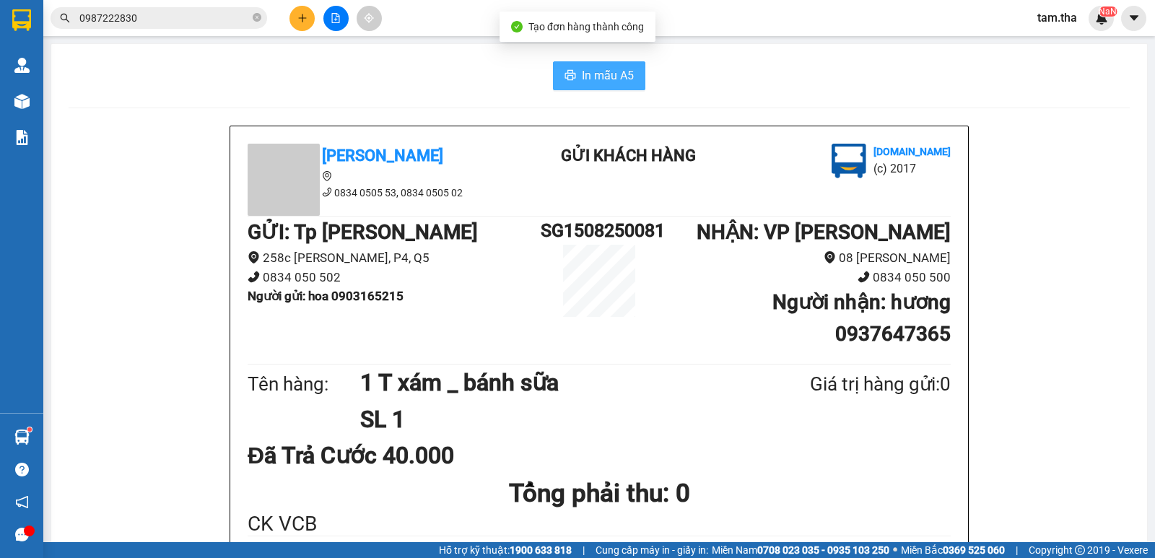
click at [572, 82] on button "In mẫu A5" at bounding box center [599, 75] width 92 height 29
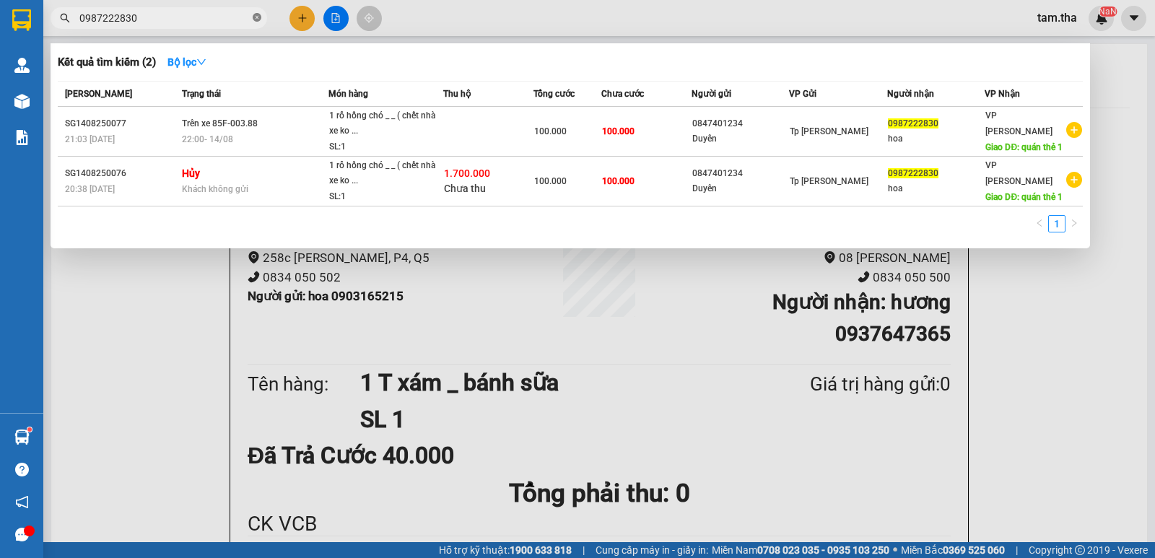
click at [255, 14] on icon "close-circle" at bounding box center [257, 17] width 9 height 9
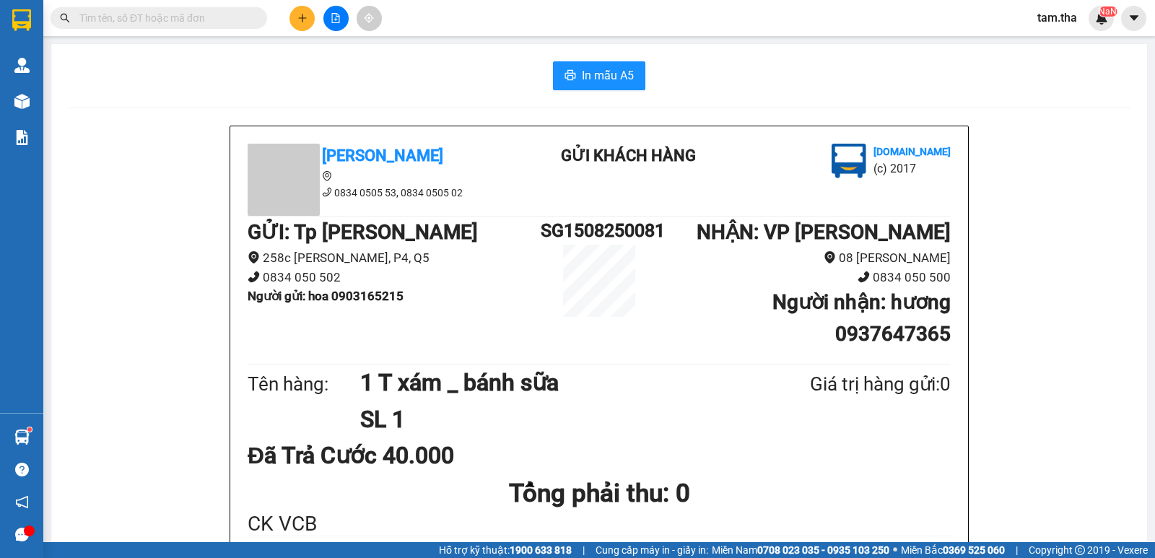
click at [235, 86] on div "In mẫu A5" at bounding box center [599, 75] width 1061 height 29
click at [160, 3] on div "Kết quả tìm kiếm ( 2 ) Bộ lọc Mã ĐH Trạng thái Món hàng Thu hộ Tổng cước Chưa c…" at bounding box center [577, 18] width 1155 height 36
click at [159, 17] on input "text" at bounding box center [164, 18] width 170 height 16
paste input "0987222830"
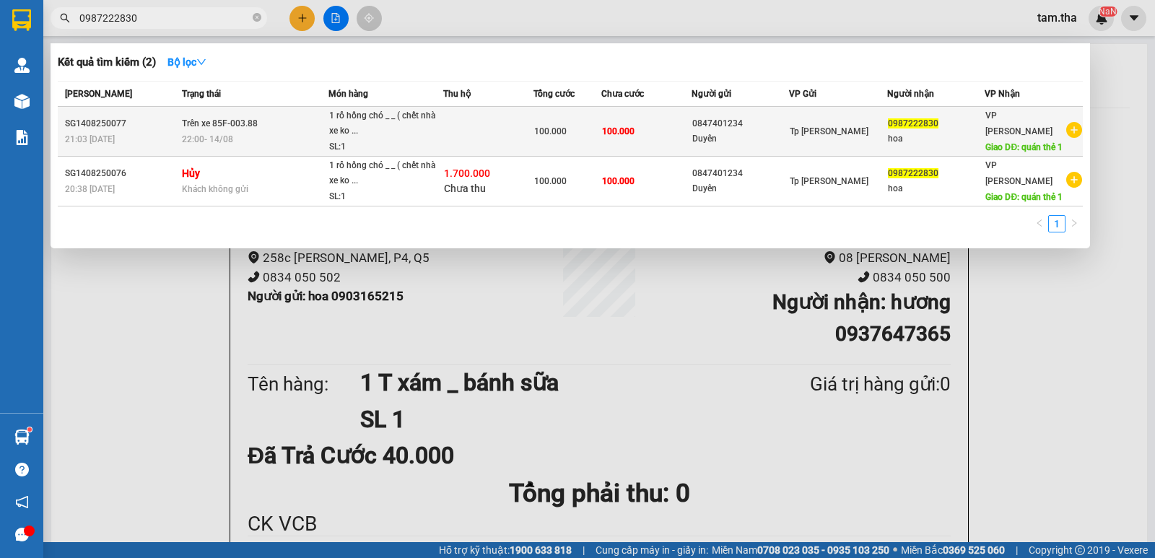
type input "0987222830"
click at [270, 129] on td "Trên xe 85F-003.88 22:00 [DATE]" at bounding box center [253, 132] width 151 height 50
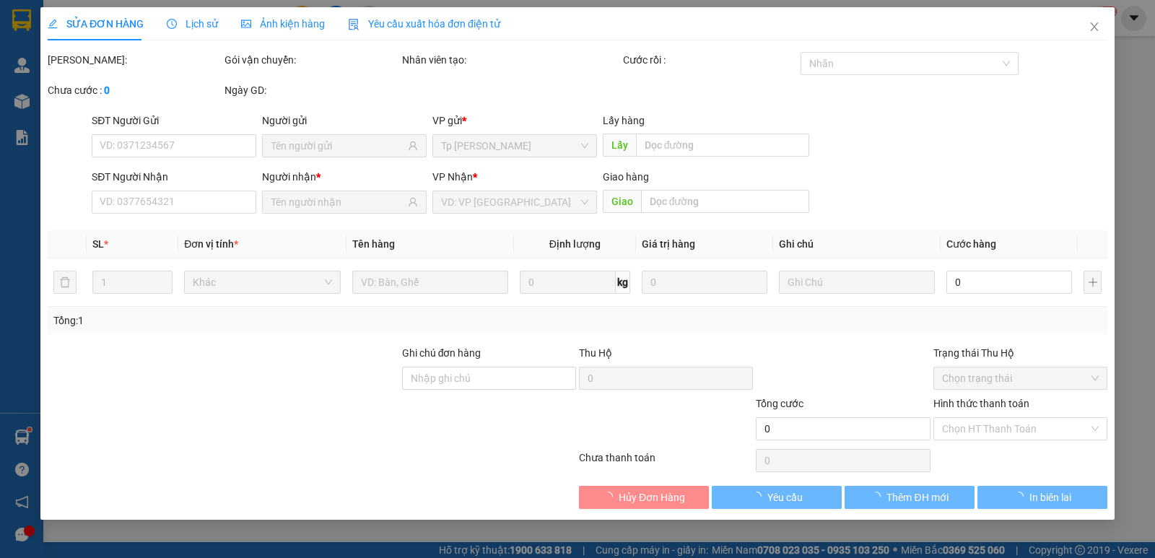
type input "0847401234"
type input "0987222830"
type input "quán thẻ 1"
type input "100.000"
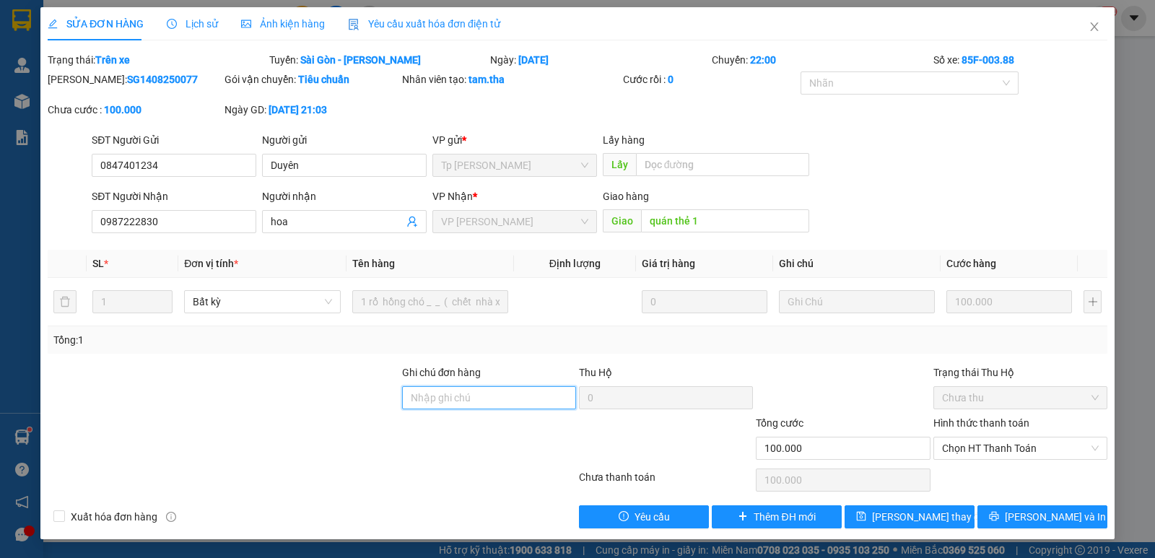
click at [466, 398] on input "Ghi chú đơn hàng" at bounding box center [489, 397] width 174 height 23
click at [548, 339] on div "Tổng: 1" at bounding box center [577, 340] width 1048 height 16
click at [981, 444] on span "Chọn HT Thanh Toán" at bounding box center [1020, 448] width 157 height 22
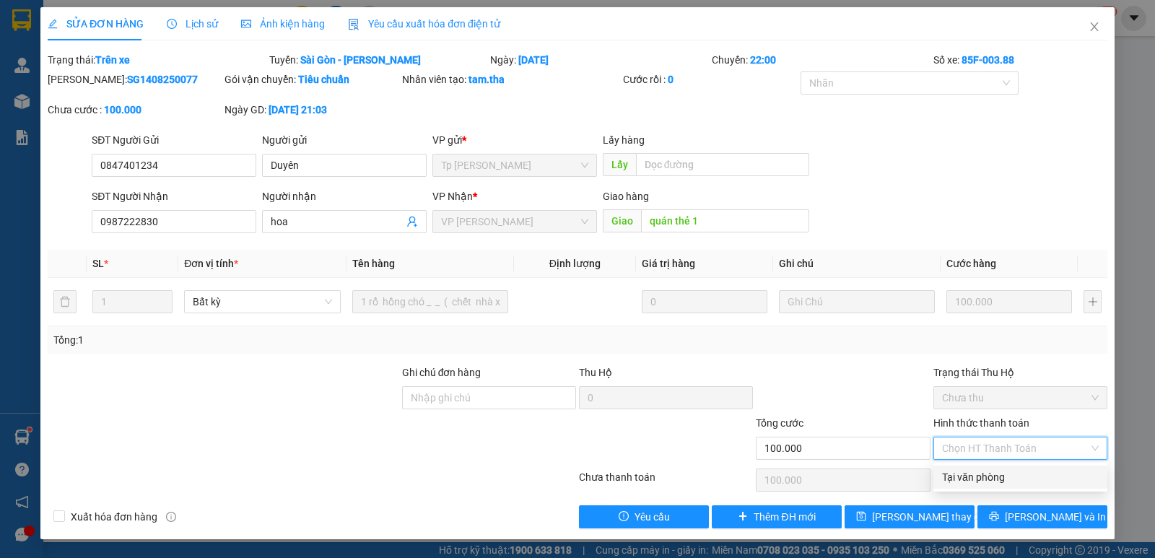
click at [993, 477] on div "Tại văn phòng" at bounding box center [1020, 477] width 157 height 16
type input "0"
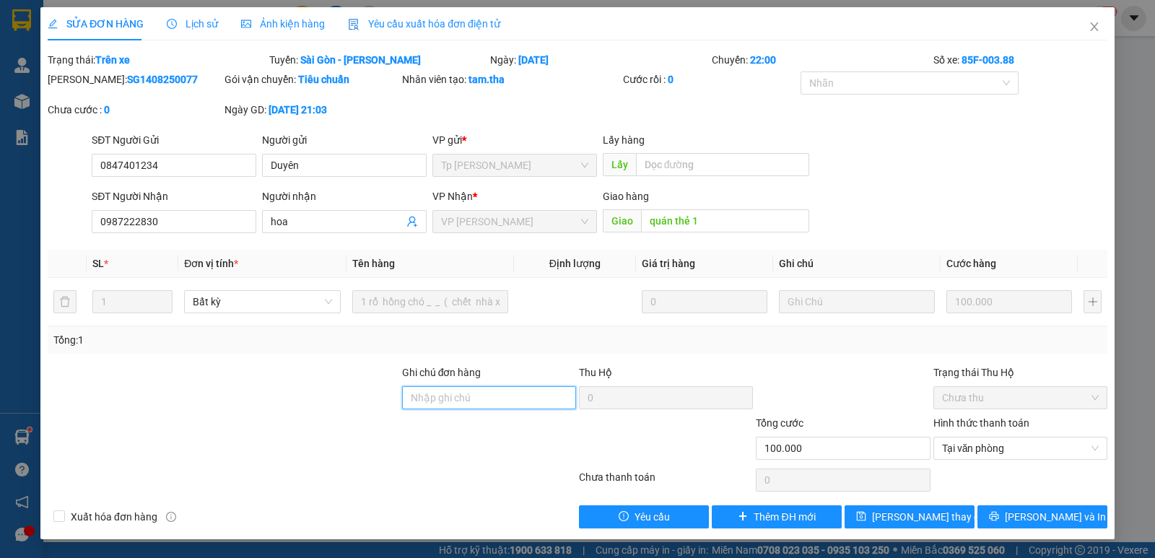
click at [492, 391] on input "Ghi chú đơn hàng" at bounding box center [489, 397] width 174 height 23
type input "CK VCB"
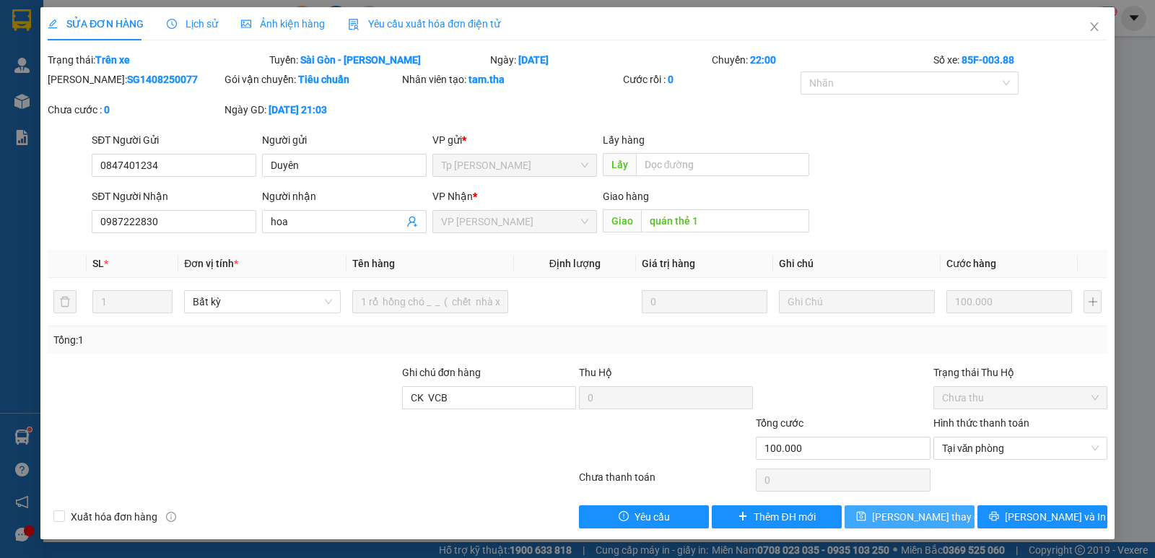
click at [871, 526] on button "[PERSON_NAME] thay đổi" at bounding box center [909, 516] width 130 height 23
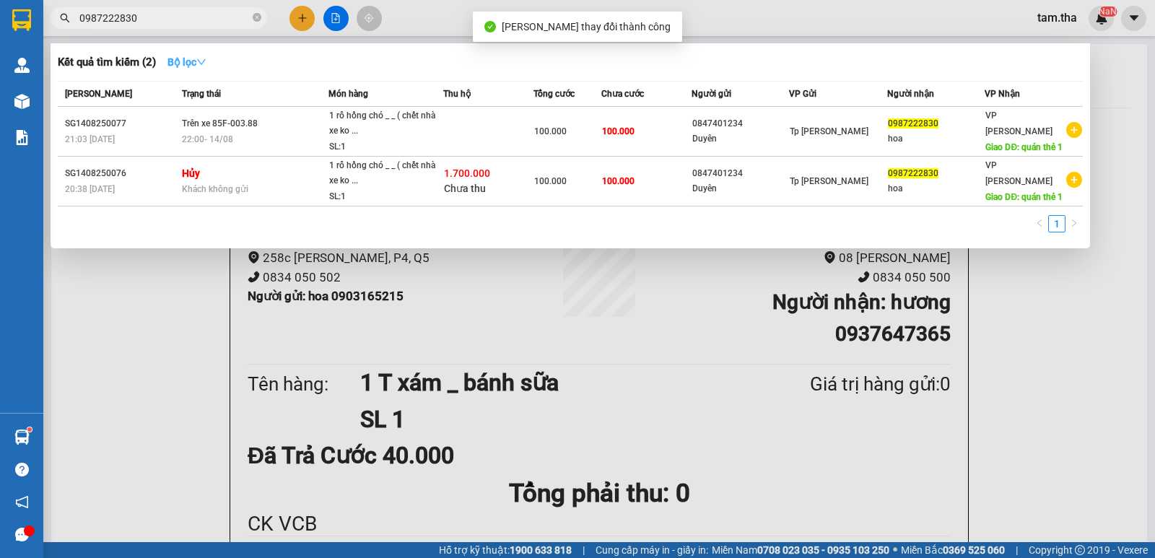
drag, startPoint x: 178, startPoint y: 11, endPoint x: 199, endPoint y: 61, distance: 54.3
click at [177, 12] on input "0987222830" at bounding box center [164, 18] width 170 height 16
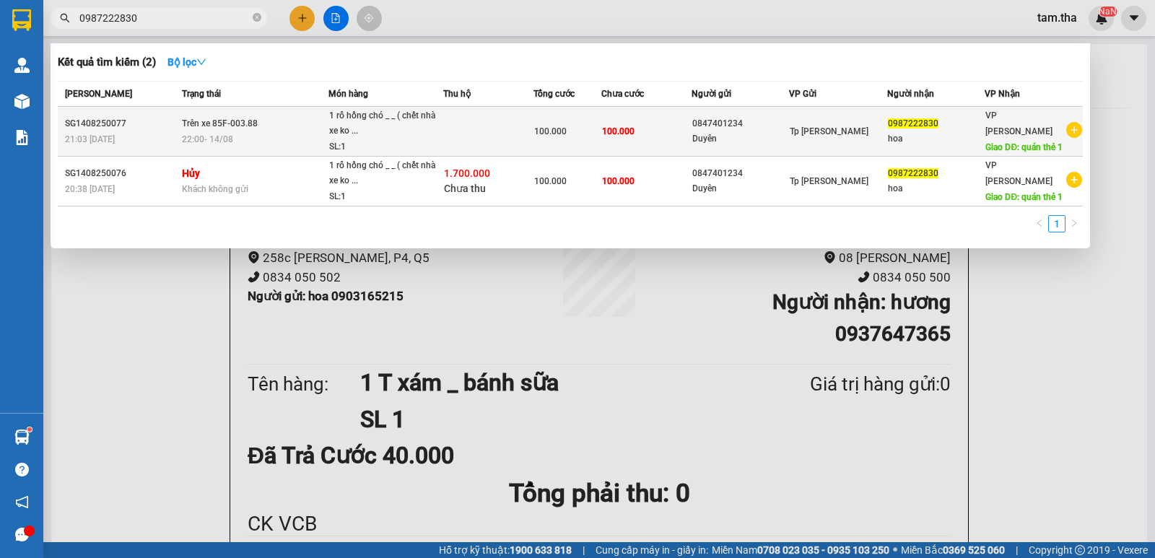
click at [276, 135] on div "22:00 [DATE]" at bounding box center [255, 139] width 147 height 16
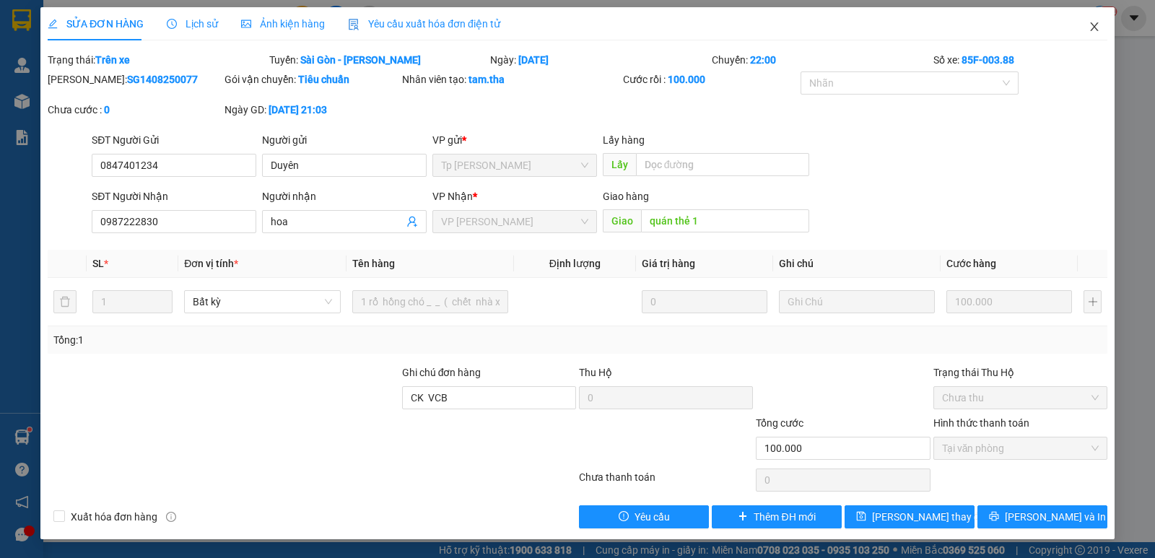
click at [1098, 23] on icon "close" at bounding box center [1094, 27] width 12 height 12
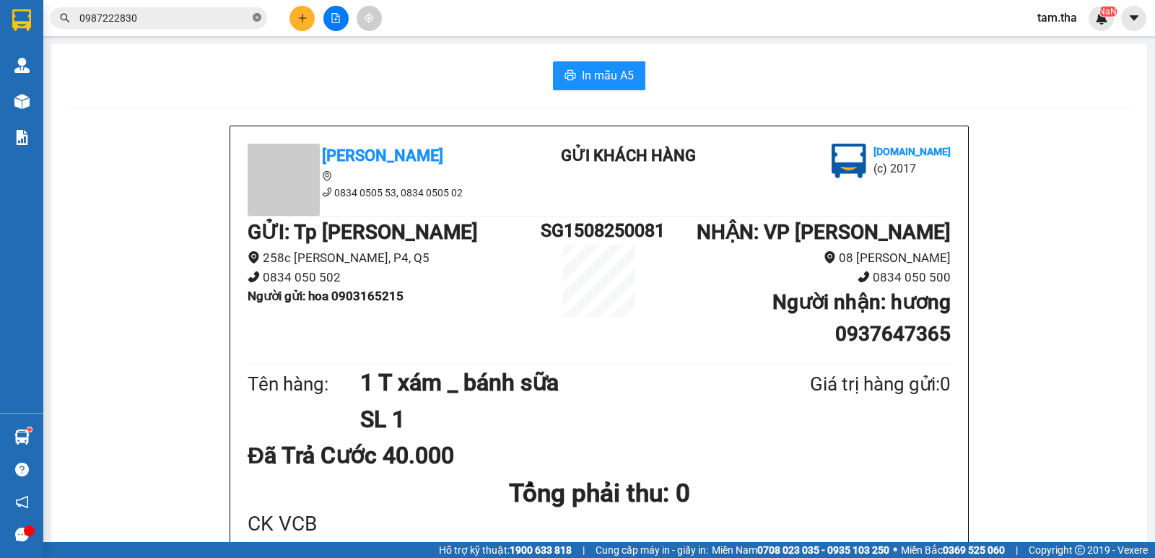
click at [256, 22] on icon "close-circle" at bounding box center [257, 17] width 9 height 9
click at [412, 25] on div "Kết quả tìm kiếm ( 2 ) Bộ lọc Mã ĐH Trạng thái Món hàng Thu hộ Tổng cước Chưa c…" at bounding box center [577, 18] width 1155 height 36
click at [301, 25] on button at bounding box center [301, 18] width 25 height 25
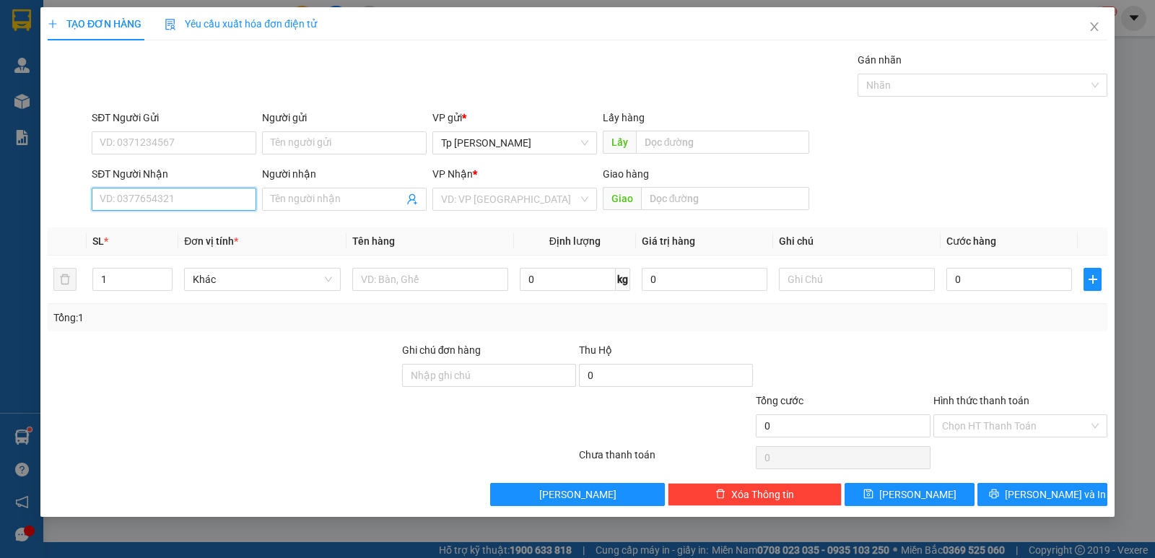
click at [210, 202] on input "SĐT Người Nhận" at bounding box center [174, 199] width 165 height 23
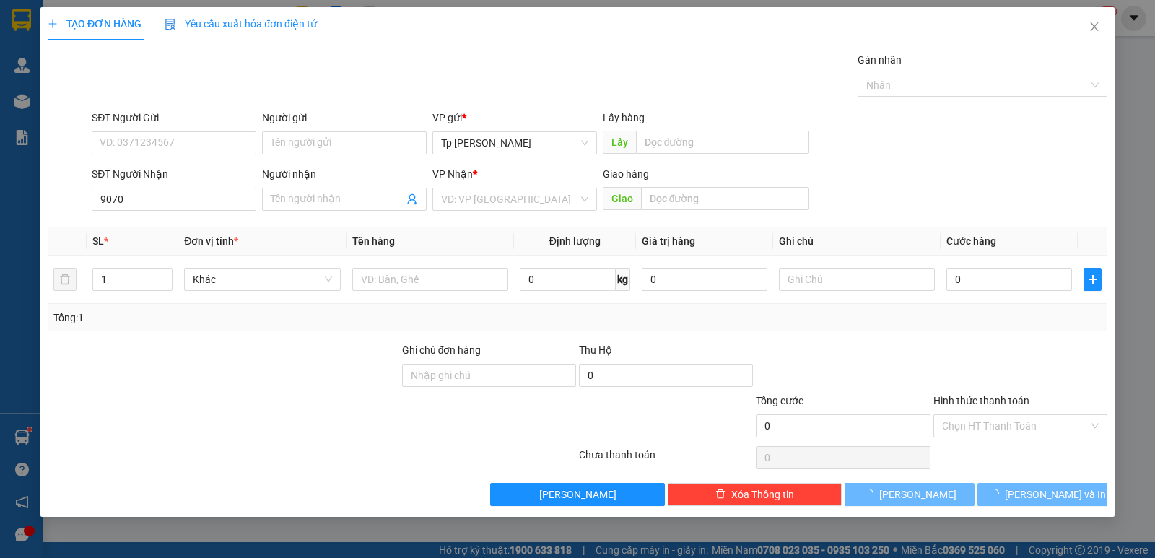
click at [214, 222] on div "Transit Pickup Surcharge Ids Transit Deliver Surcharge Ids Transit Deliver Surc…" at bounding box center [578, 279] width 1060 height 454
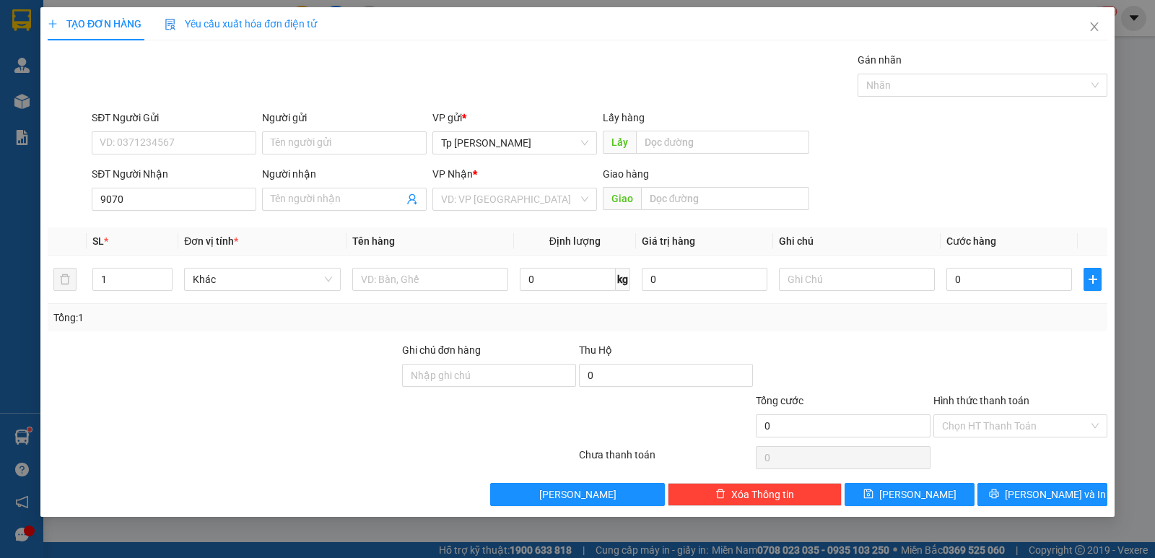
click at [209, 226] on div "Transit Pickup Surcharge Ids Transit Deliver Surcharge Ids Transit Deliver Surc…" at bounding box center [578, 279] width 1060 height 454
click at [210, 203] on input "9070" at bounding box center [174, 199] width 165 height 23
click at [215, 231] on div "0978749070 - KimKiềuHưng" at bounding box center [173, 228] width 147 height 16
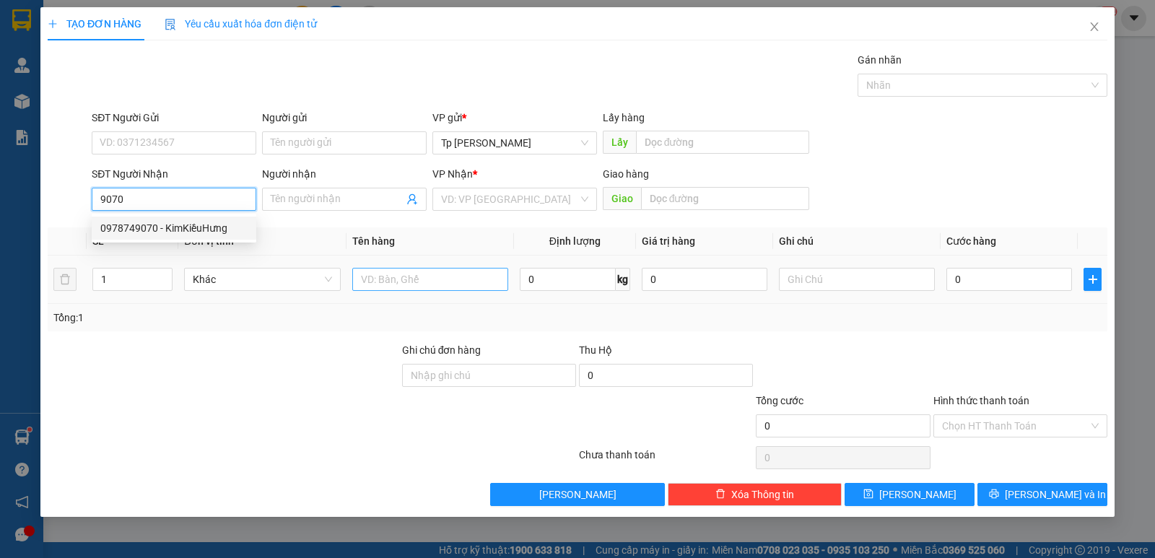
type input "0978749070"
type input "KimKiềuHưng"
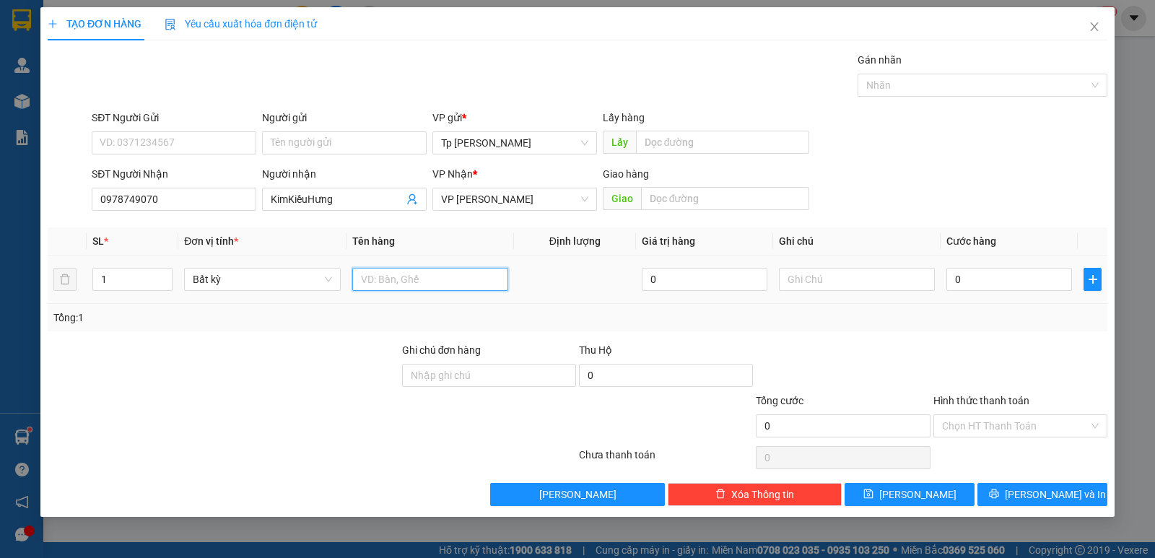
click at [394, 281] on input "text" at bounding box center [430, 279] width 156 height 23
type input "1 cục đen keo vàng _ QA"
click at [975, 284] on input "0" at bounding box center [1009, 279] width 126 height 23
type input "5"
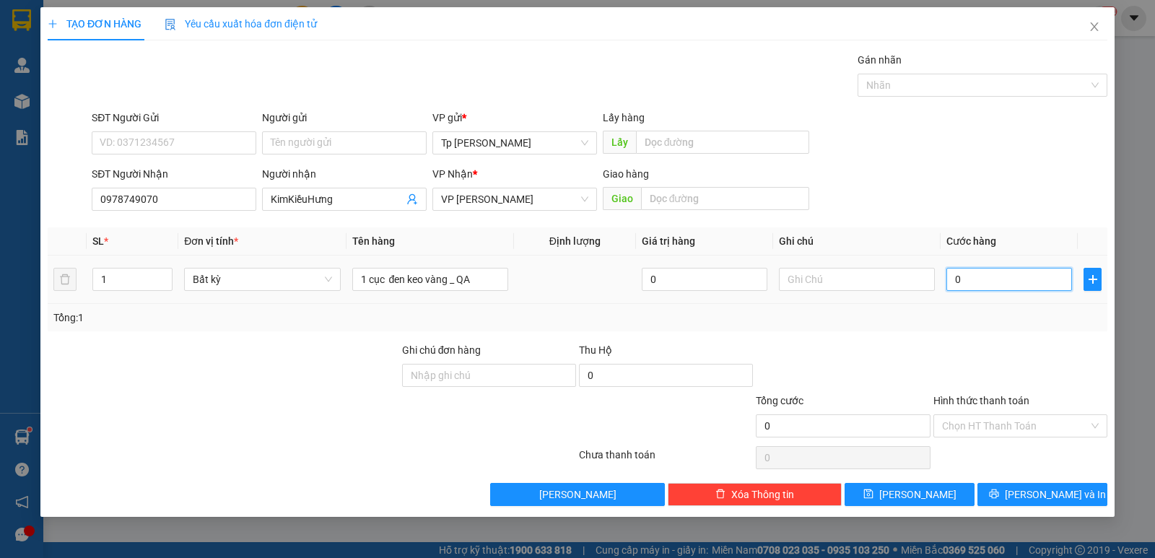
type input "5"
type input "50"
type input "50.000"
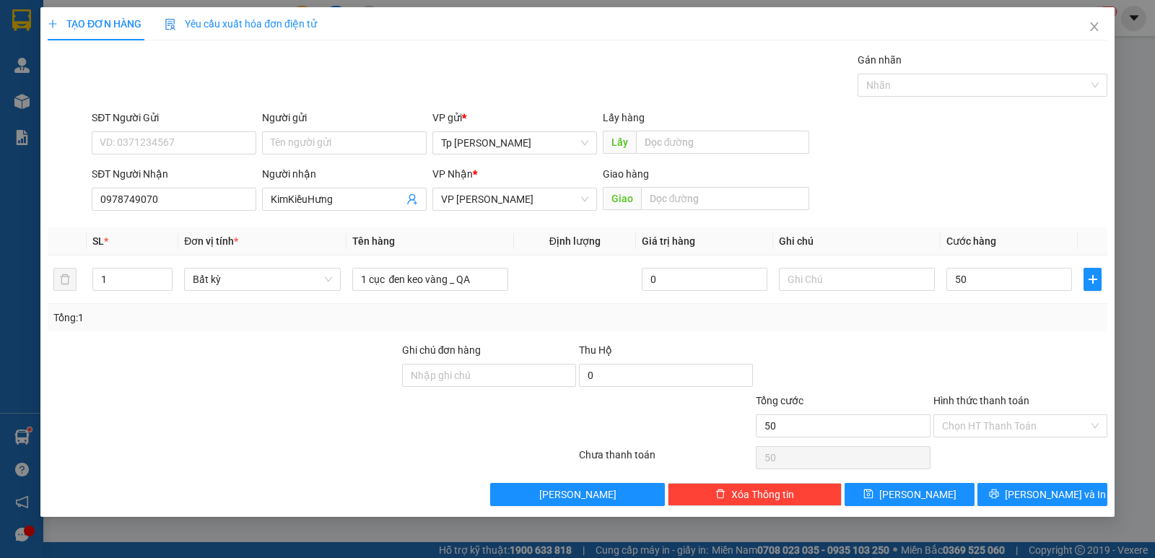
type input "50.000"
drag, startPoint x: 1052, startPoint y: 511, endPoint x: 1050, endPoint y: 497, distance: 14.5
click at [1051, 508] on div "TẠO ĐƠN HÀNG Yêu cầu xuất hóa đơn điện tử Transit Pickup Surcharge Ids Transit …" at bounding box center [577, 262] width 1074 height 510
click at [1050, 496] on span "[PERSON_NAME] và In" at bounding box center [1055, 494] width 101 height 16
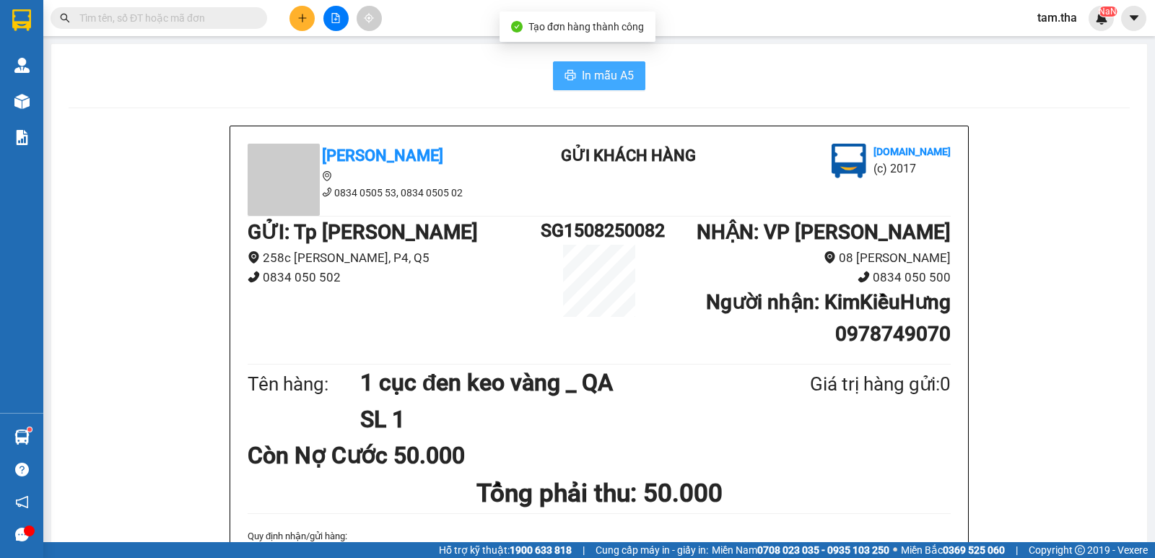
click at [611, 80] on span "In mẫu A5" at bounding box center [608, 75] width 52 height 18
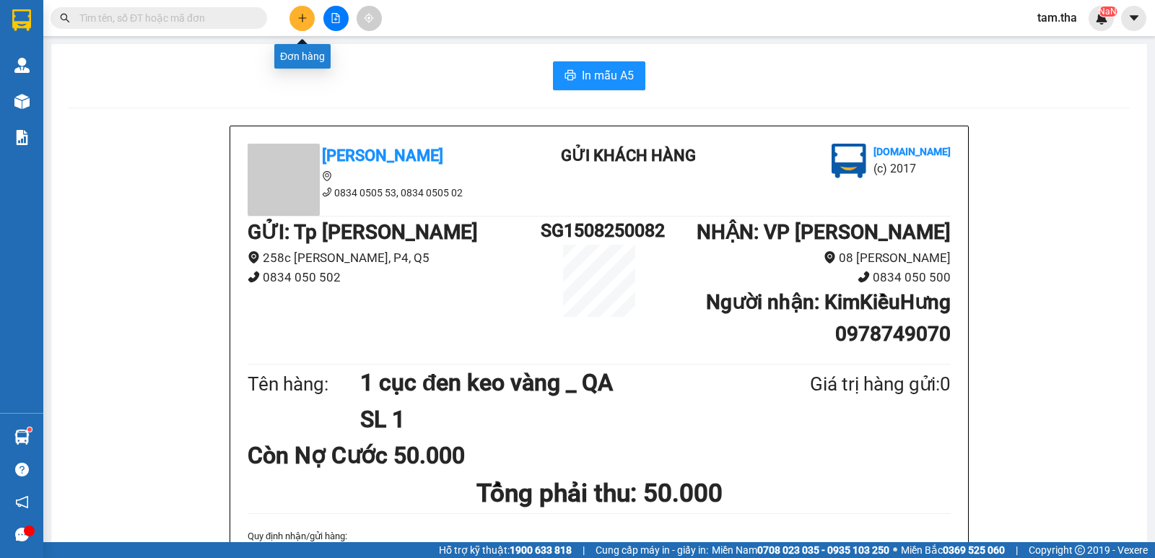
click at [299, 21] on icon "plus" at bounding box center [302, 18] width 10 height 10
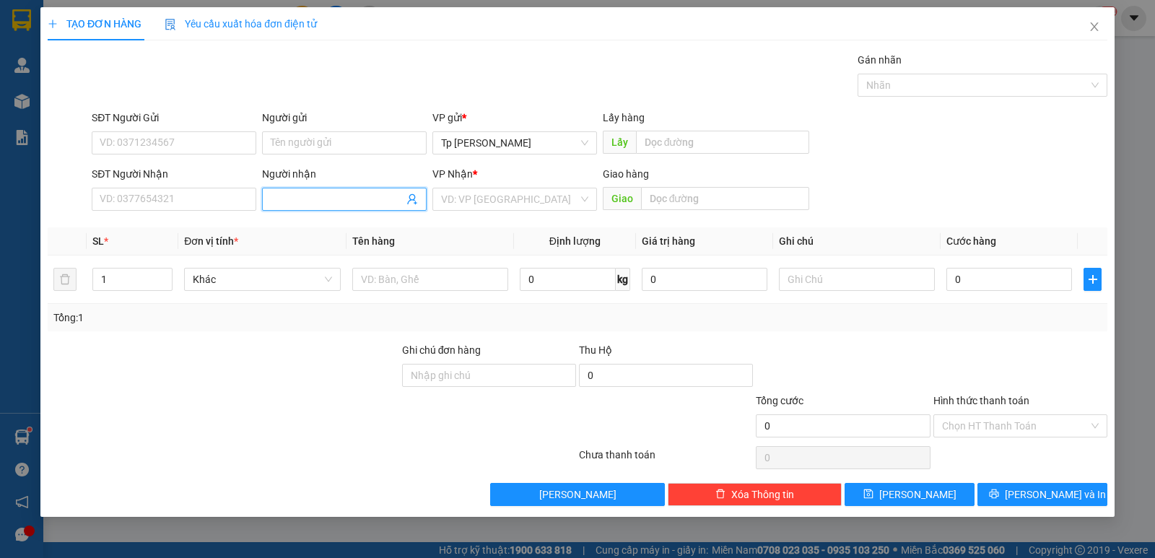
click at [320, 206] on input "Người nhận" at bounding box center [337, 199] width 133 height 16
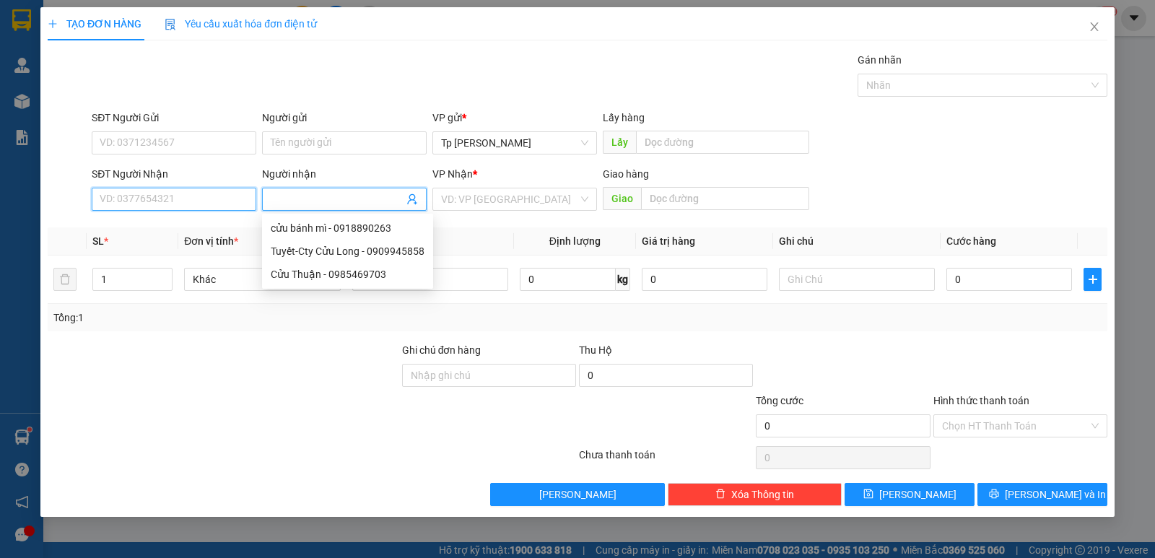
click at [214, 206] on input "SĐT Người Nhận" at bounding box center [174, 199] width 165 height 23
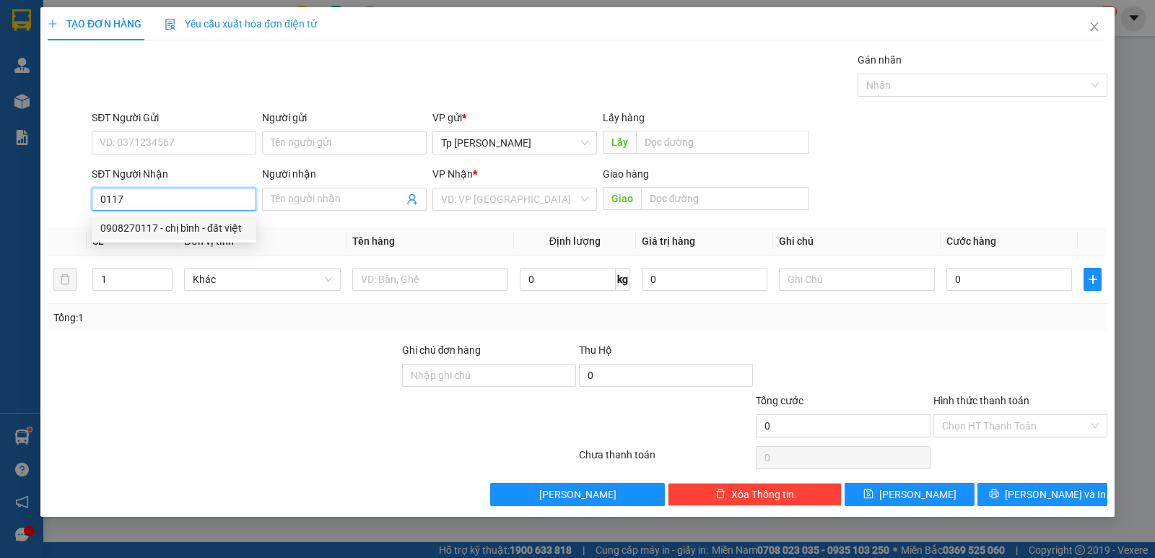
click at [214, 219] on div "0908270117 - chị bình - đất việt" at bounding box center [174, 228] width 165 height 23
type input "0908270117"
type input "chị bình - đất việt"
type input "0908270117"
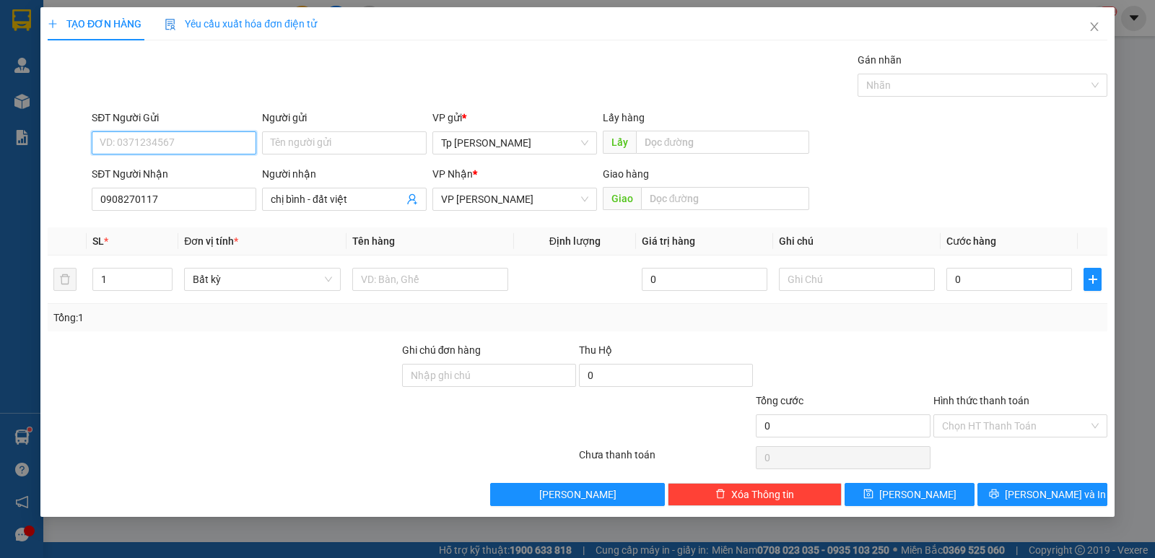
drag, startPoint x: 240, startPoint y: 140, endPoint x: 259, endPoint y: 143, distance: 19.7
click at [259, 143] on div "SĐT Người Gửi VD: 0371234567 Người gửi Tên người gửi VP gửi * [PERSON_NAME] Lấy…" at bounding box center [599, 135] width 1021 height 51
click at [312, 146] on input "Người gửi" at bounding box center [344, 142] width 165 height 23
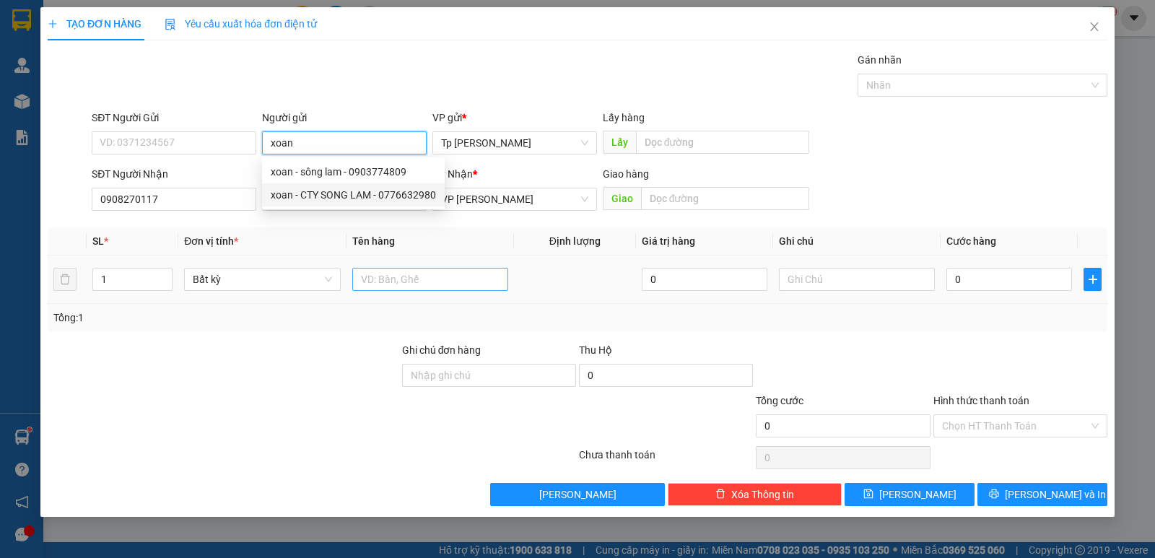
type input "xoan"
click at [422, 290] on input "text" at bounding box center [430, 279] width 156 height 23
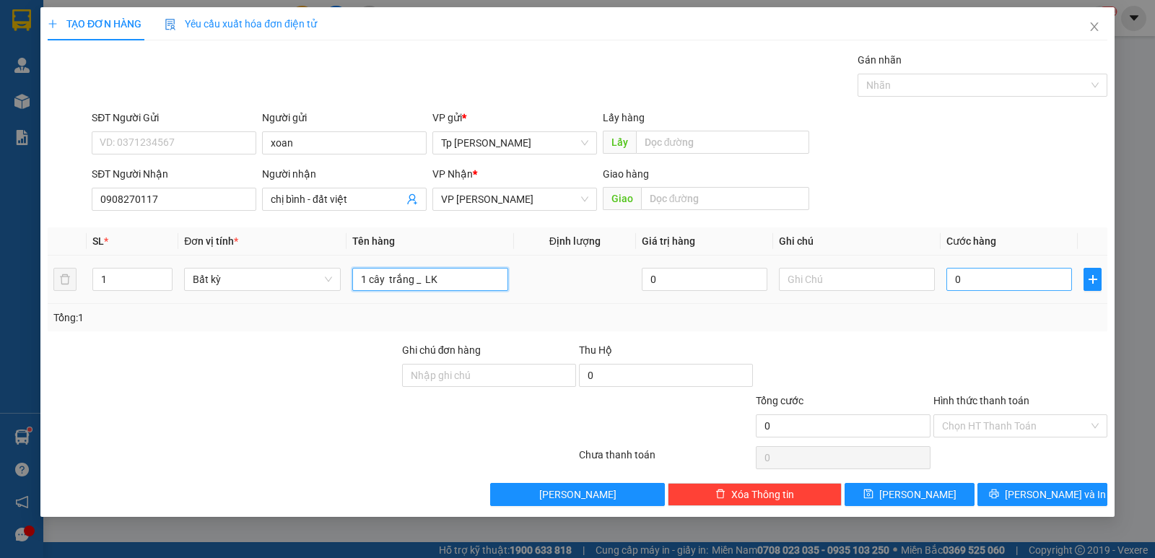
type input "1 cây trắng _ LK"
click at [995, 286] on input "0" at bounding box center [1009, 279] width 126 height 23
type input "2"
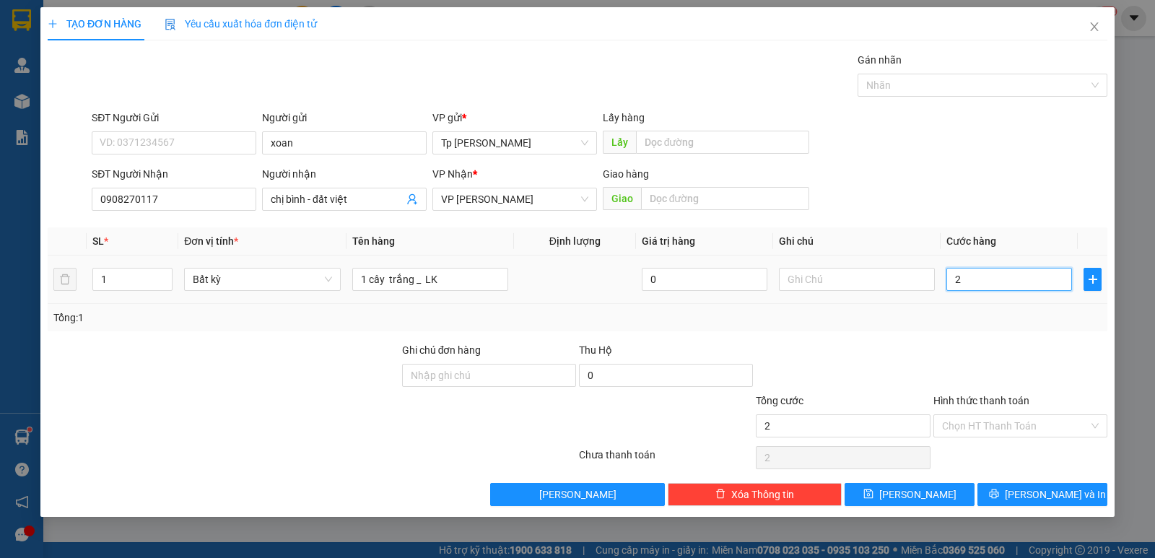
type input "20"
type input "20.000"
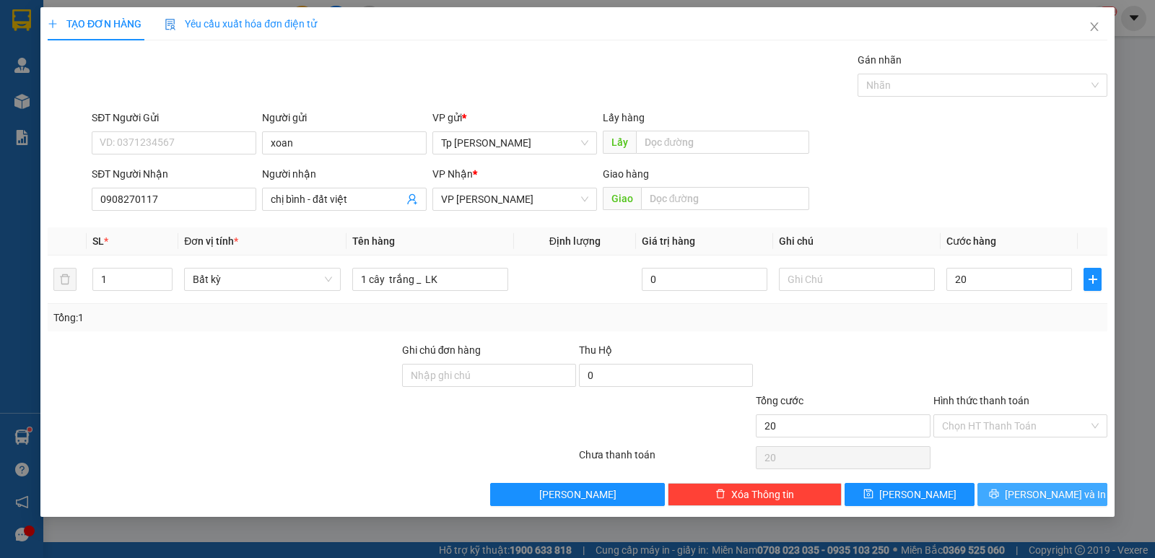
type input "20.000"
click at [1019, 505] on button "[PERSON_NAME] và In" at bounding box center [1042, 494] width 130 height 23
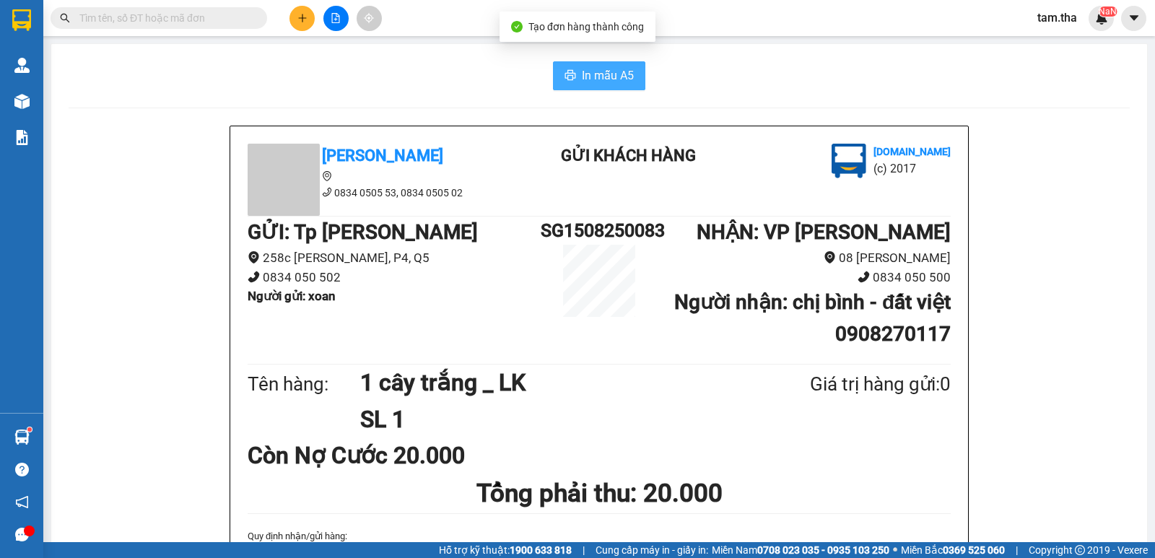
click at [609, 72] on span "In mẫu A5" at bounding box center [608, 75] width 52 height 18
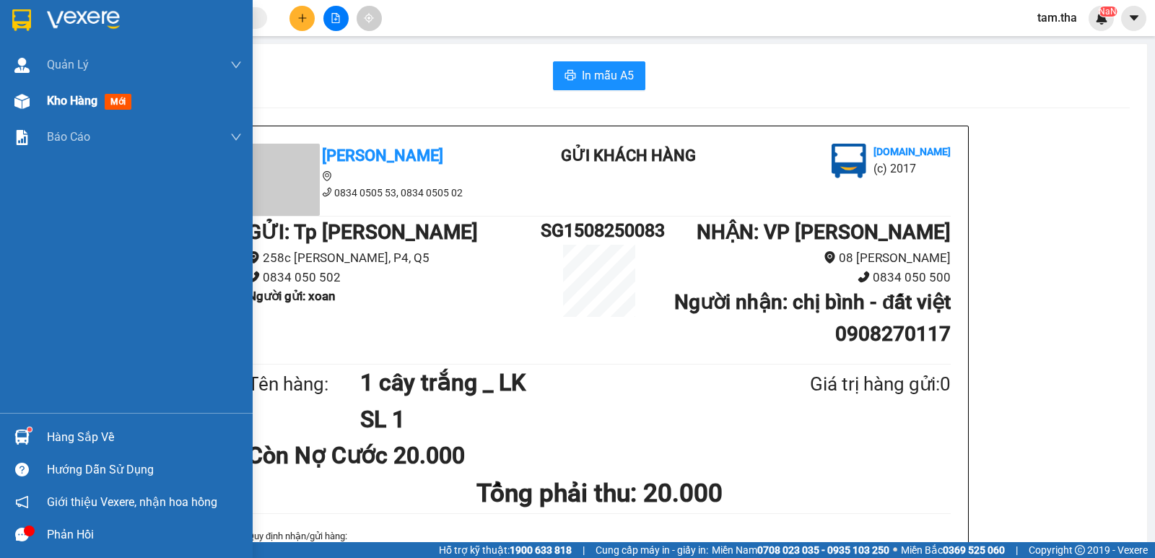
click at [73, 111] on div "Kho hàng mới" at bounding box center [144, 101] width 195 height 36
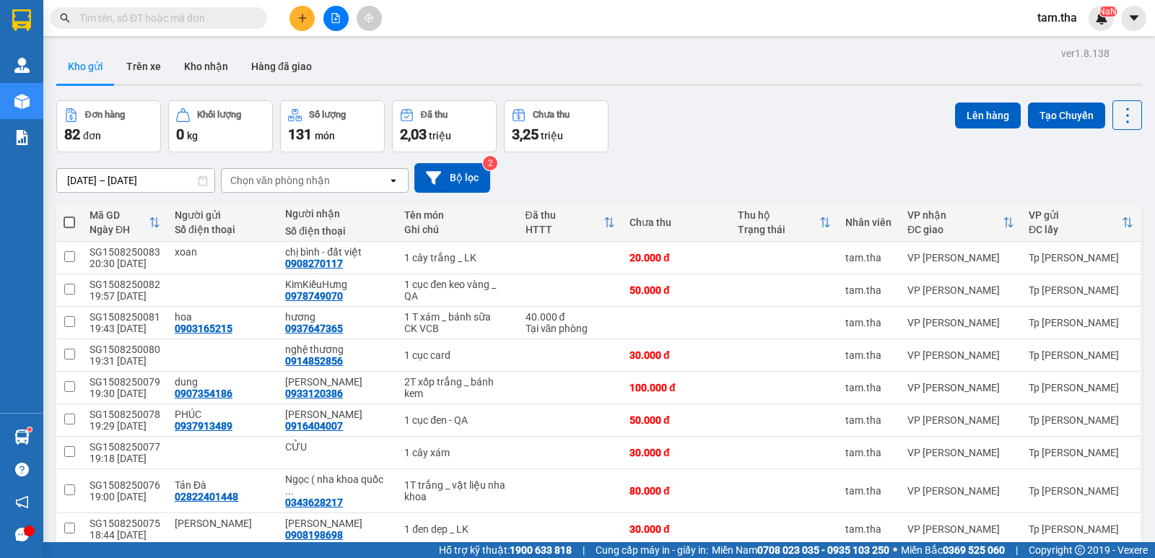
click at [329, 186] on div "Chọn văn phòng nhận" at bounding box center [305, 180] width 166 height 23
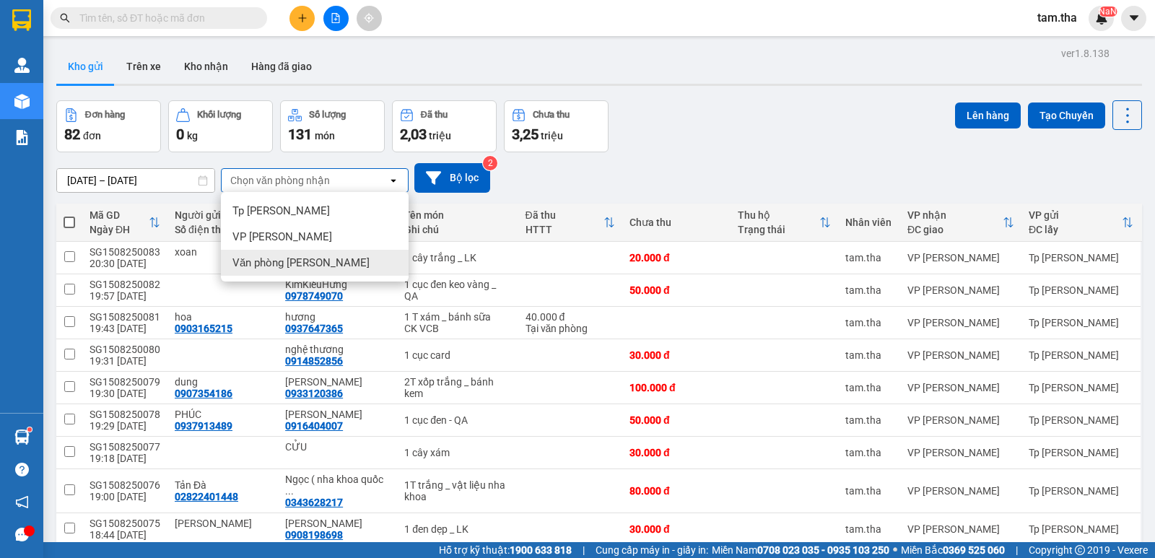
click at [319, 270] on div "Văn phòng [PERSON_NAME]" at bounding box center [315, 263] width 188 height 26
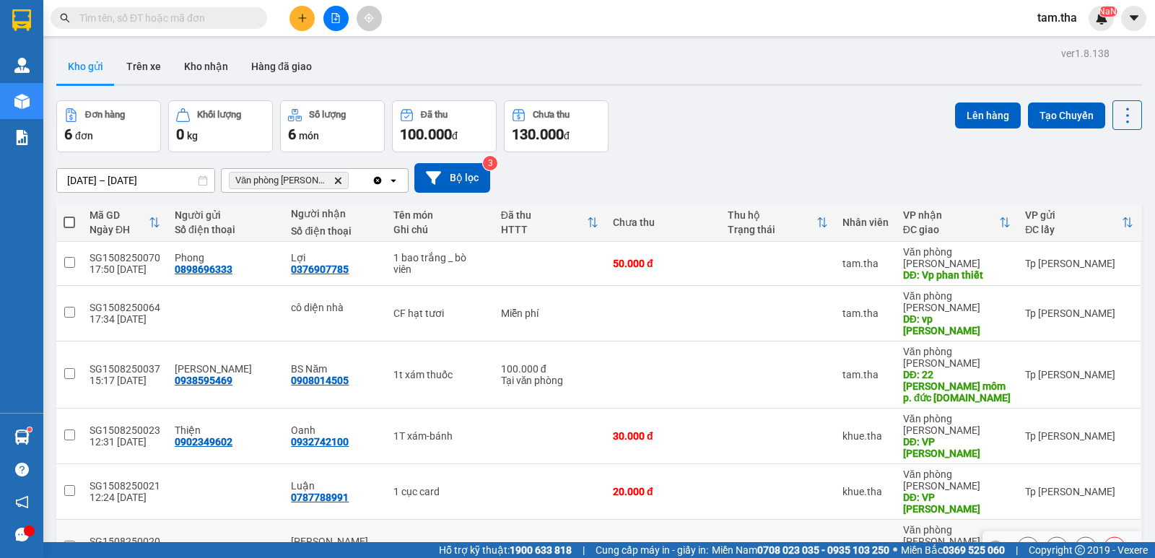
click at [1023, 542] on icon at bounding box center [1028, 547] width 10 height 10
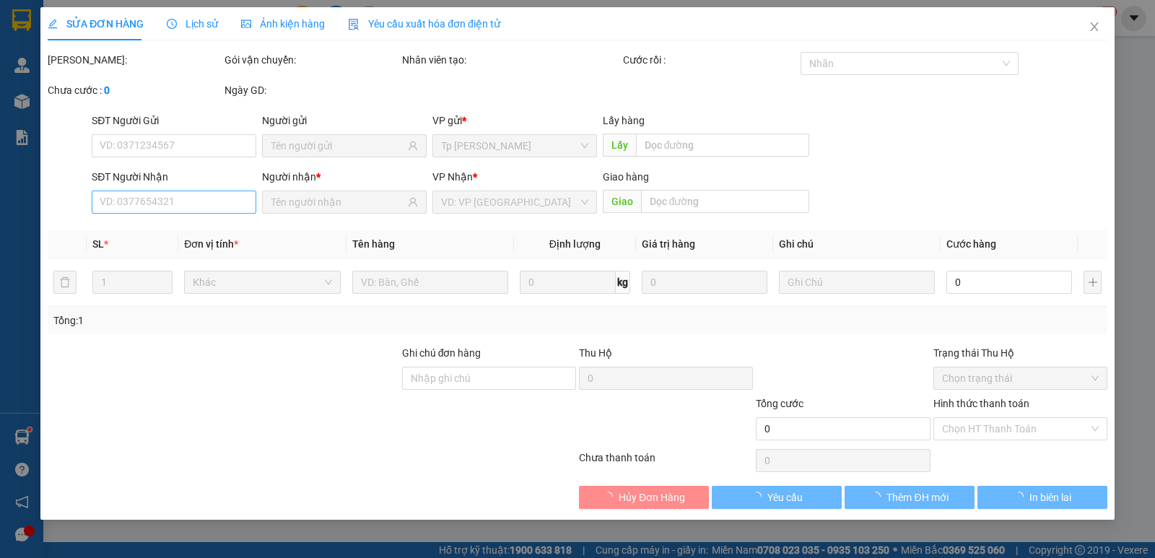
type input "0908220642"
type input "VP [PERSON_NAME] thiết"
type input "30.000"
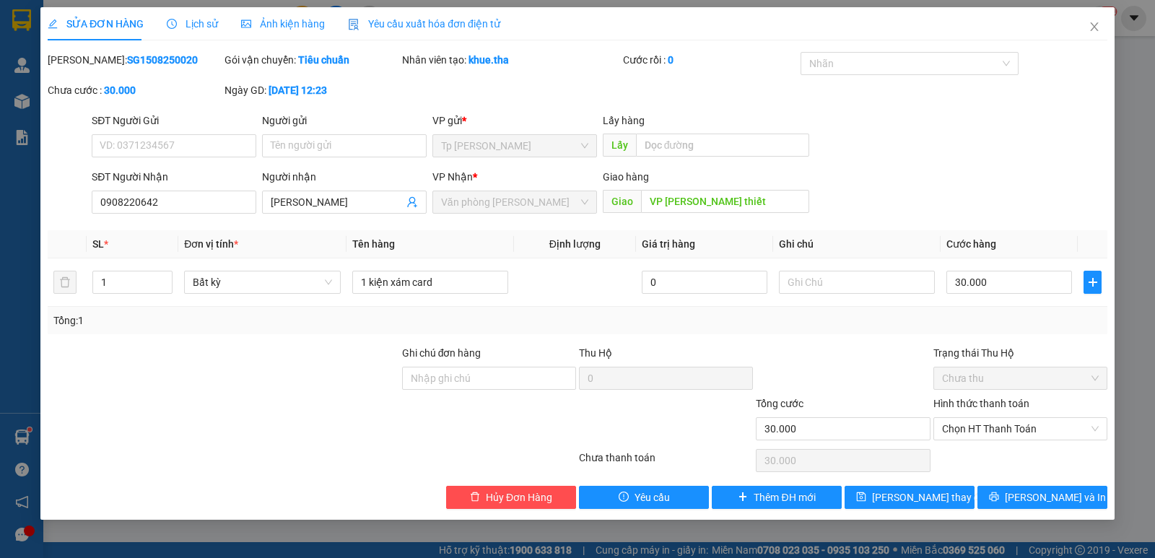
click at [144, 63] on b "SG1508250020" at bounding box center [162, 60] width 71 height 12
click at [147, 52] on div "Mã ĐH: SG1508250020" at bounding box center [135, 60] width 174 height 16
copy b "SG1508250020"
click at [1091, 24] on icon "close" at bounding box center [1094, 26] width 8 height 9
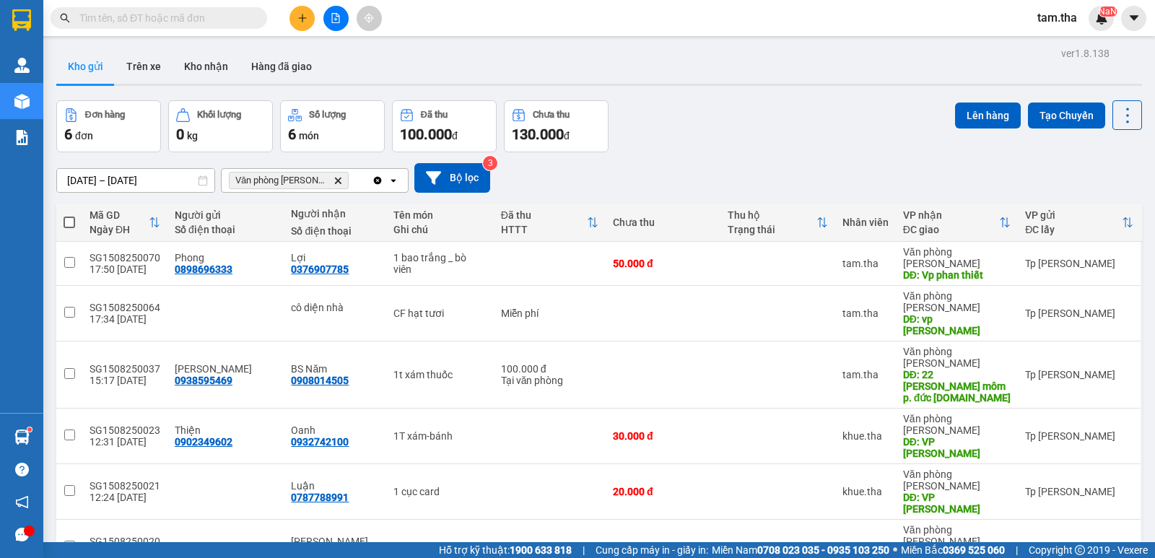
click at [338, 180] on icon "Văn phòng Phan Thiết, close by backspace" at bounding box center [338, 180] width 6 height 6
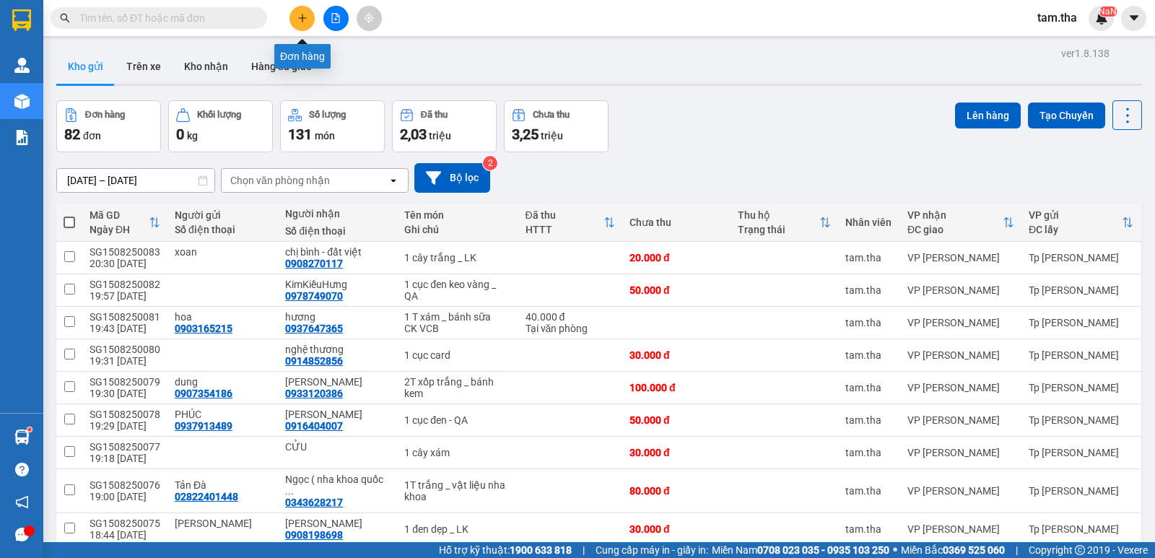
click at [299, 17] on icon "plus" at bounding box center [302, 18] width 10 height 10
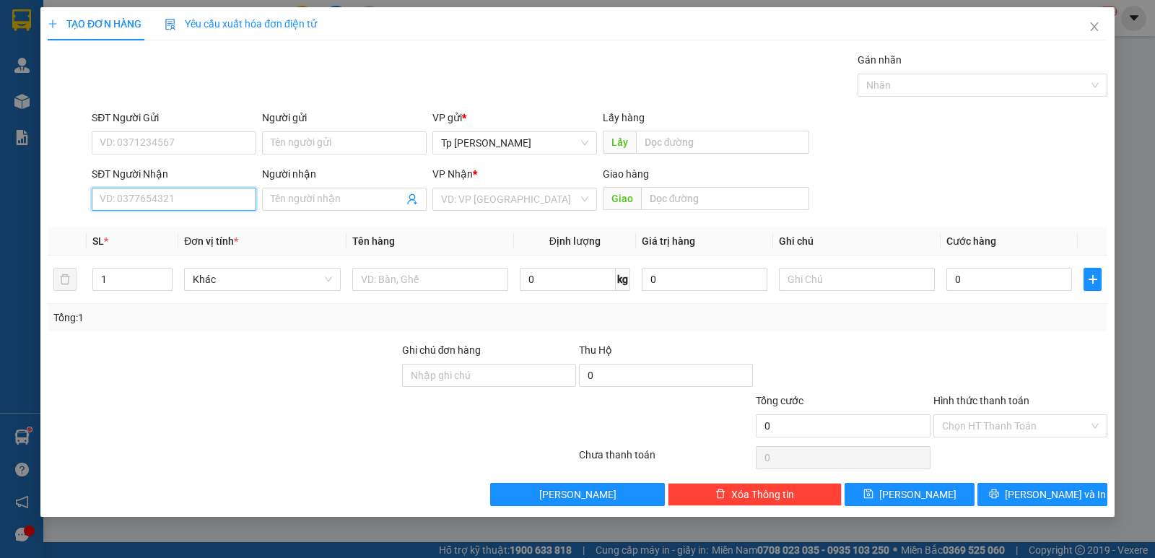
drag, startPoint x: 215, startPoint y: 205, endPoint x: 380, endPoint y: 308, distance: 194.3
click at [215, 206] on input "SĐT Người Nhận" at bounding box center [174, 199] width 165 height 23
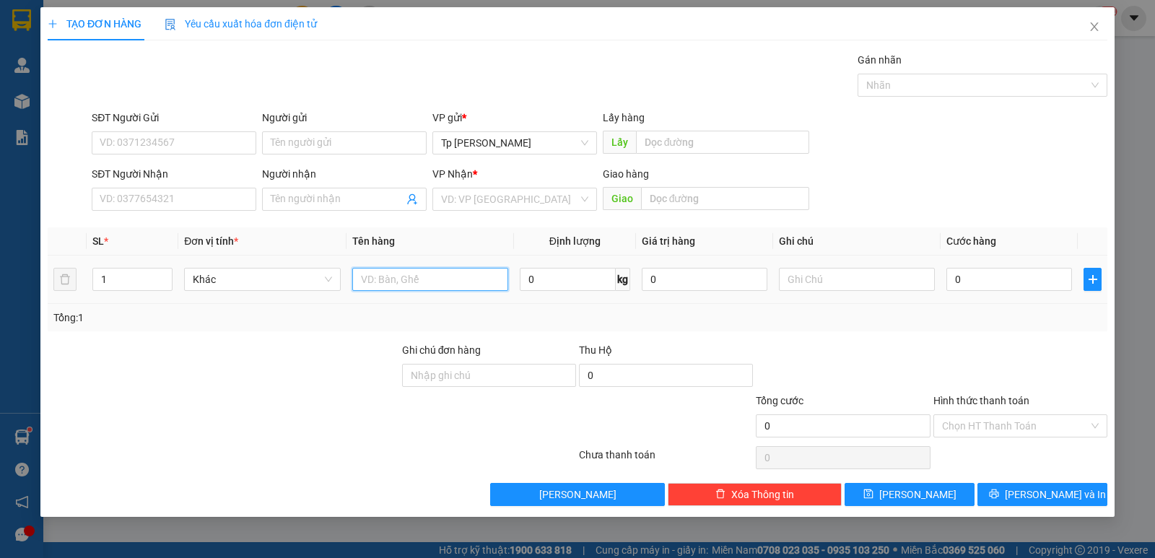
click at [401, 278] on input "text" at bounding box center [430, 279] width 156 height 23
type input "1 bao xanh CF"
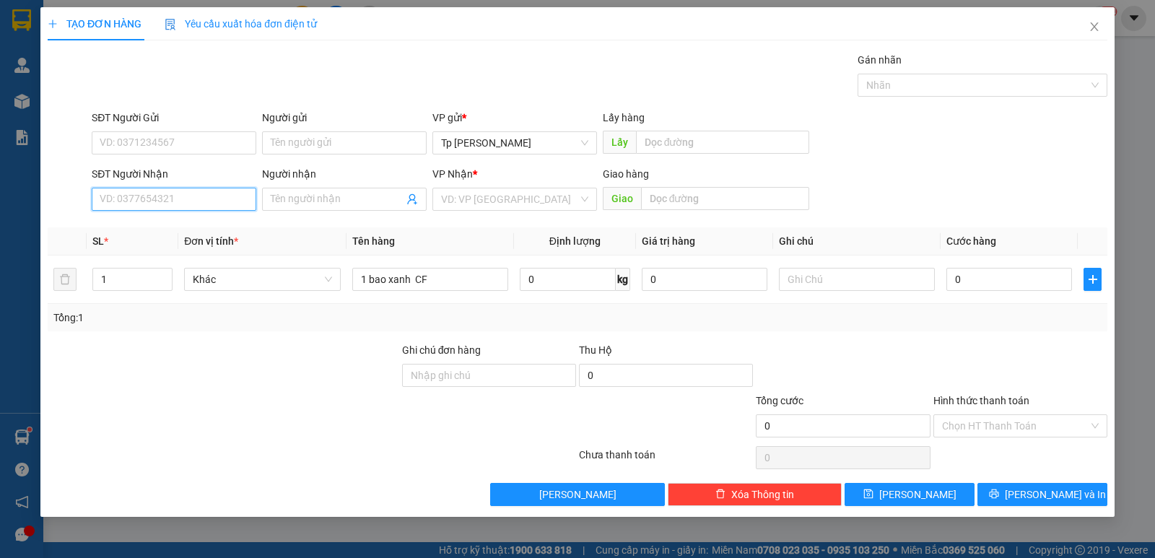
click at [183, 200] on input "SĐT Người Nhận" at bounding box center [174, 199] width 165 height 23
drag, startPoint x: 183, startPoint y: 219, endPoint x: 192, endPoint y: 193, distance: 27.4
click at [184, 219] on div "0834456734 - Phước" at bounding box center [174, 228] width 165 height 23
type input "0834456734"
type input "Phước"
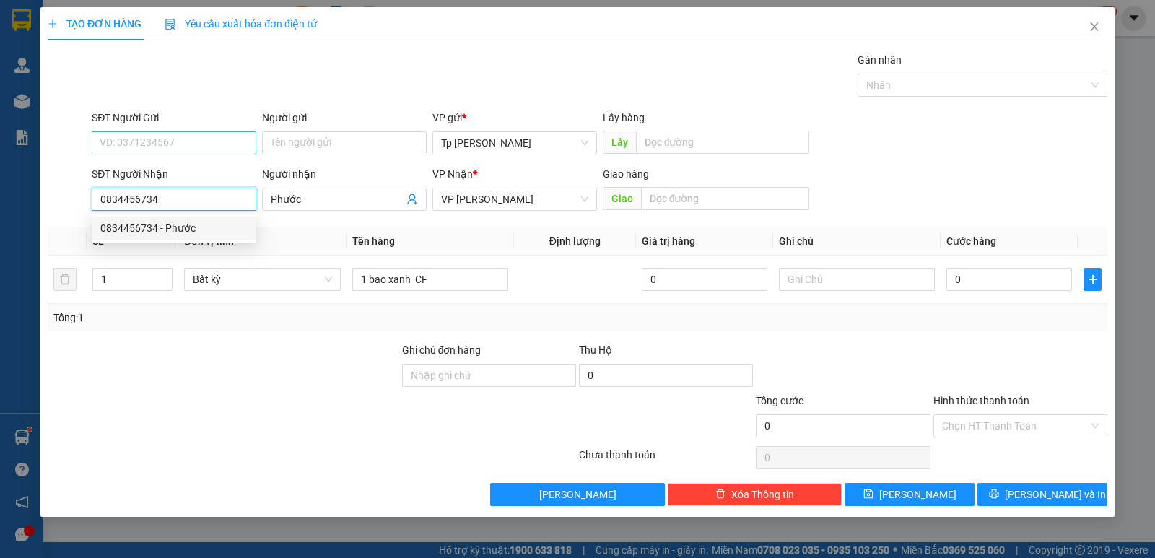
type input "0834456734"
click at [212, 138] on input "SĐT Người Gửi" at bounding box center [174, 142] width 165 height 23
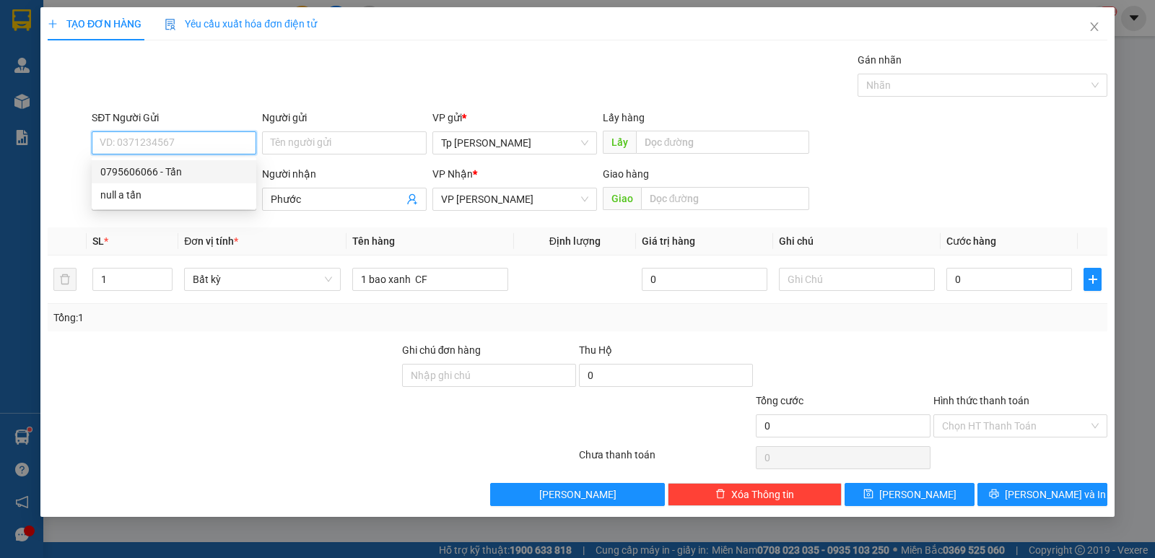
drag, startPoint x: 219, startPoint y: 173, endPoint x: 418, endPoint y: 339, distance: 259.3
click at [220, 176] on div "0795606066 - Tấn" at bounding box center [173, 172] width 147 height 16
type input "0795606066"
type input "Tấn"
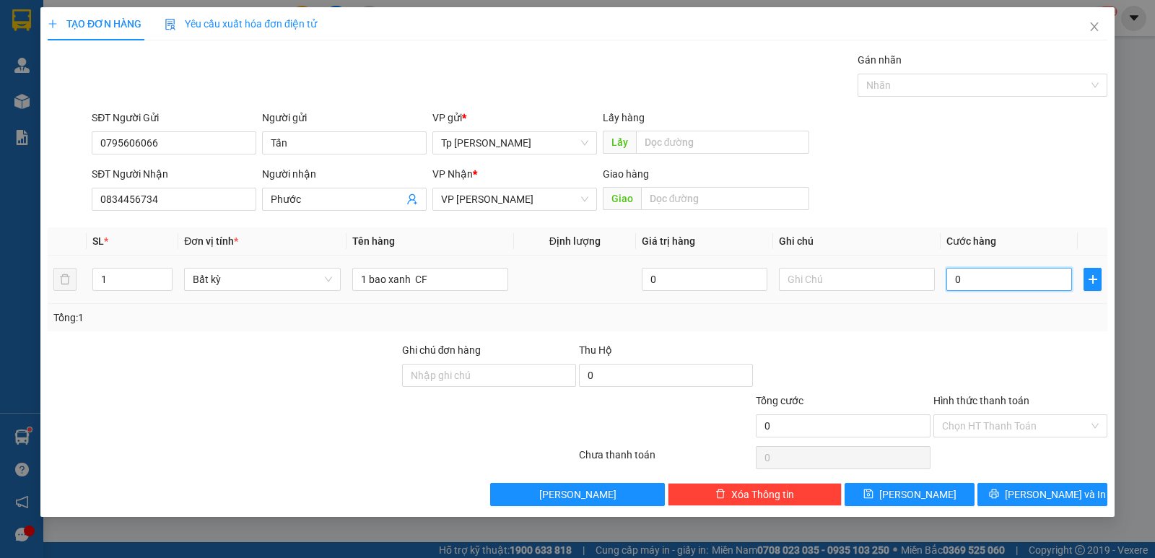
click at [1050, 281] on input "0" at bounding box center [1009, 279] width 126 height 23
drag, startPoint x: 928, startPoint y: 358, endPoint x: 1038, endPoint y: 463, distance: 151.6
click at [933, 363] on div "Ghi chú đơn hàng Thu Hộ 0" at bounding box center [577, 367] width 1062 height 51
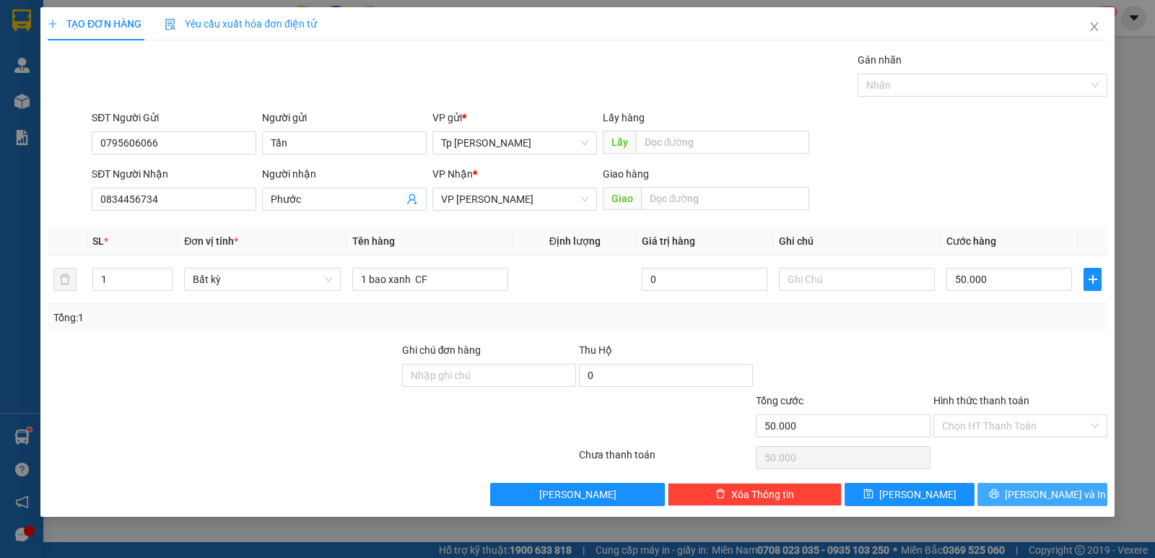
click at [1026, 489] on button "[PERSON_NAME] và In" at bounding box center [1042, 494] width 130 height 23
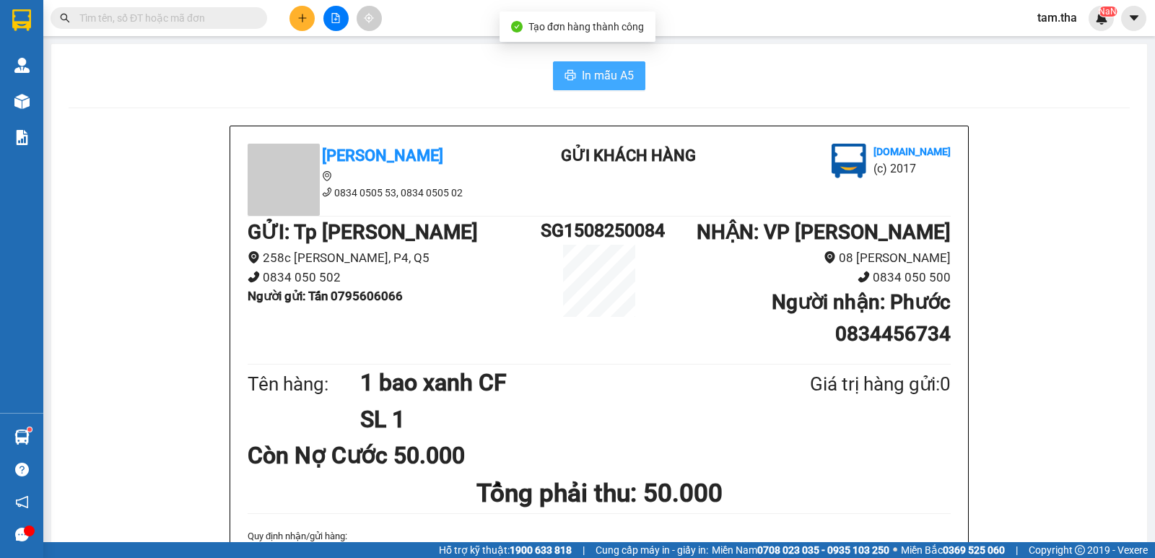
click at [582, 77] on span "In mẫu A5" at bounding box center [608, 75] width 52 height 18
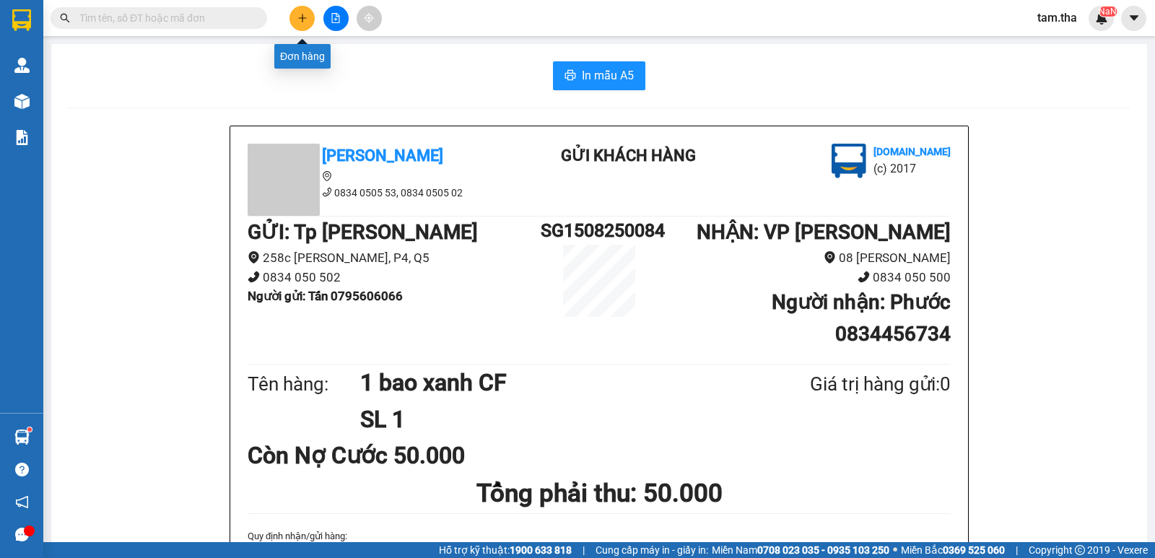
click at [292, 13] on button at bounding box center [301, 18] width 25 height 25
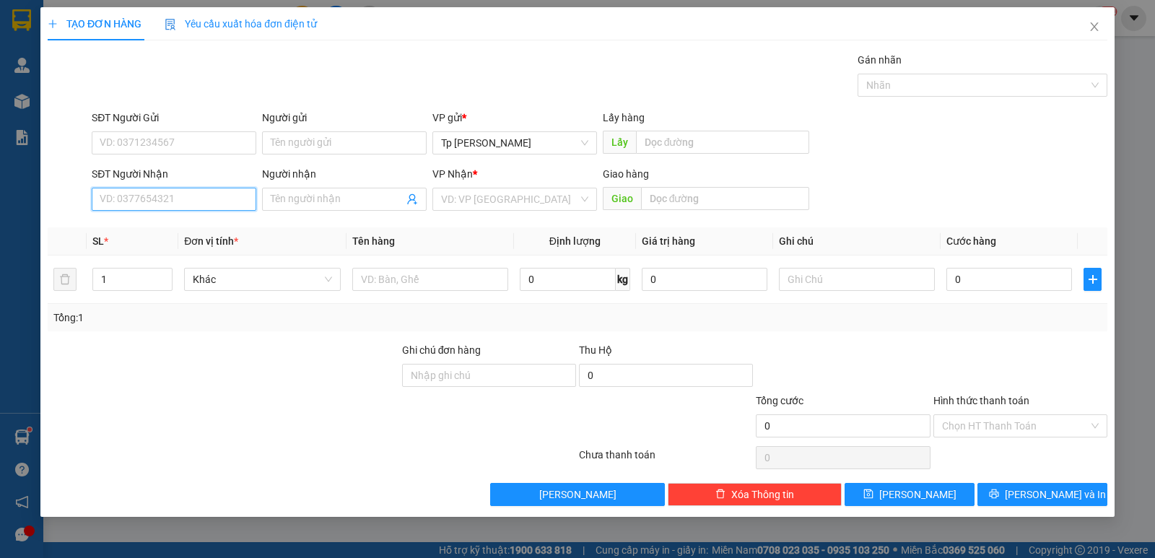
click at [179, 199] on input "SĐT Người Nhận" at bounding box center [174, 199] width 165 height 23
drag, startPoint x: 181, startPoint y: 195, endPoint x: 2, endPoint y: 198, distance: 179.0
click at [2, 198] on div "TẠO ĐƠN HÀNG Yêu cầu xuất hóa đơn điện tử Transit Pickup Surcharge Ids Transit …" at bounding box center [577, 279] width 1155 height 558
drag, startPoint x: 136, startPoint y: 237, endPoint x: 157, endPoint y: 244, distance: 21.5
click at [137, 238] on div "0368384245 - TRANG. hoa" at bounding box center [174, 228] width 165 height 23
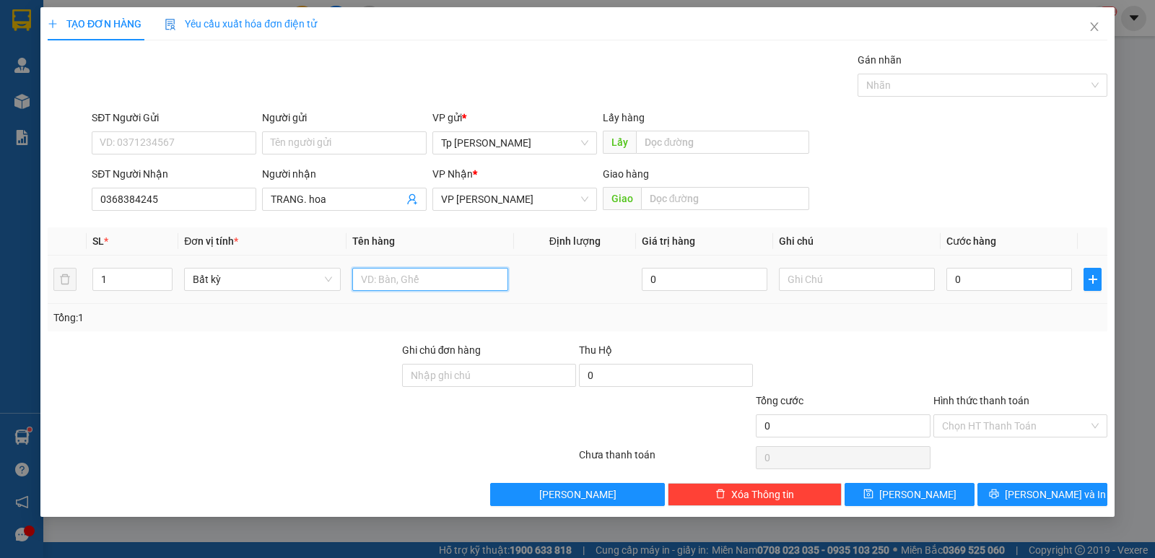
click at [459, 279] on input "text" at bounding box center [430, 279] width 156 height 23
click at [975, 268] on div "0" at bounding box center [1009, 279] width 126 height 29
click at [975, 271] on input "0" at bounding box center [1009, 279] width 126 height 23
drag, startPoint x: 901, startPoint y: 293, endPoint x: 852, endPoint y: 294, distance: 49.1
click at [852, 294] on tr "1 Bất kỳ 1T xám _ hoa 0 50" at bounding box center [578, 280] width 1060 height 48
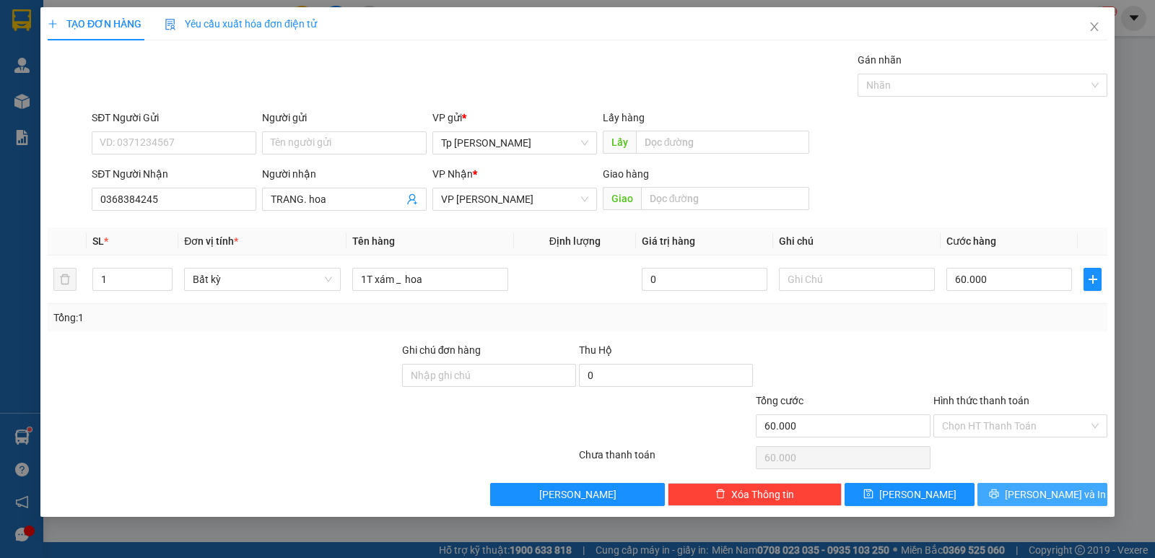
click at [1005, 497] on button "[PERSON_NAME] và In" at bounding box center [1042, 494] width 130 height 23
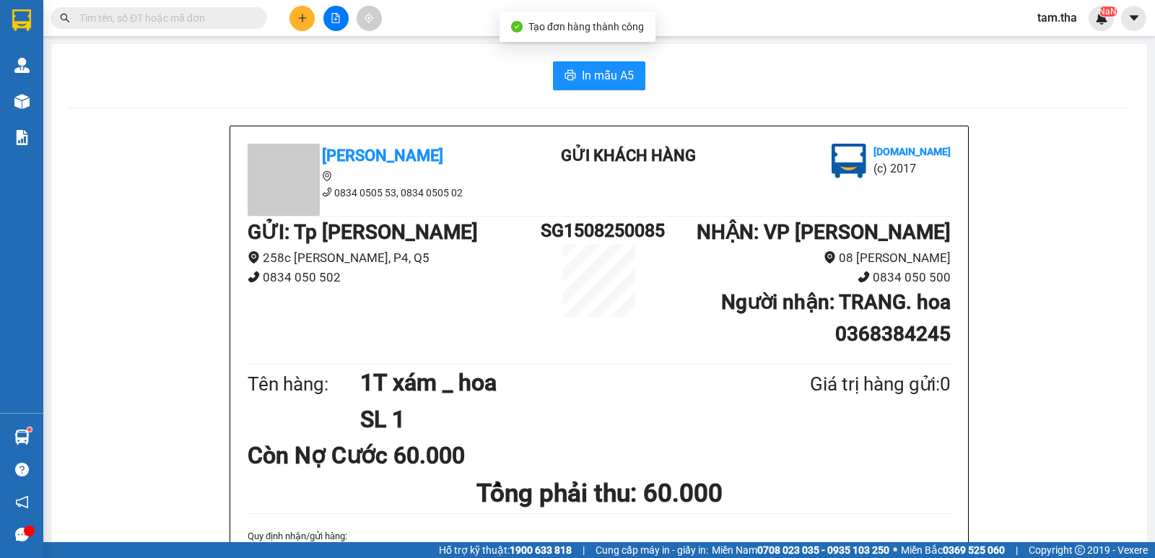
click at [619, 66] on span "In mẫu A5" at bounding box center [608, 75] width 52 height 18
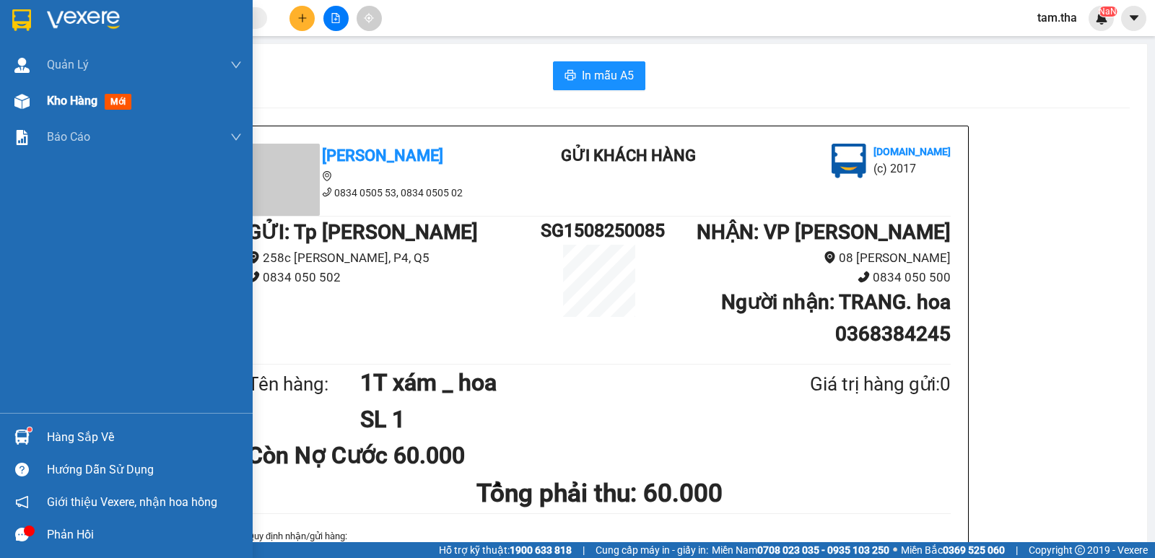
click at [45, 107] on div "Kho hàng mới" at bounding box center [126, 101] width 253 height 36
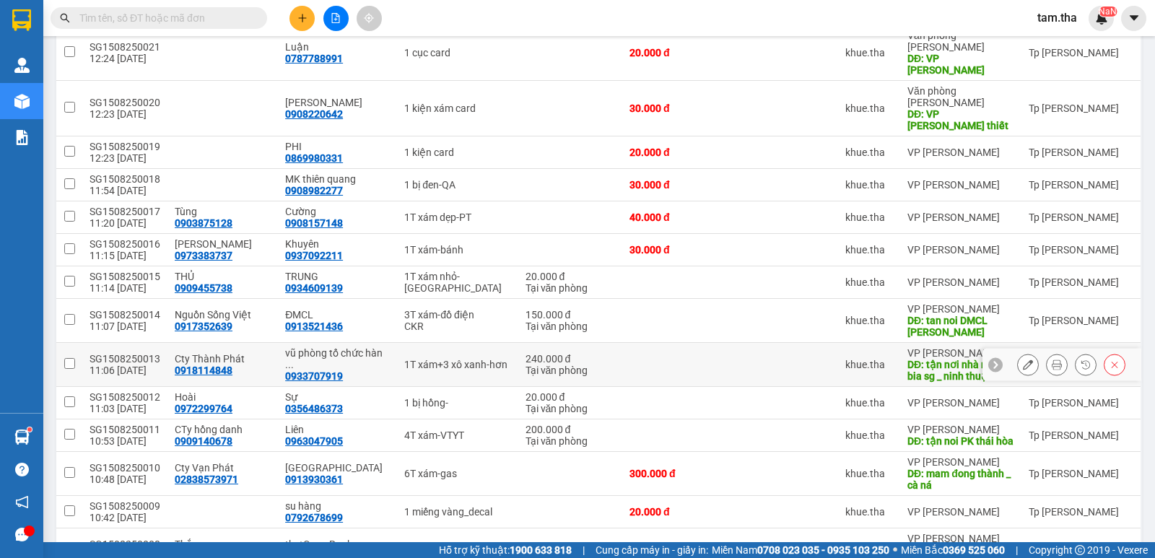
scroll to position [2528, 0]
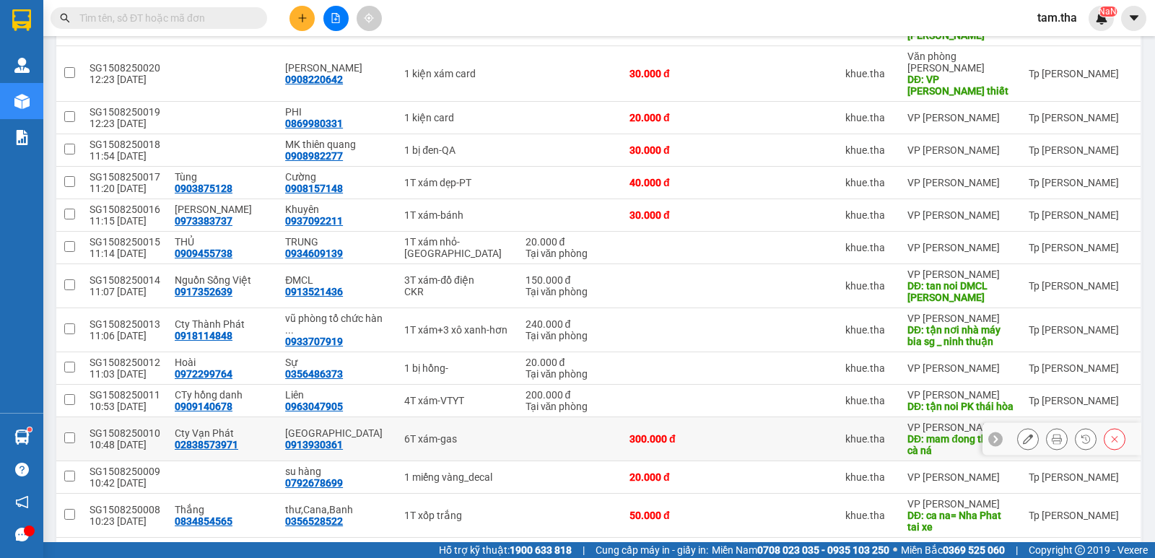
click at [1018, 427] on button at bounding box center [1028, 439] width 20 height 25
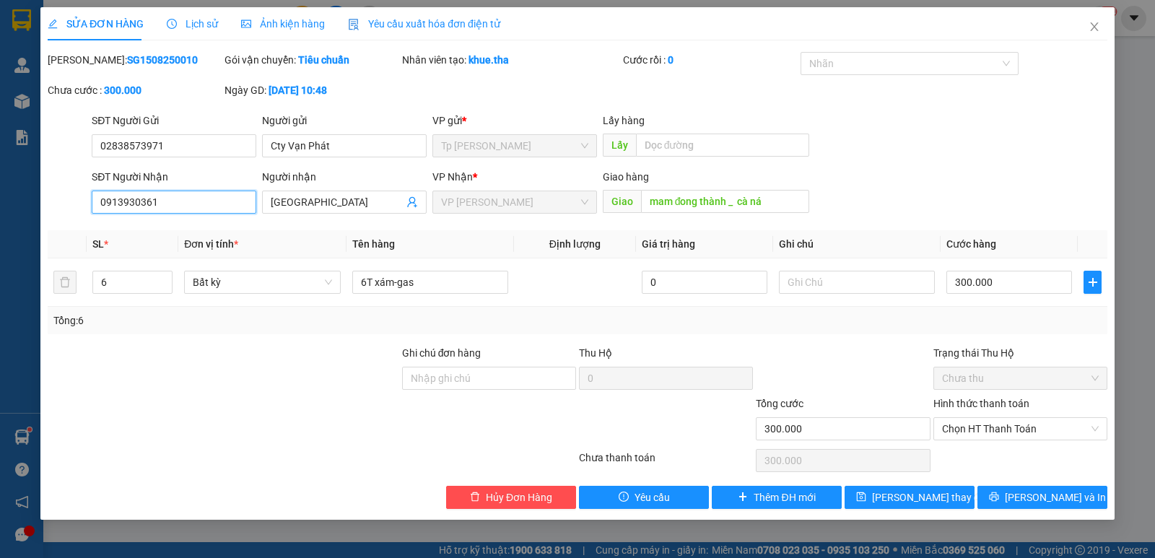
drag, startPoint x: 191, startPoint y: 205, endPoint x: 133, endPoint y: 183, distance: 61.9
click at [26, 209] on div "SỬA ĐƠN HÀNG Lịch sử Ảnh kiện hàng Yêu cầu xuất hóa đơn điện tử Total Paid Fee …" at bounding box center [577, 279] width 1155 height 558
drag, startPoint x: 729, startPoint y: 219, endPoint x: 723, endPoint y: 211, distance: 10.3
click at [725, 216] on div "Giao hàng Giao mam đong thành _ cà ná" at bounding box center [706, 194] width 207 height 51
click at [721, 205] on input "mam đong thành _ cà ná" at bounding box center [725, 201] width 169 height 23
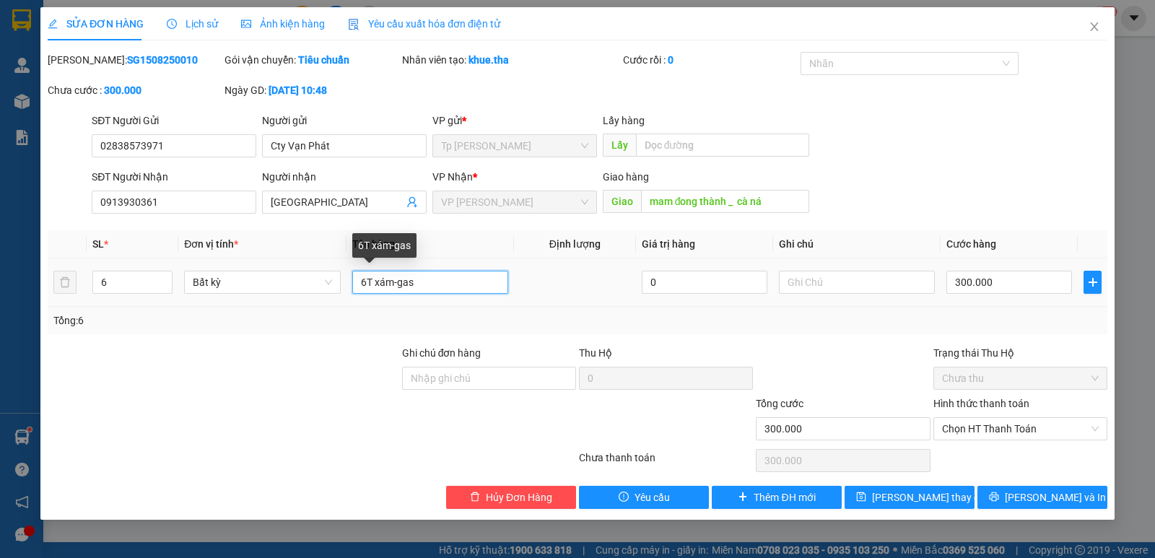
drag, startPoint x: 472, startPoint y: 271, endPoint x: 460, endPoint y: 288, distance: 20.2
click at [287, 308] on div "SL * Đơn vị tính * Tên hàng Định lượng Giá trị hàng Ghi chú Cước hàng 6 Bất kỳ …" at bounding box center [578, 282] width 1060 height 104
click at [127, 60] on b "SG1508250010" at bounding box center [162, 60] width 71 height 12
copy b "SG1508250010"
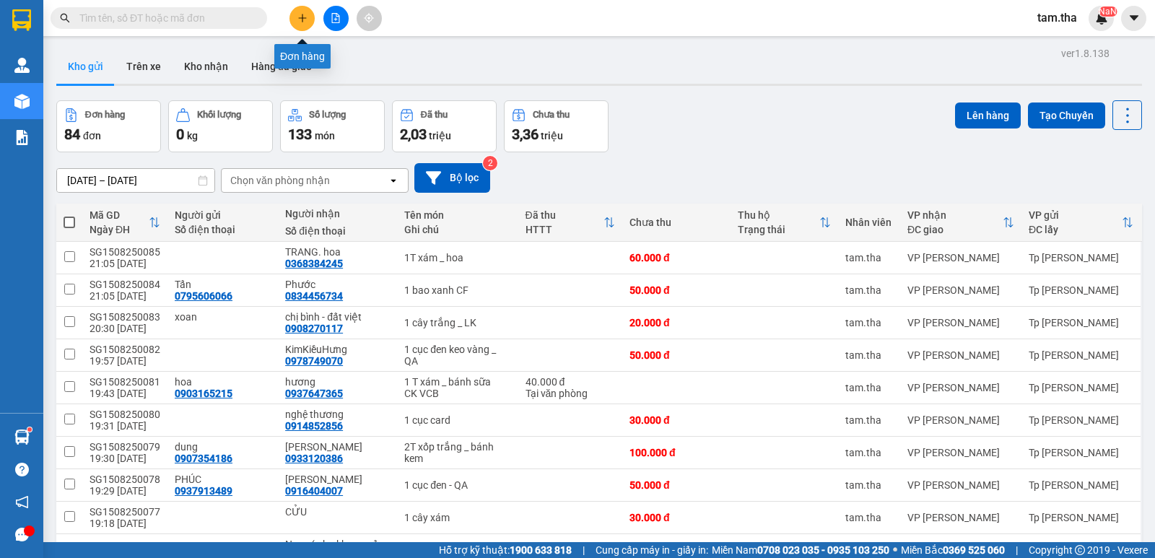
click at [309, 10] on button at bounding box center [301, 18] width 25 height 25
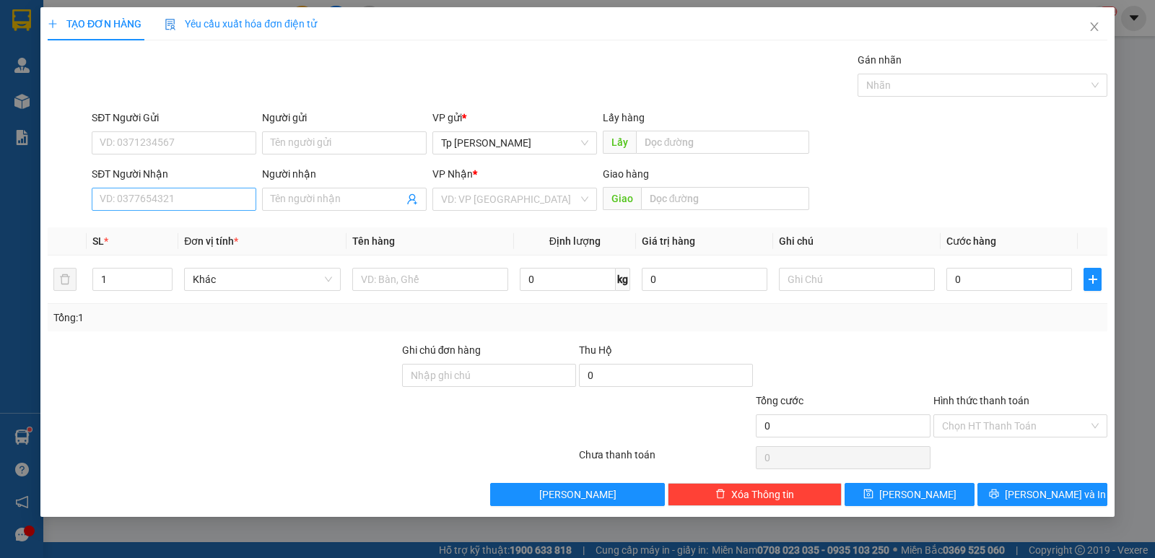
drag, startPoint x: 204, startPoint y: 212, endPoint x: 198, endPoint y: 202, distance: 11.6
click at [198, 206] on div "SĐT Người Nhận VD: 0377654321" at bounding box center [174, 191] width 165 height 51
click at [198, 202] on input "SĐT Người Nhận" at bounding box center [174, 199] width 165 height 23
click at [196, 244] on div "0967440000 - Cường" at bounding box center [173, 251] width 147 height 16
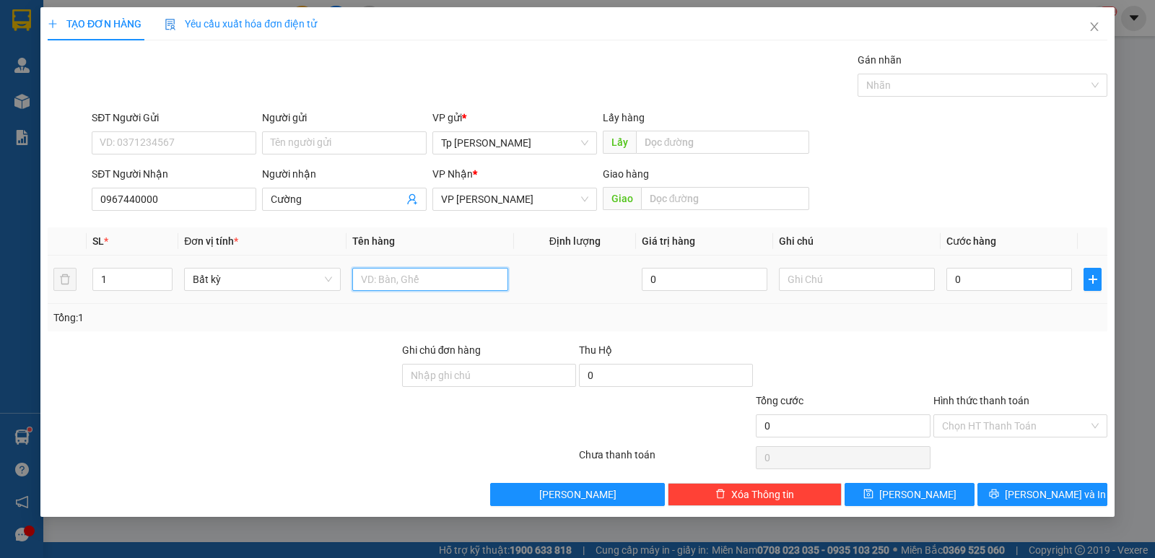
click at [485, 283] on input "text" at bounding box center [430, 279] width 156 height 23
click at [1010, 279] on input "0" at bounding box center [1009, 279] width 126 height 23
click at [1013, 415] on input "Hình thức thanh toán" at bounding box center [1015, 426] width 147 height 22
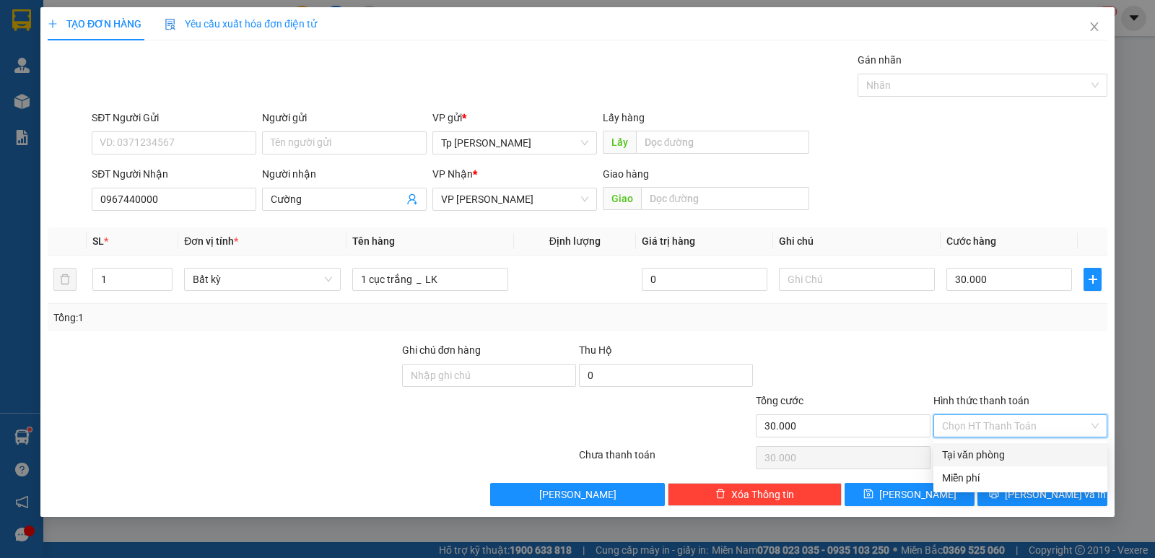
click at [1013, 449] on div "Tại văn phòng" at bounding box center [1020, 455] width 157 height 16
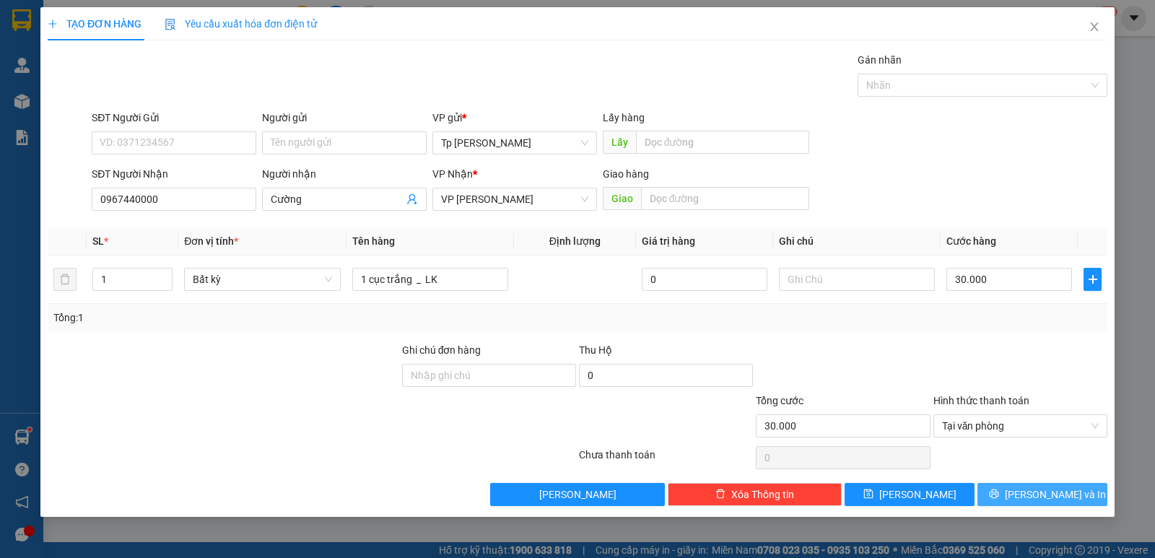
click at [1050, 497] on span "[PERSON_NAME] và In" at bounding box center [1055, 494] width 101 height 16
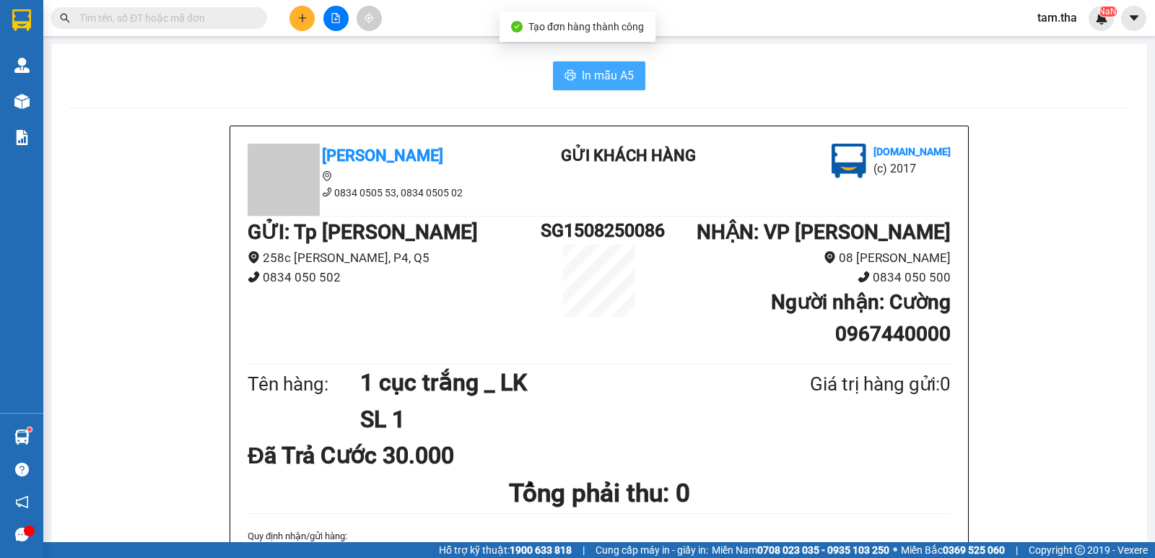
click at [618, 78] on span "In mẫu A5" at bounding box center [608, 75] width 52 height 18
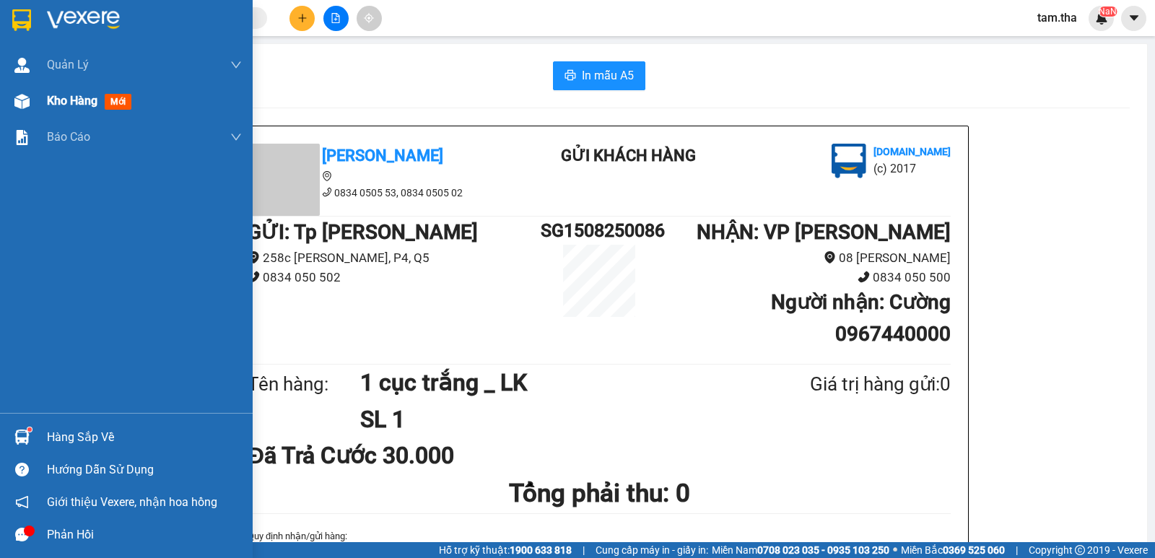
click at [55, 101] on span "Kho hàng" at bounding box center [72, 101] width 51 height 14
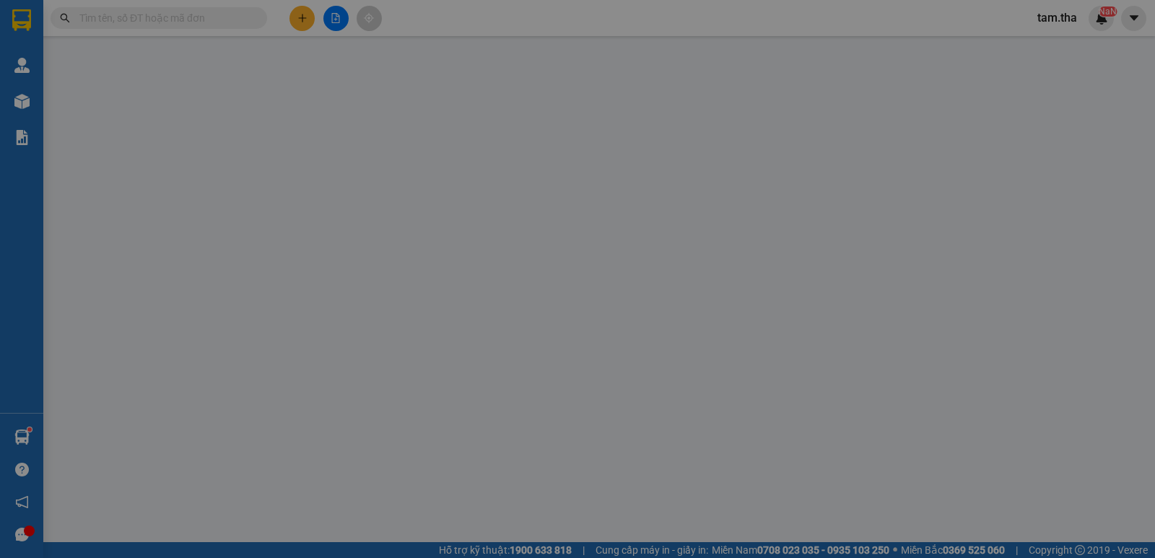
type input "0967440000"
type input "30.000"
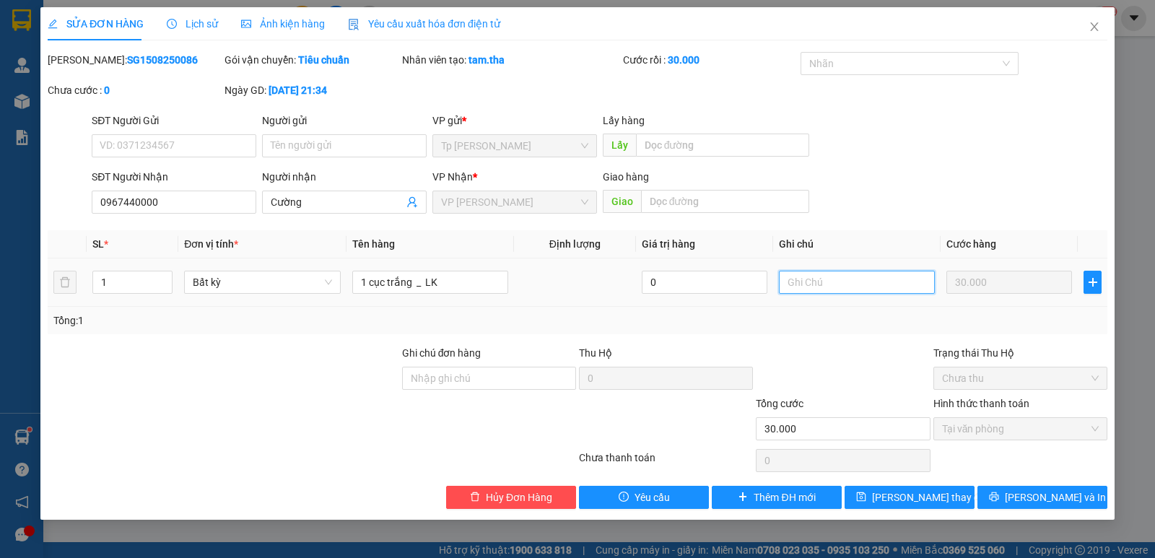
drag, startPoint x: 827, startPoint y: 274, endPoint x: 821, endPoint y: 279, distance: 8.7
click at [821, 279] on input "text" at bounding box center [857, 282] width 156 height 23
type input "CK VCB"
click at [881, 506] on button "[PERSON_NAME] thay đổi" at bounding box center [909, 497] width 130 height 23
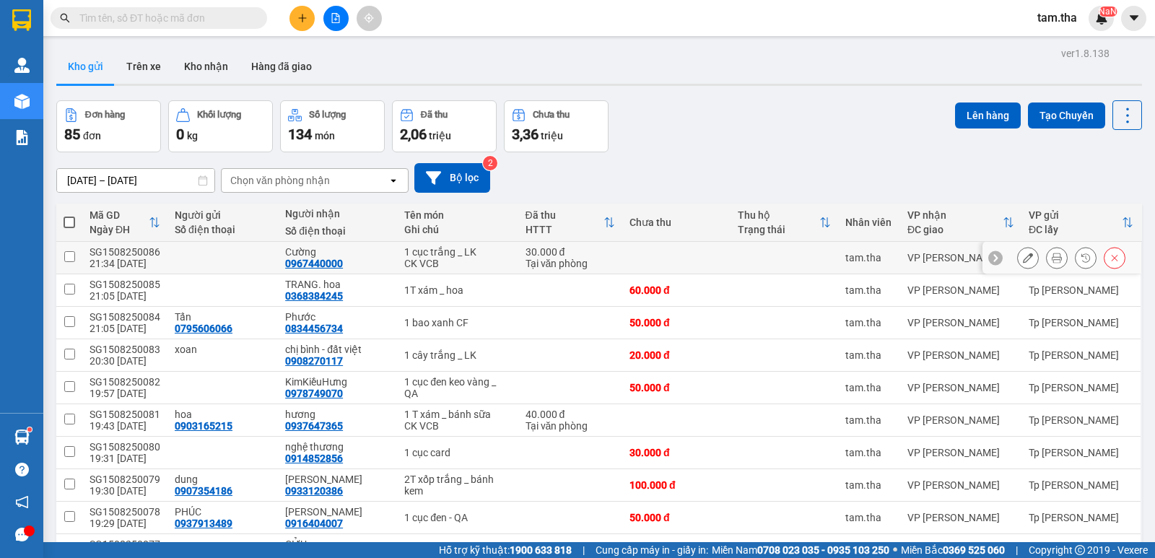
click at [1052, 260] on icon at bounding box center [1057, 258] width 10 height 10
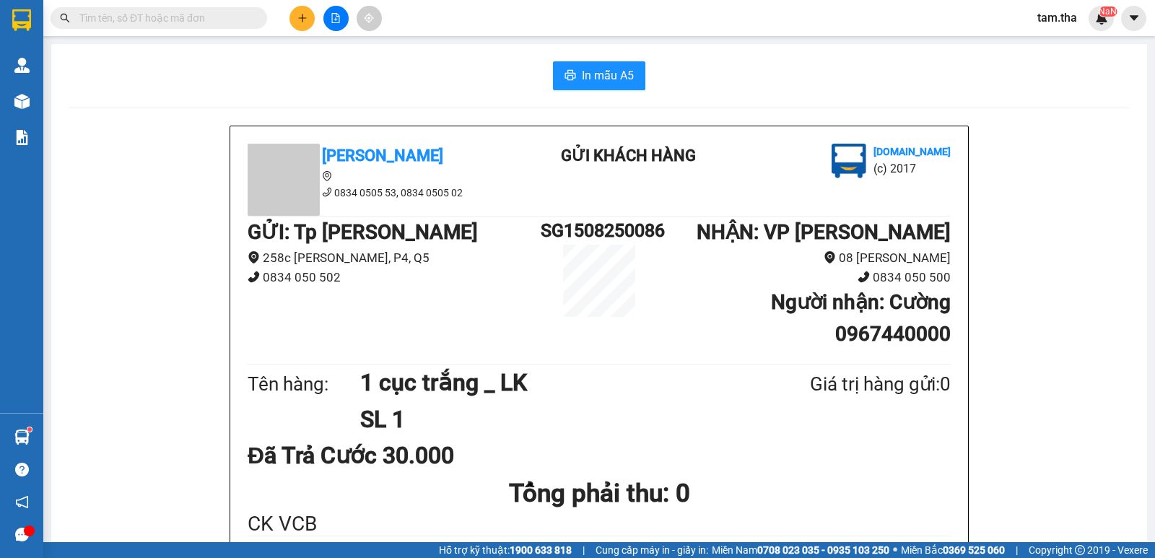
drag, startPoint x: 616, startPoint y: 94, endPoint x: 615, endPoint y: 79, distance: 15.2
click at [614, 78] on span "In mẫu A5" at bounding box center [608, 75] width 52 height 18
click at [297, 14] on icon "plus" at bounding box center [302, 18] width 10 height 10
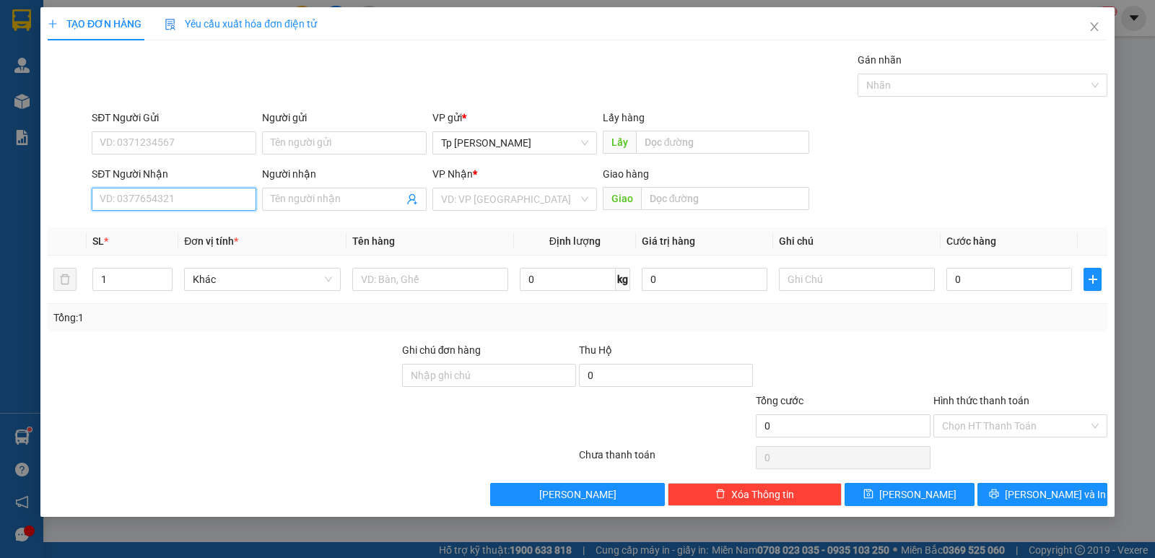
click at [203, 208] on input "SĐT Người Nhận" at bounding box center [174, 199] width 165 height 23
type input "2"
click at [164, 274] on icon "up" at bounding box center [164, 276] width 5 height 5
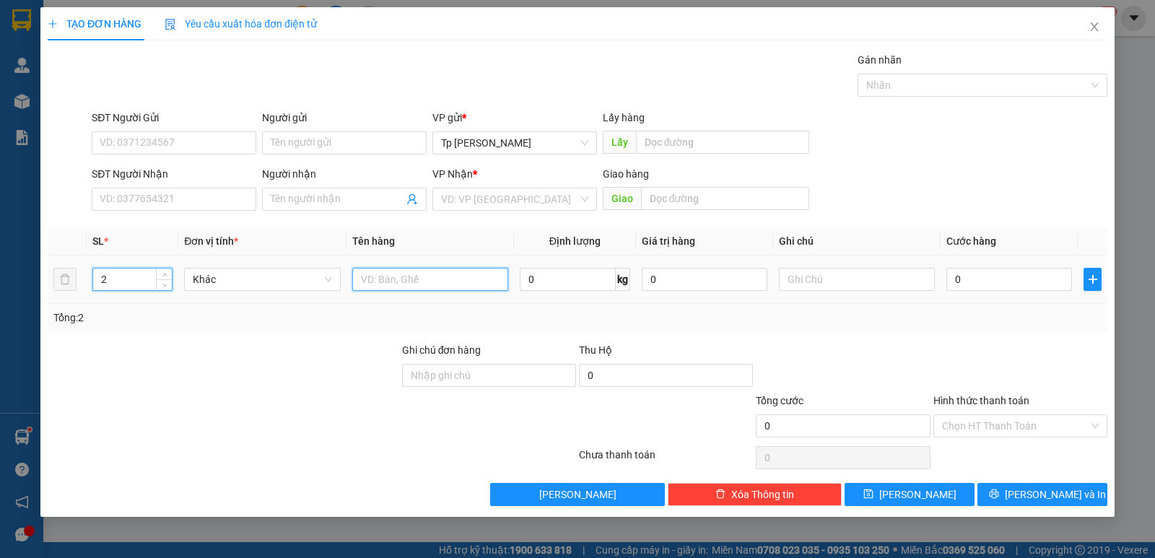
click at [400, 277] on input "text" at bounding box center [430, 279] width 156 height 23
type input "1 kiện trắng dài lớn +1 kiện trắng vừa - LK"
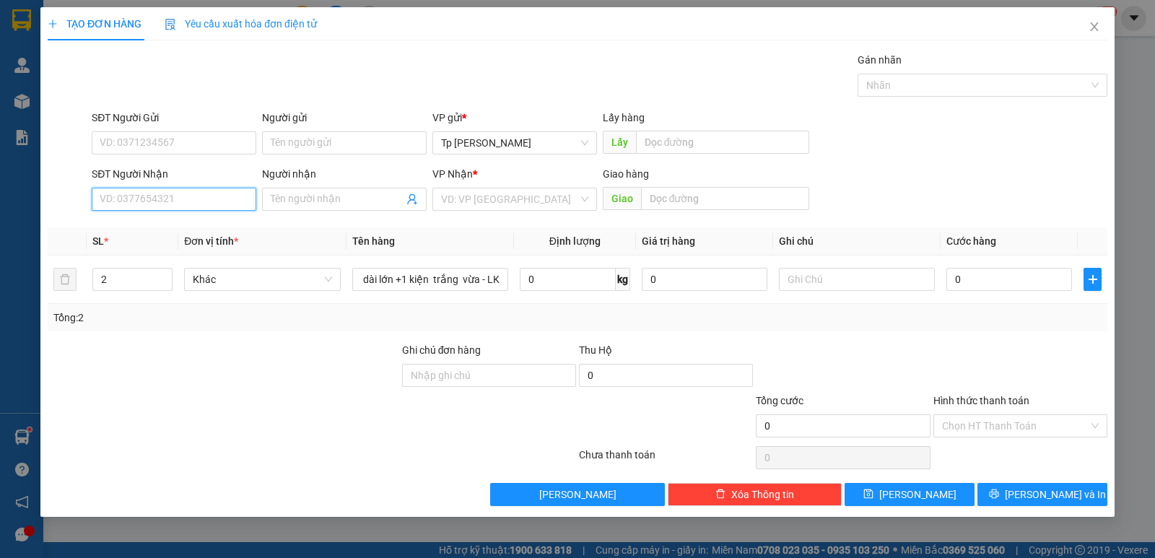
click at [149, 209] on input "SĐT Người Nhận" at bounding box center [174, 199] width 165 height 23
drag, startPoint x: 157, startPoint y: 224, endPoint x: 188, endPoint y: 192, distance: 44.9
click at [167, 211] on body "Kết quả tìm kiếm ( 2 ) Bộ lọc Mã ĐH Trạng thái Món hàng Thu hộ Tổng cước Chưa c…" at bounding box center [577, 279] width 1155 height 558
type input "0911244287"
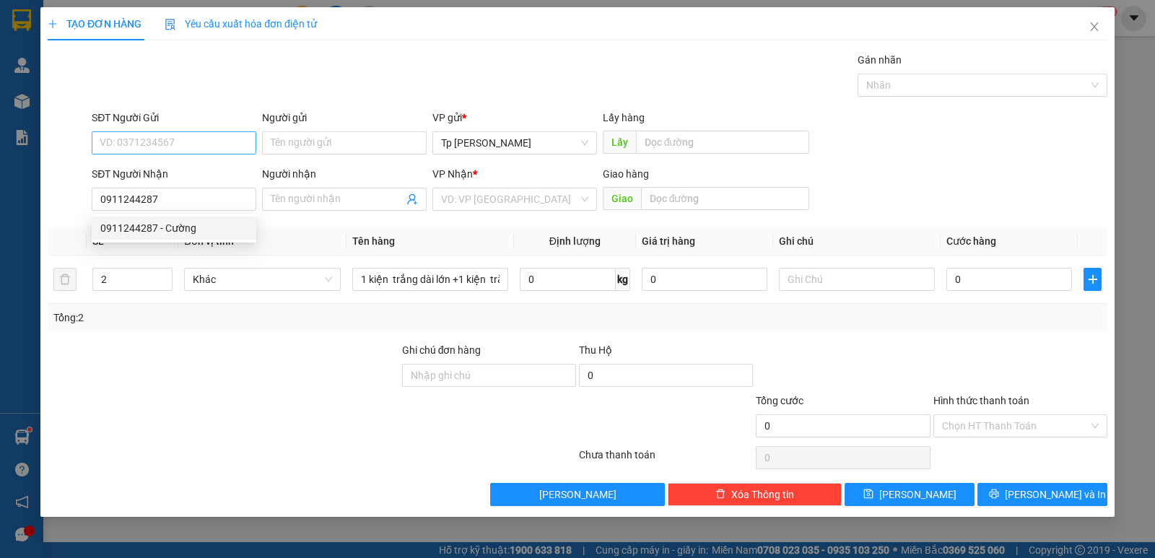
drag, startPoint x: 235, startPoint y: 114, endPoint x: 224, endPoint y: 138, distance: 26.2
click at [232, 117] on div "SĐT Người Gửi" at bounding box center [174, 118] width 165 height 16
click at [232, 131] on input "SĐT Người Gửi" at bounding box center [174, 142] width 165 height 23
click at [219, 139] on input "SĐT Người Gửi" at bounding box center [174, 142] width 165 height 23
click at [210, 178] on div "0901773885 - Tasetco" at bounding box center [173, 172] width 147 height 16
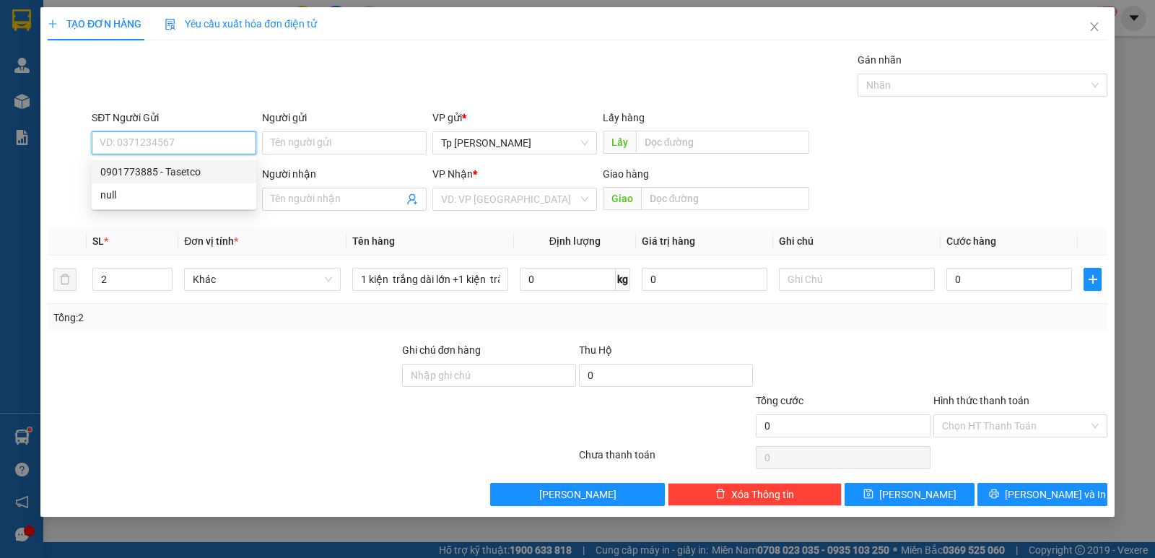
type input "0901773885"
type input "Tasetco"
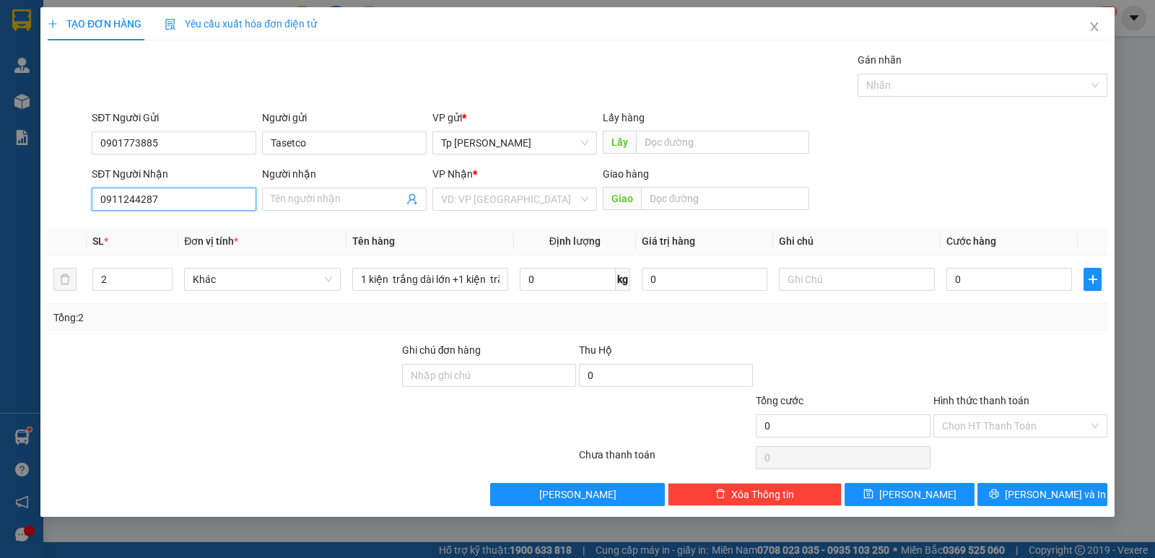
click at [202, 208] on input "0911244287" at bounding box center [174, 199] width 165 height 23
click at [176, 234] on div "0911244287 - Cường" at bounding box center [173, 228] width 147 height 16
type input "Cường"
type input "1"
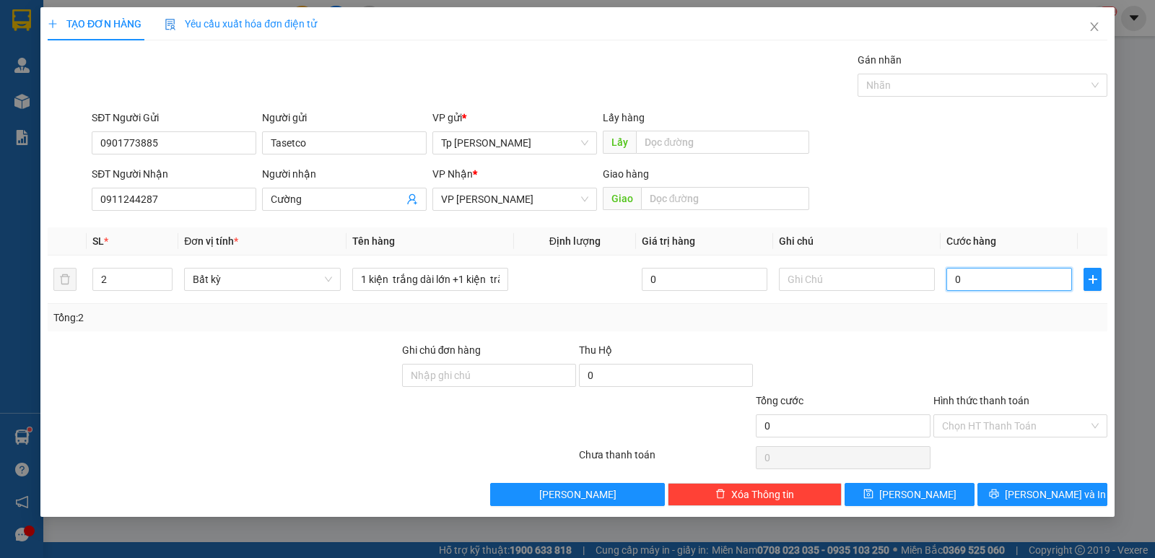
type input "1"
type input "16"
type input "160"
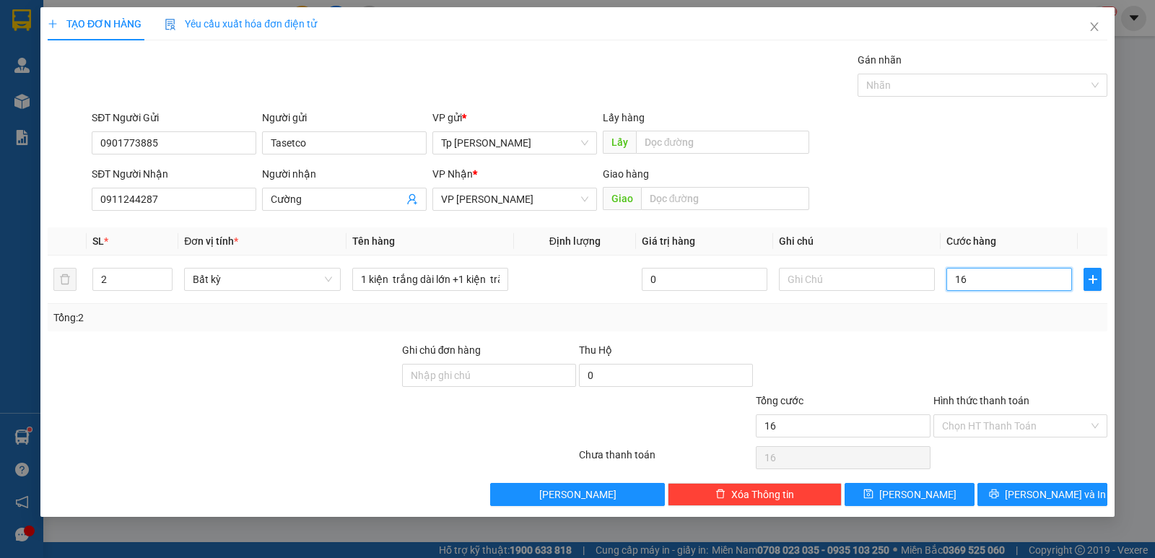
type input "160"
type input "160.000"
drag, startPoint x: 1012, startPoint y: 354, endPoint x: 1009, endPoint y: 362, distance: 7.8
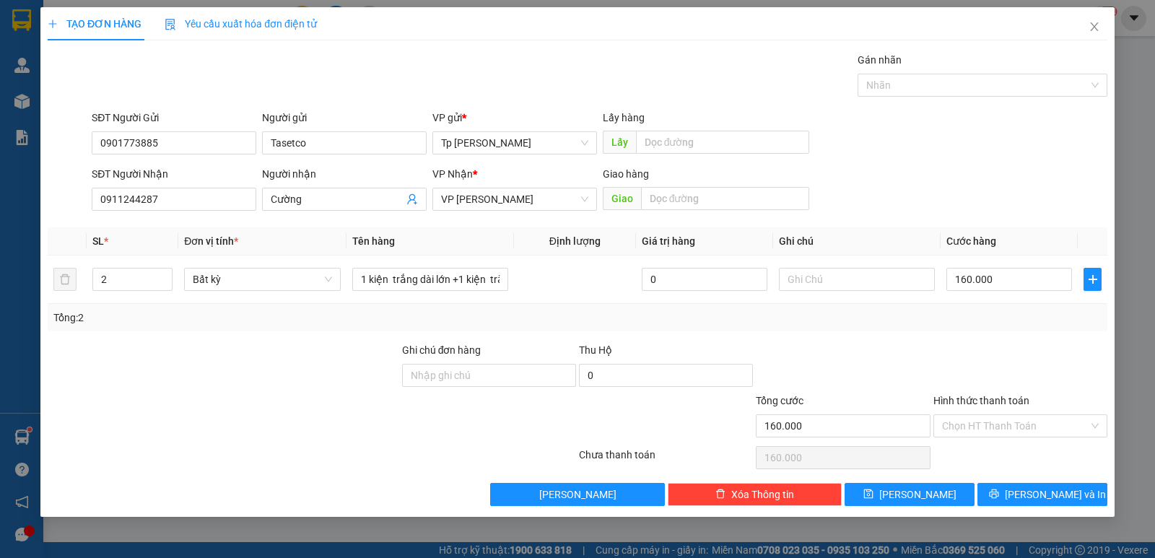
click at [1009, 362] on div at bounding box center [1020, 367] width 177 height 51
click at [1023, 421] on input "Hình thức thanh toán" at bounding box center [1015, 426] width 147 height 22
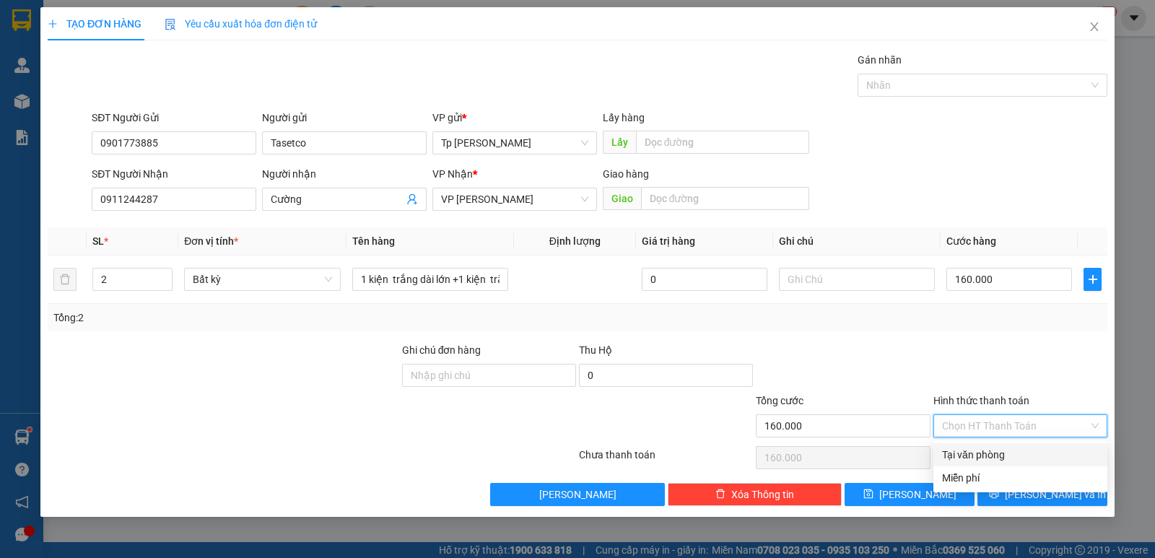
click at [1013, 457] on div "Tại văn phòng" at bounding box center [1020, 455] width 157 height 16
type input "0"
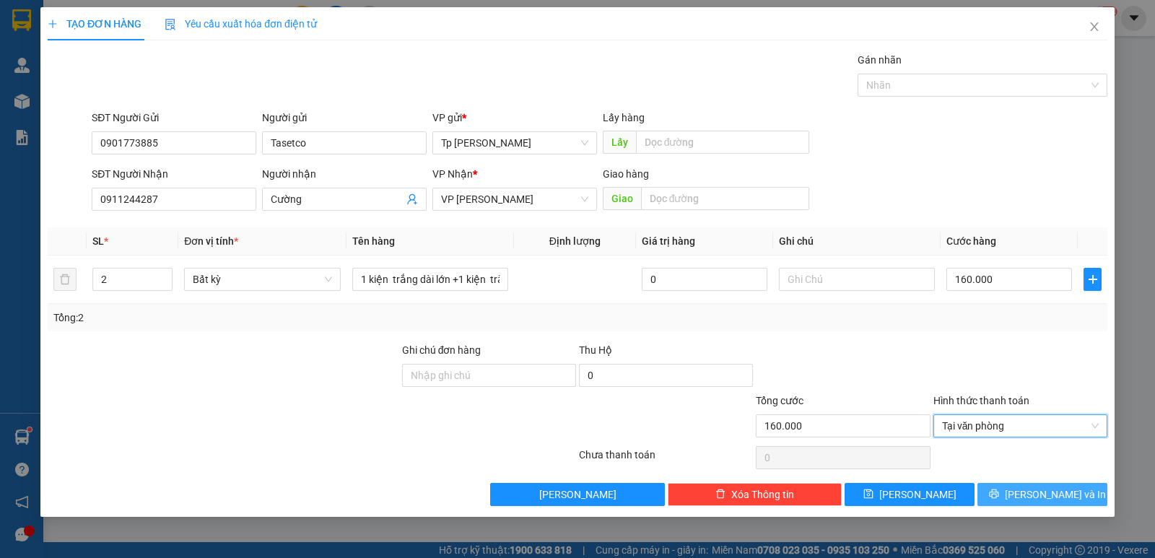
click at [1047, 488] on span "[PERSON_NAME] và In" at bounding box center [1055, 494] width 101 height 16
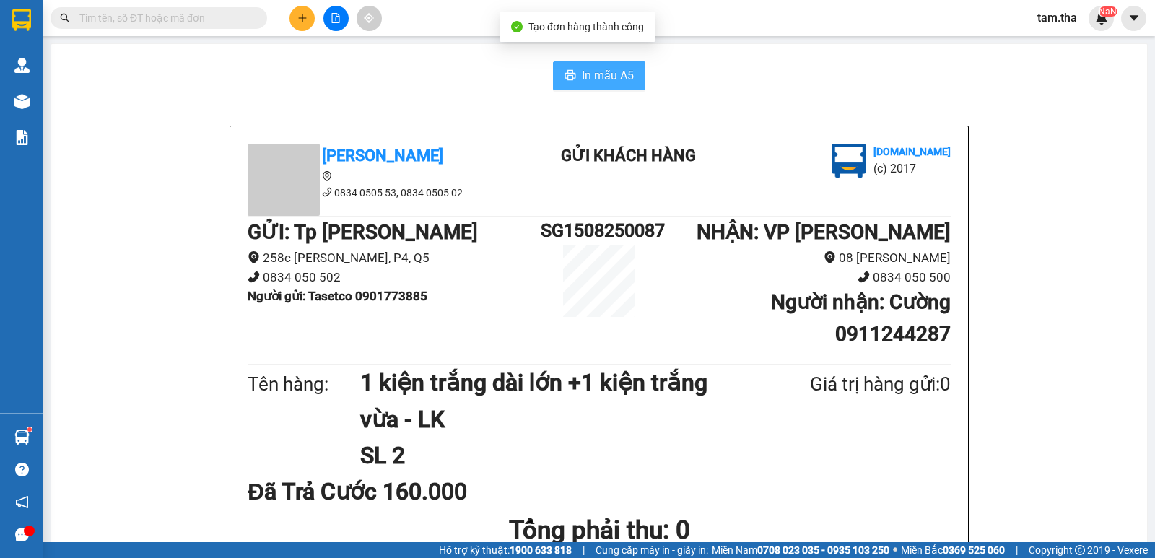
click at [555, 69] on button "In mẫu A5" at bounding box center [599, 75] width 92 height 29
click at [555, 72] on button "In mẫu A5" at bounding box center [599, 75] width 92 height 29
